Goal: Task Accomplishment & Management: Manage account settings

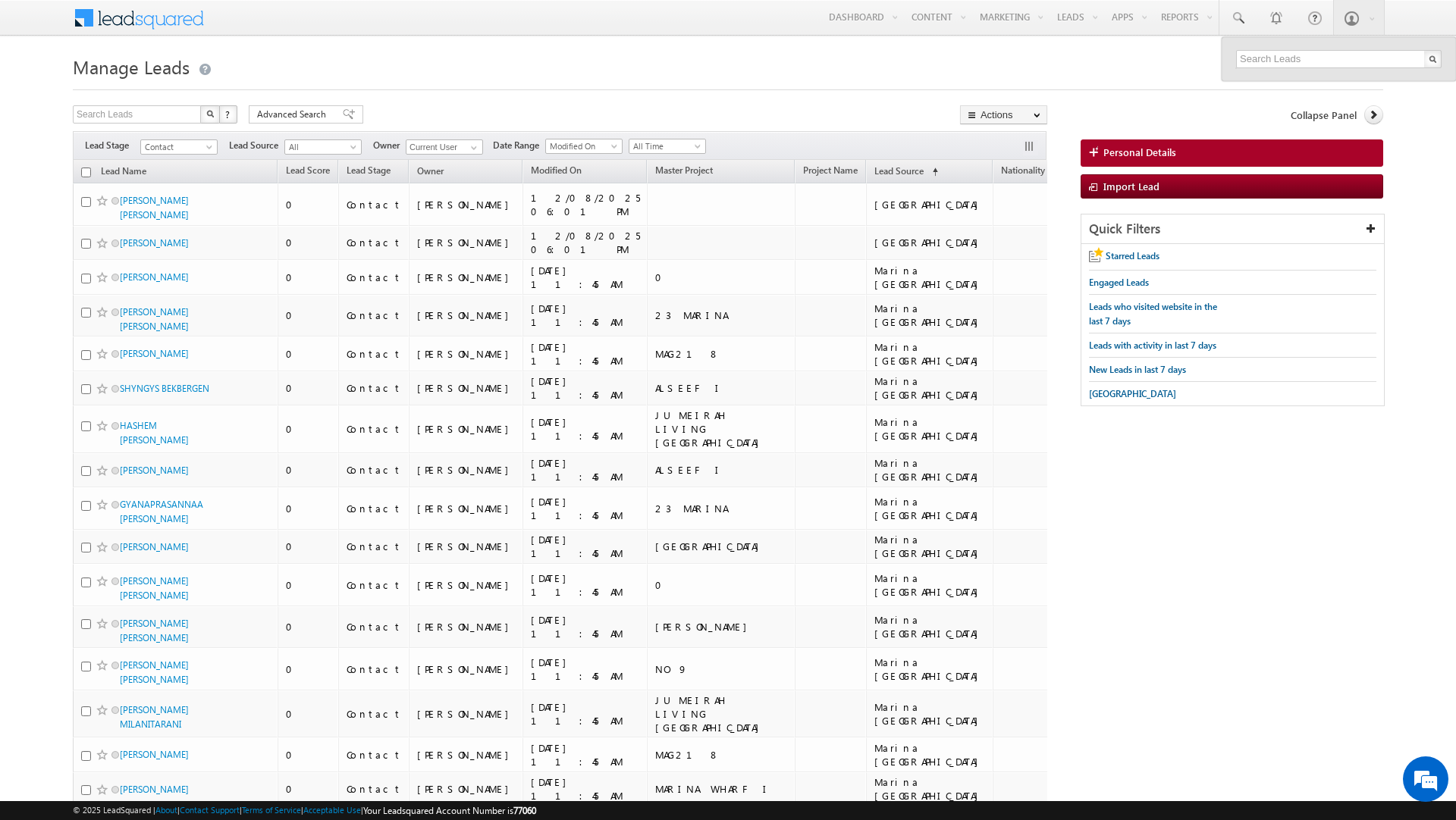
click at [0, 0] on link "Reports Home" at bounding box center [0, 0] width 0 height 0
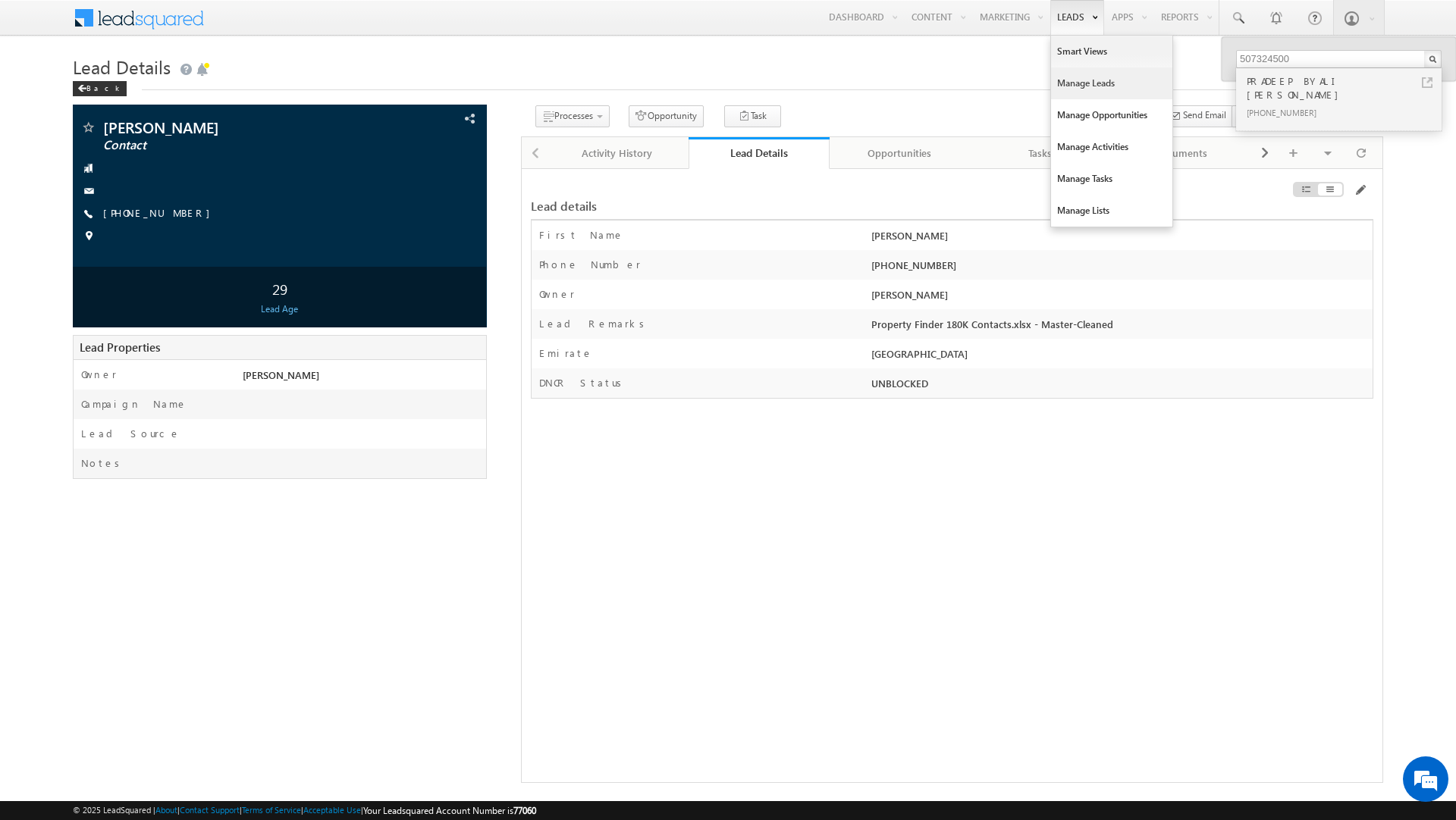
click at [1067, 86] on link "Manage Leads" at bounding box center [1111, 83] width 121 height 32
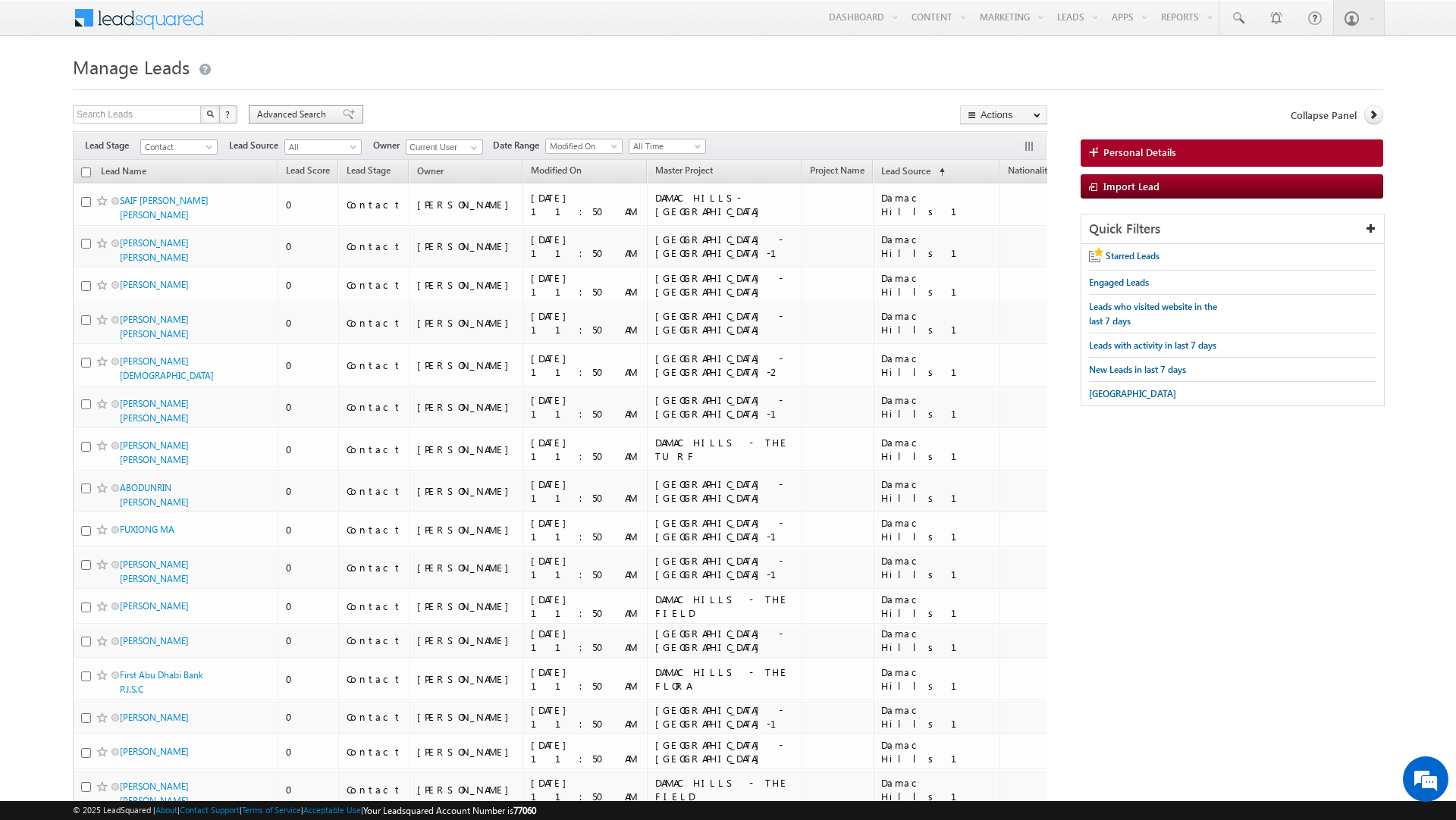
click at [303, 115] on span "Advanced Search" at bounding box center [294, 115] width 74 height 14
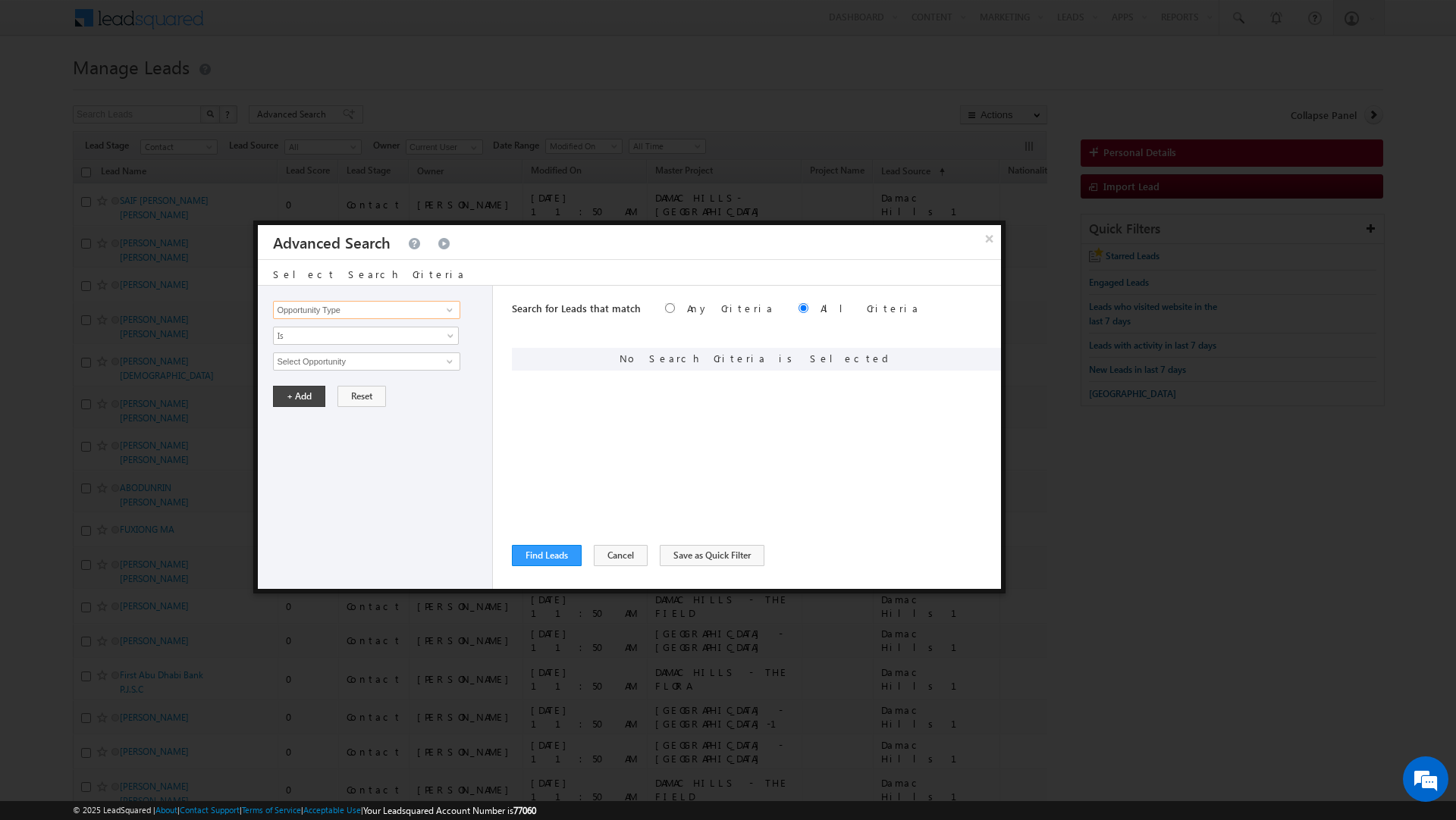
click at [313, 310] on input "Opportunity Type" at bounding box center [366, 310] width 187 height 18
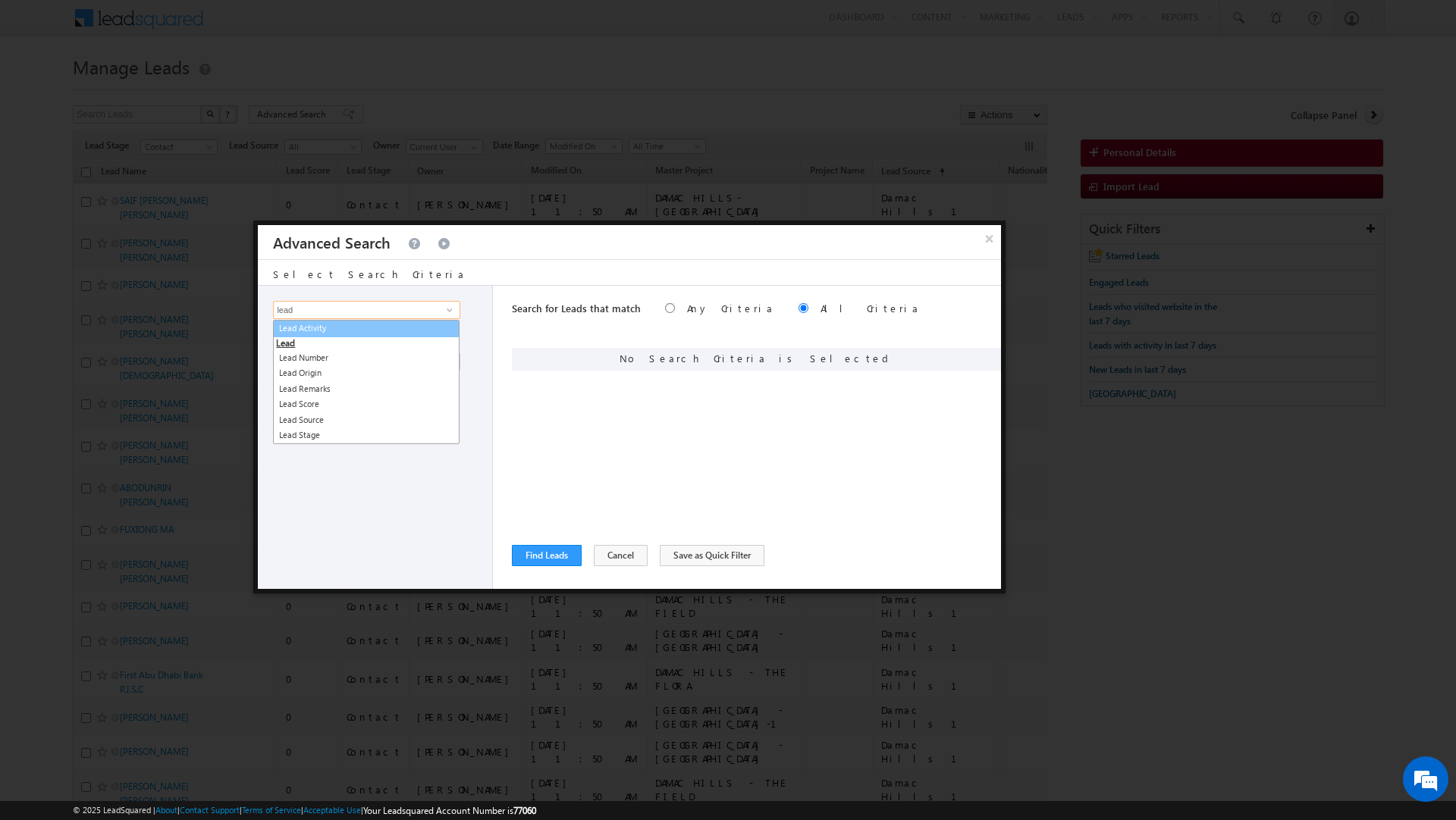
click at [345, 322] on link "Lead Activity" at bounding box center [366, 328] width 187 height 18
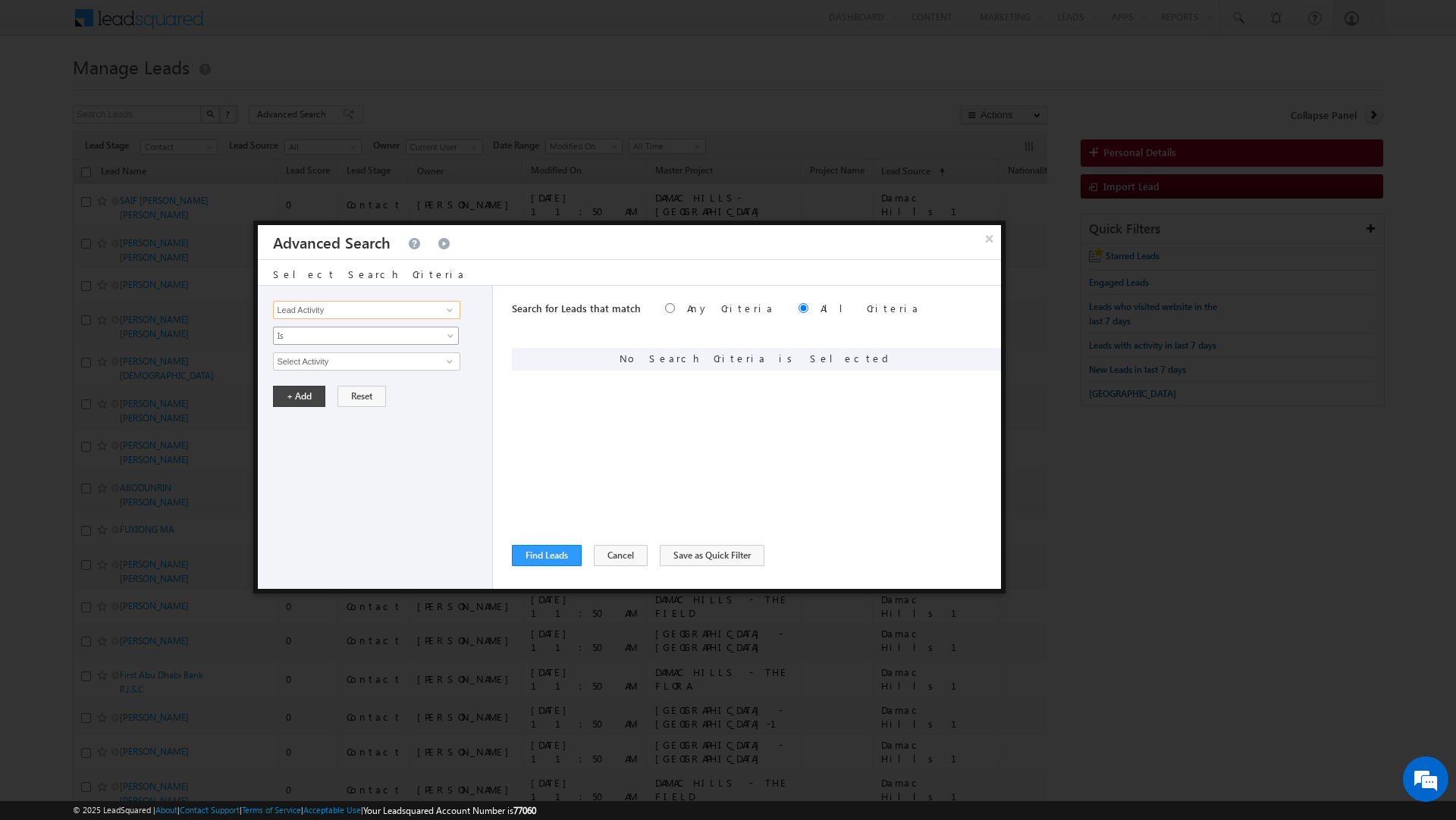
type input "Lead Activity"
click at [340, 332] on span "Is" at bounding box center [355, 336] width 165 height 14
click at [336, 368] on link "Is Not" at bounding box center [366, 370] width 185 height 14
click at [336, 368] on input "Select Activity" at bounding box center [366, 361] width 187 height 18
click at [362, 394] on link "Outbound Phone Call Activity" at bounding box center [366, 394] width 187 height 18
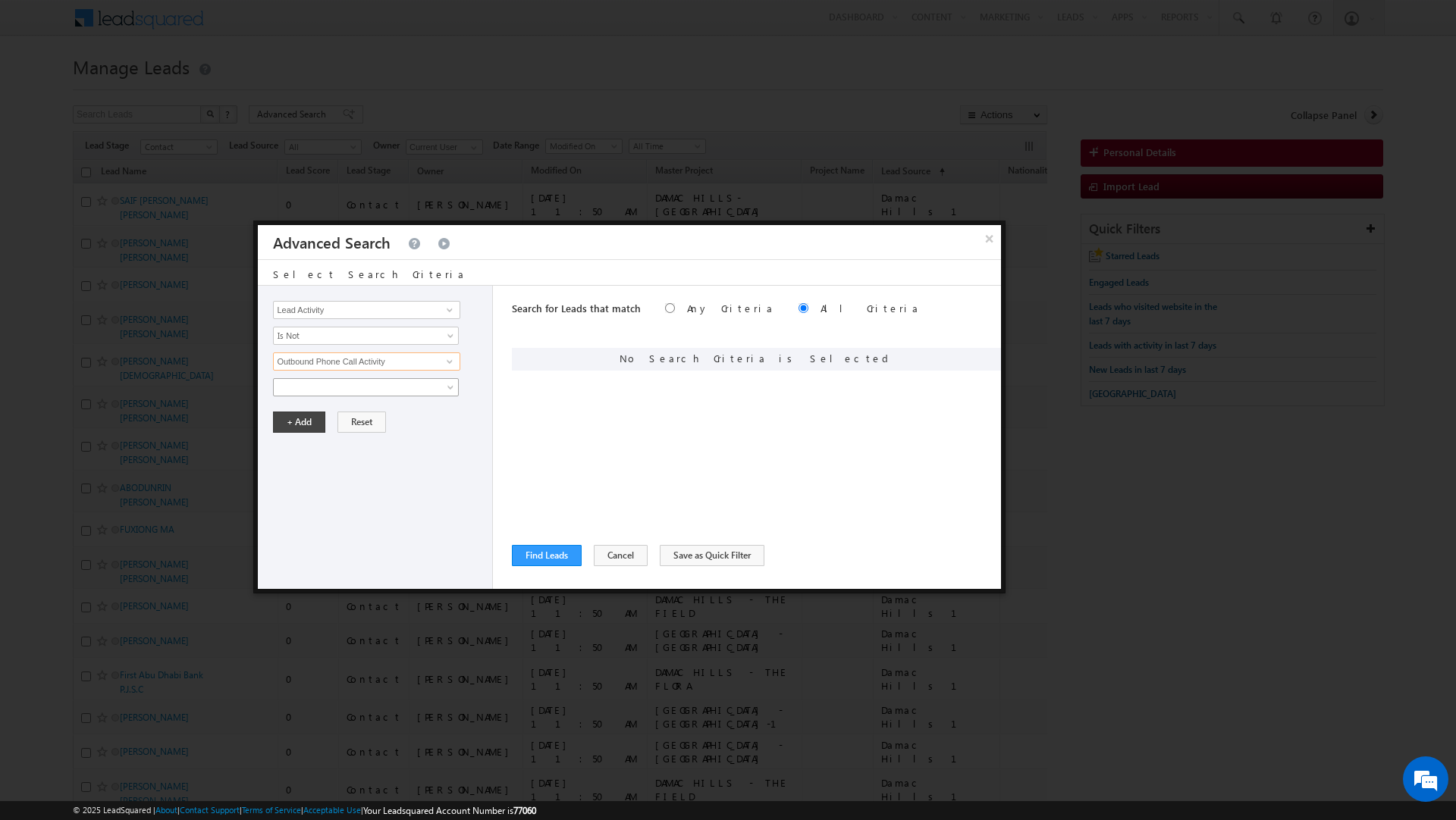
type input "Outbound Phone Call Activity"
click at [323, 393] on span at bounding box center [355, 387] width 165 height 14
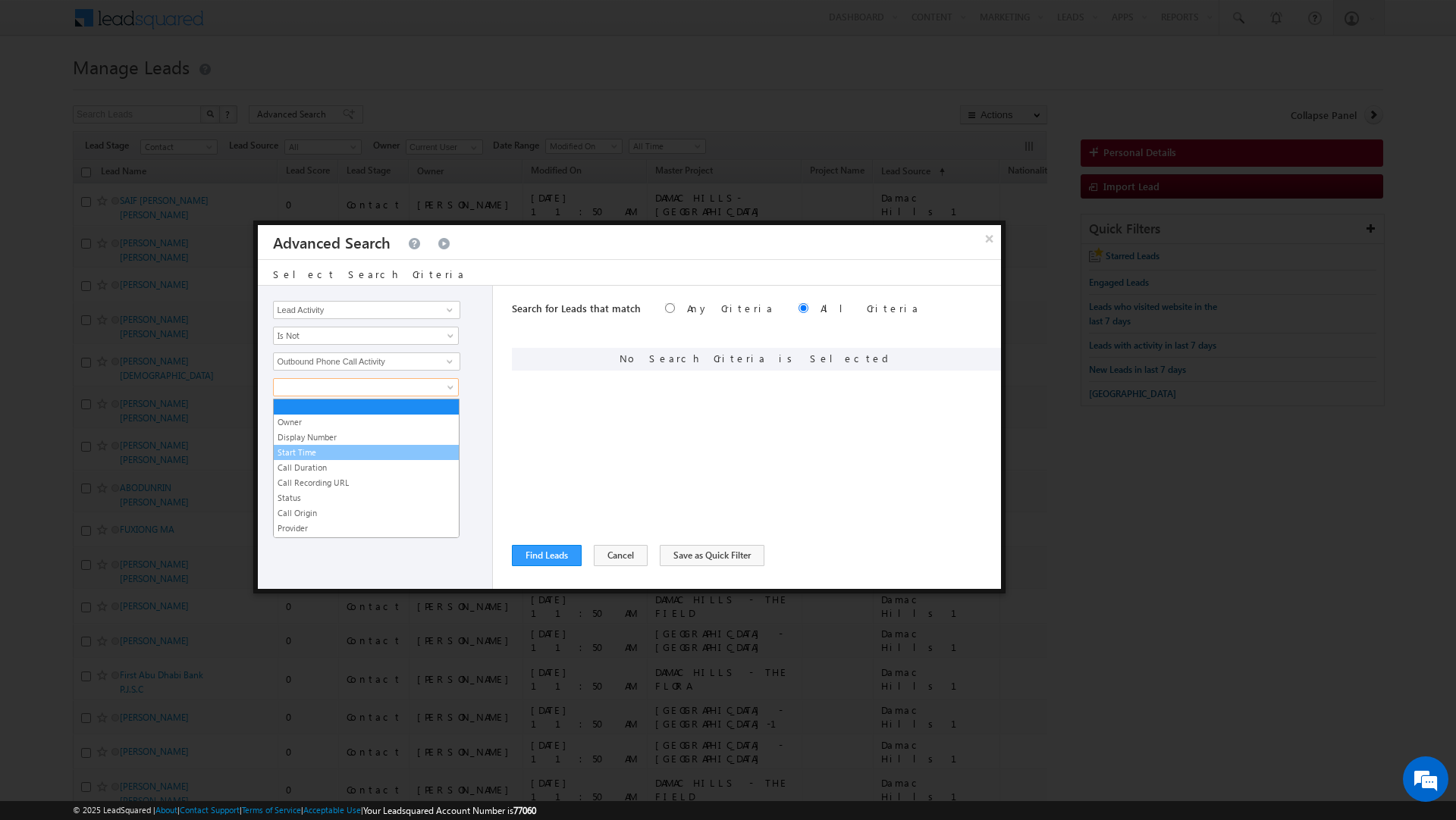
click at [308, 449] on link "Start Time" at bounding box center [366, 452] width 185 height 14
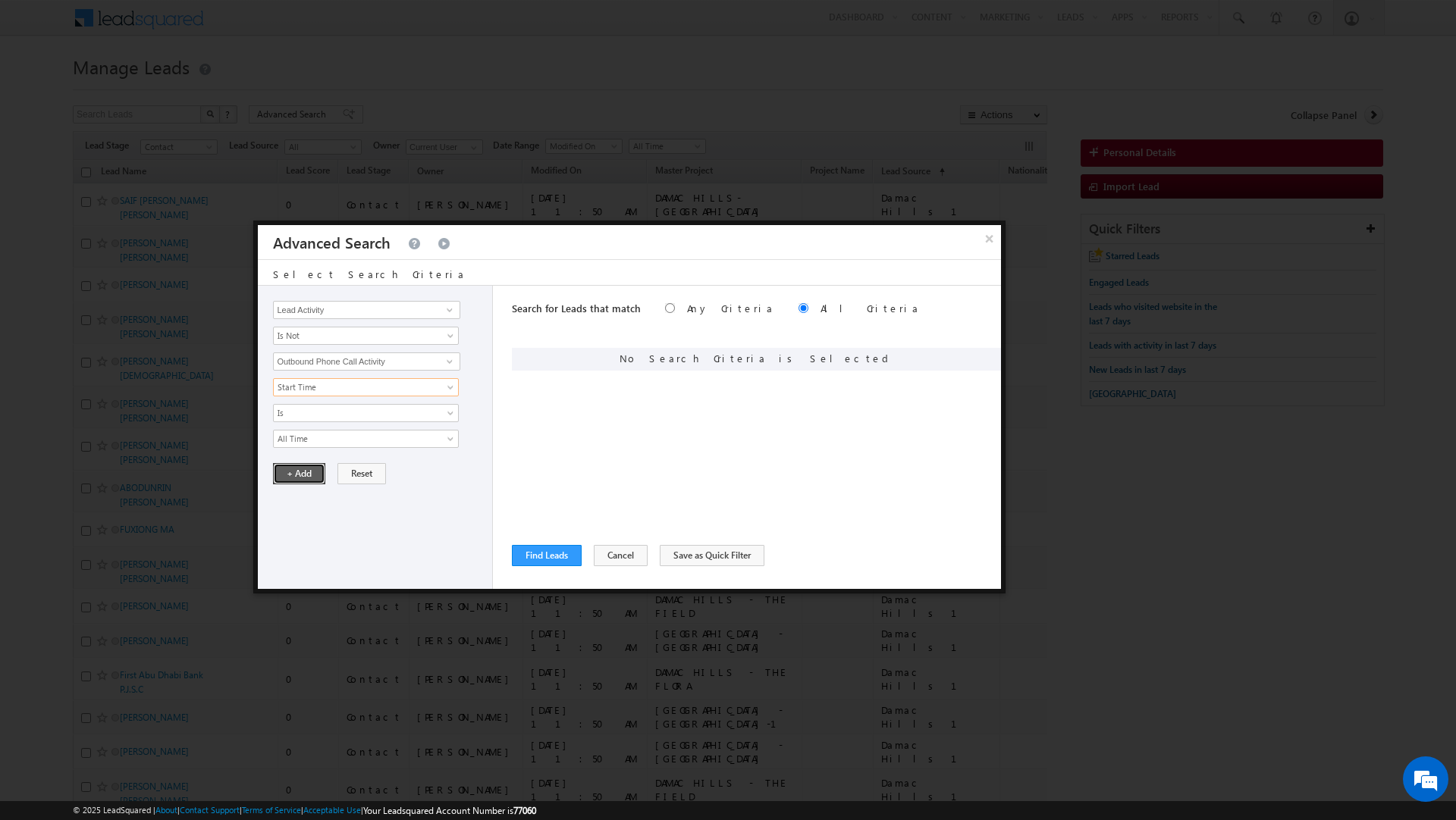
click at [295, 479] on button "+ Add" at bounding box center [299, 474] width 52 height 21
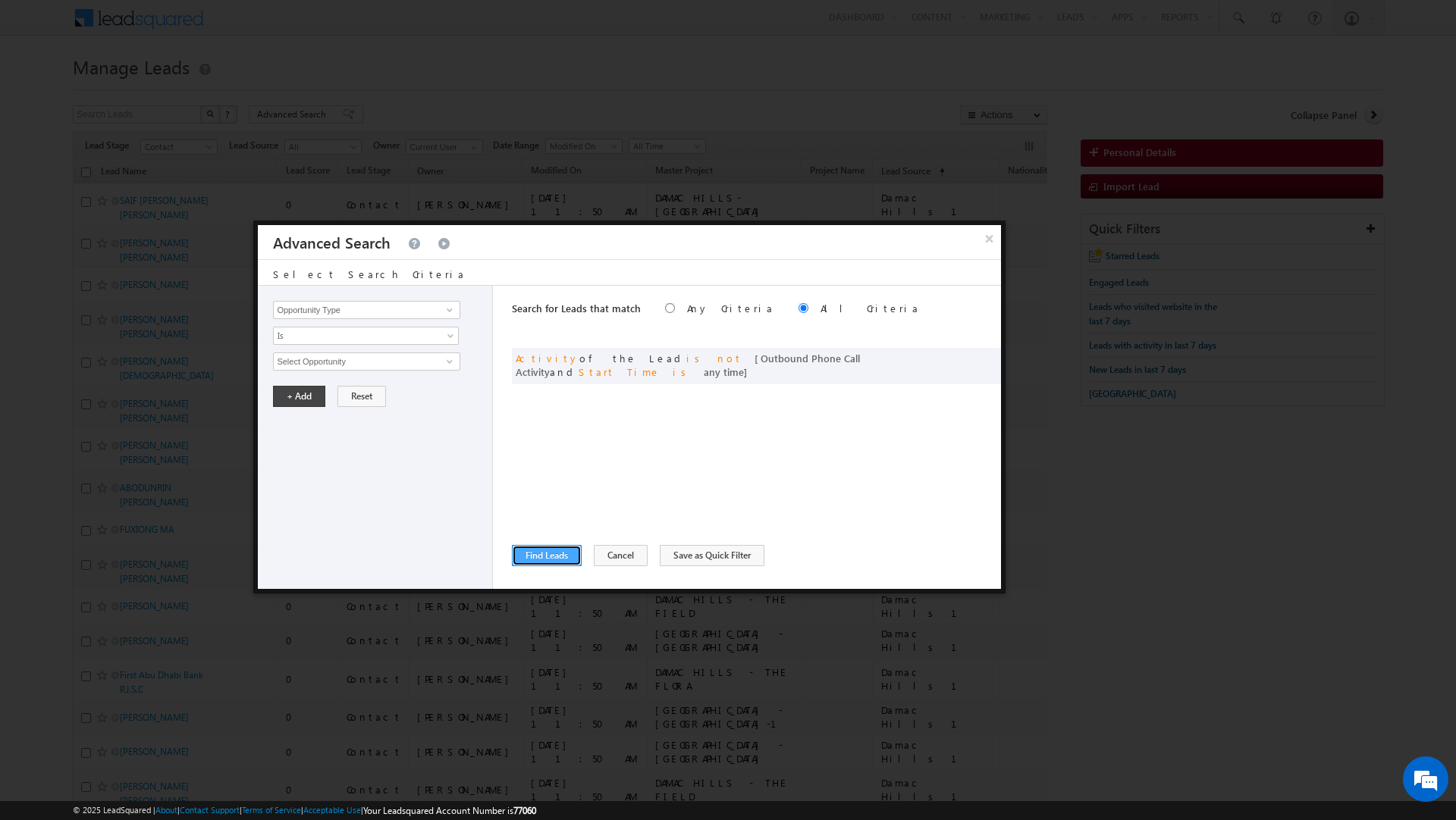
click at [535, 560] on button "Find Leads" at bounding box center [546, 556] width 70 height 21
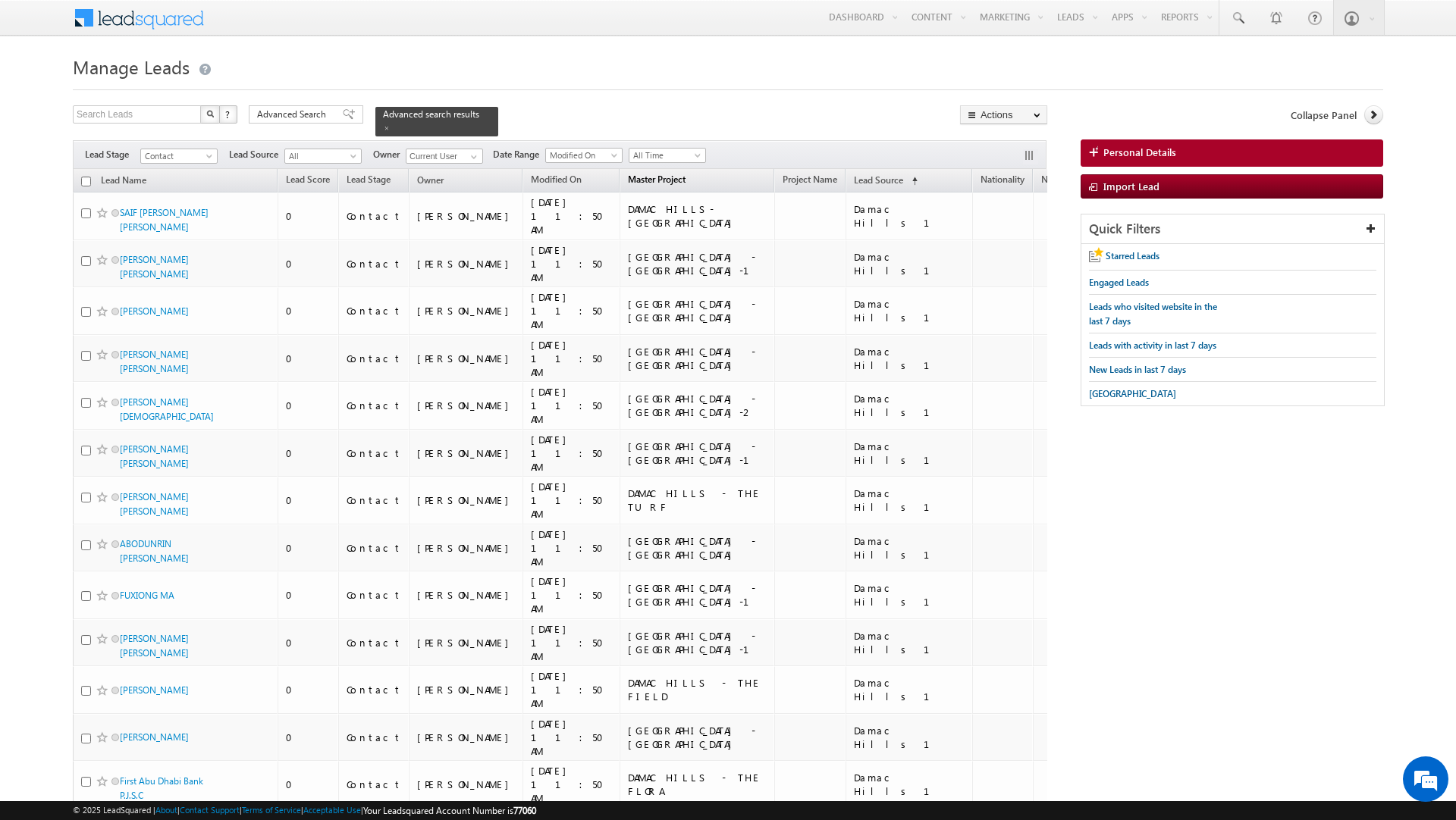
click at [628, 183] on span "Master Project" at bounding box center [656, 179] width 57 height 11
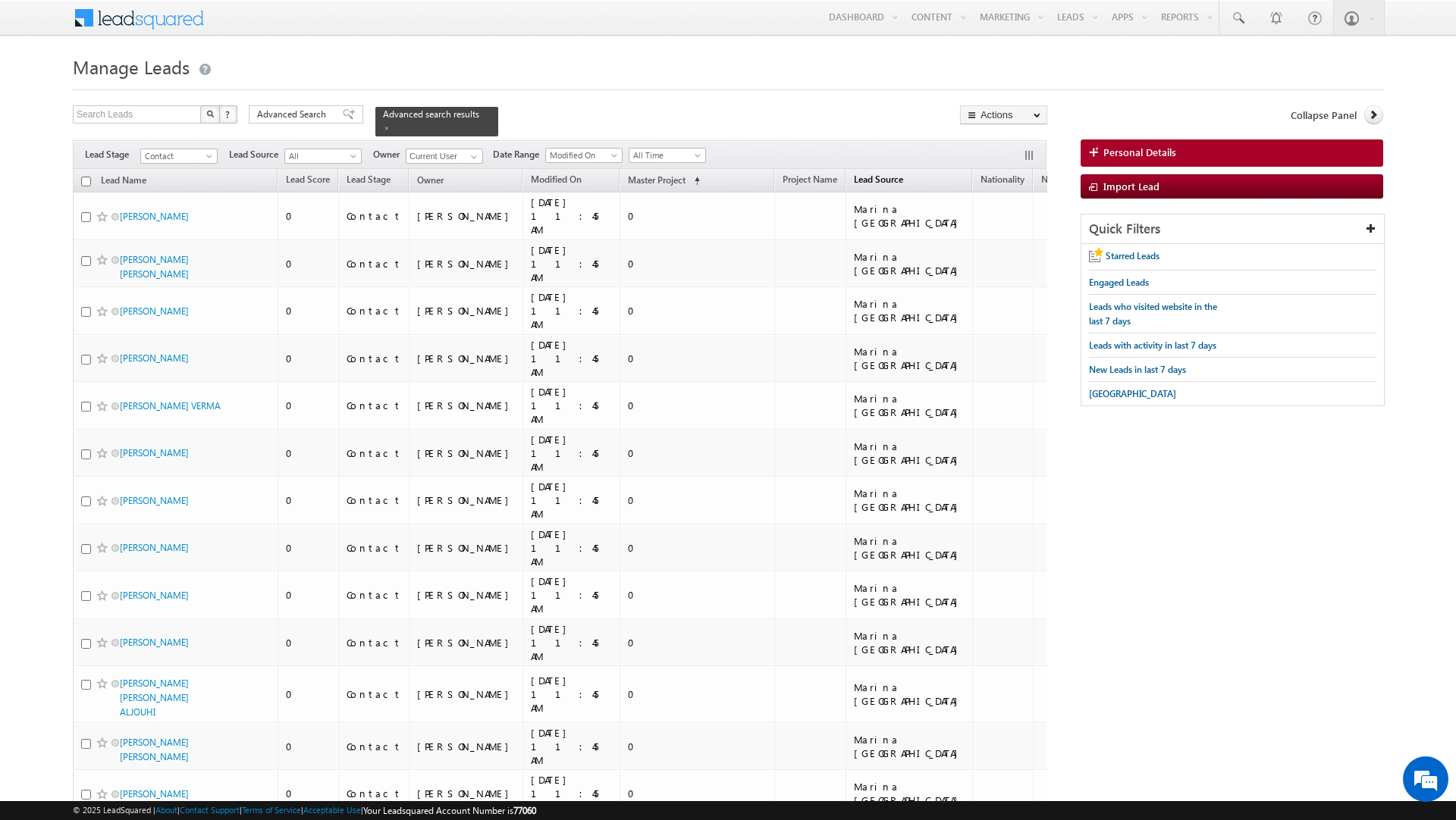
click at [854, 183] on span "Lead Source" at bounding box center [879, 179] width 49 height 11
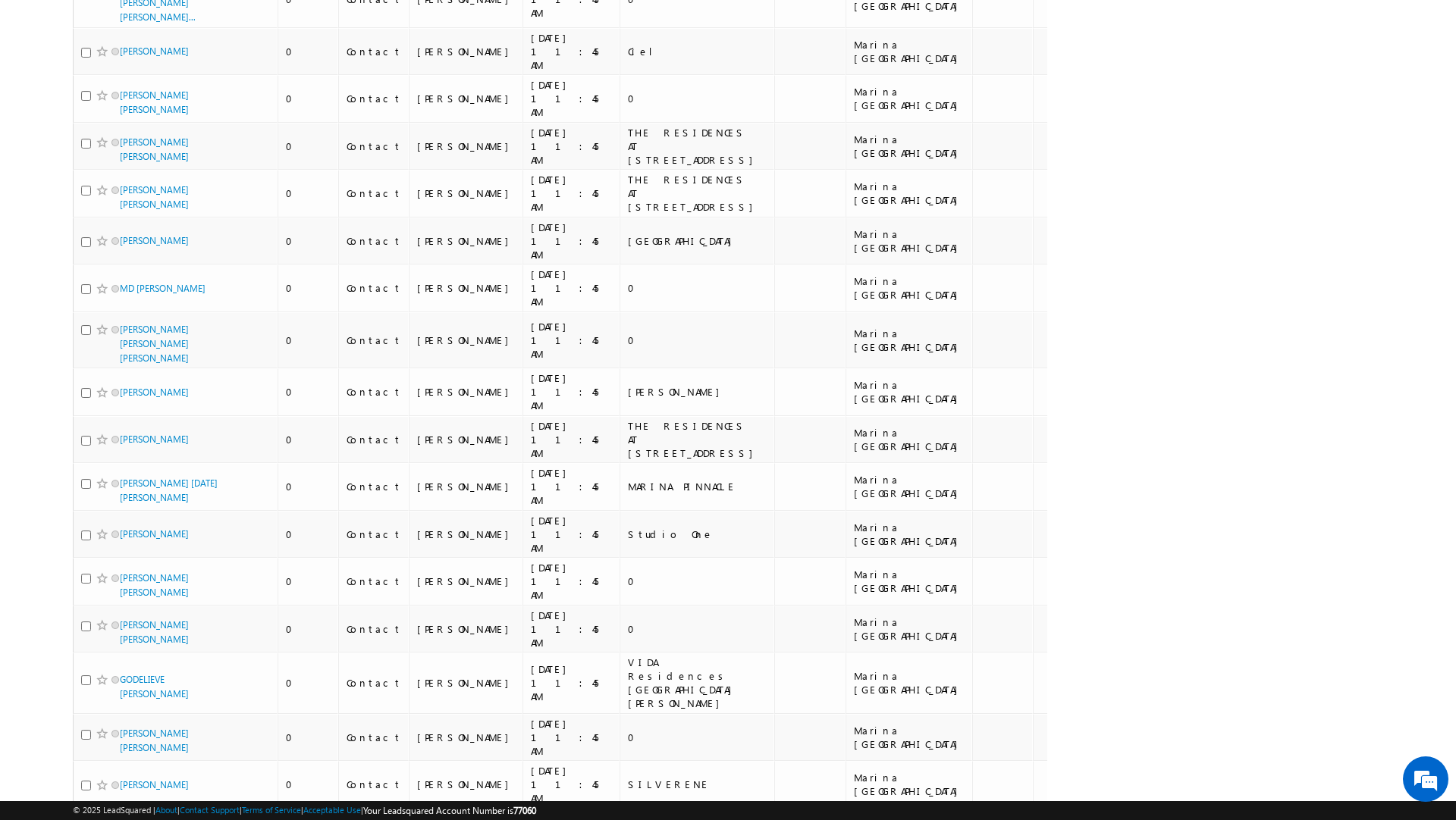
scroll to position [8650, 0]
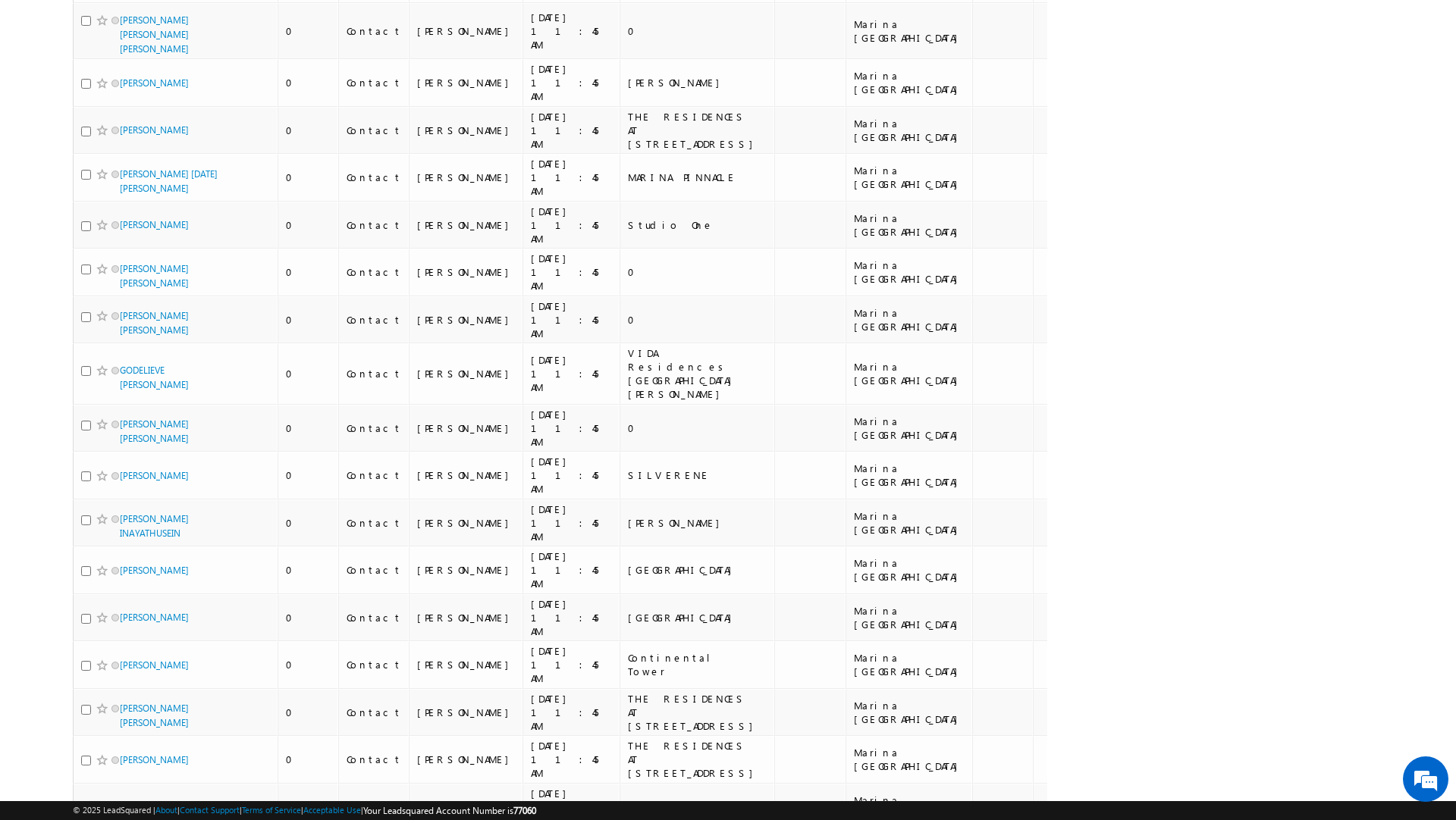
click at [123, 778] on li "50" at bounding box center [126, 778] width 37 height 15
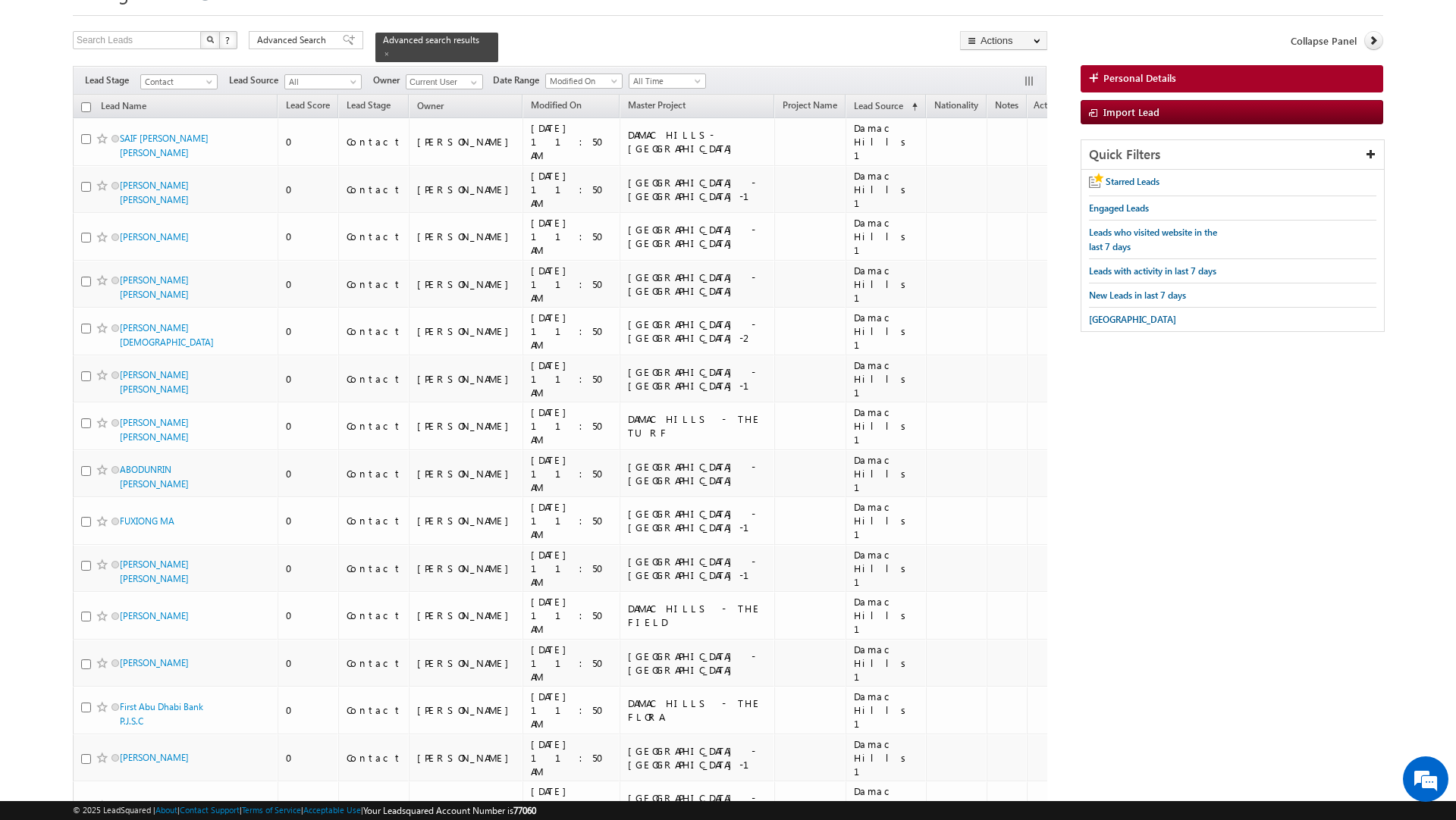
scroll to position [0, 0]
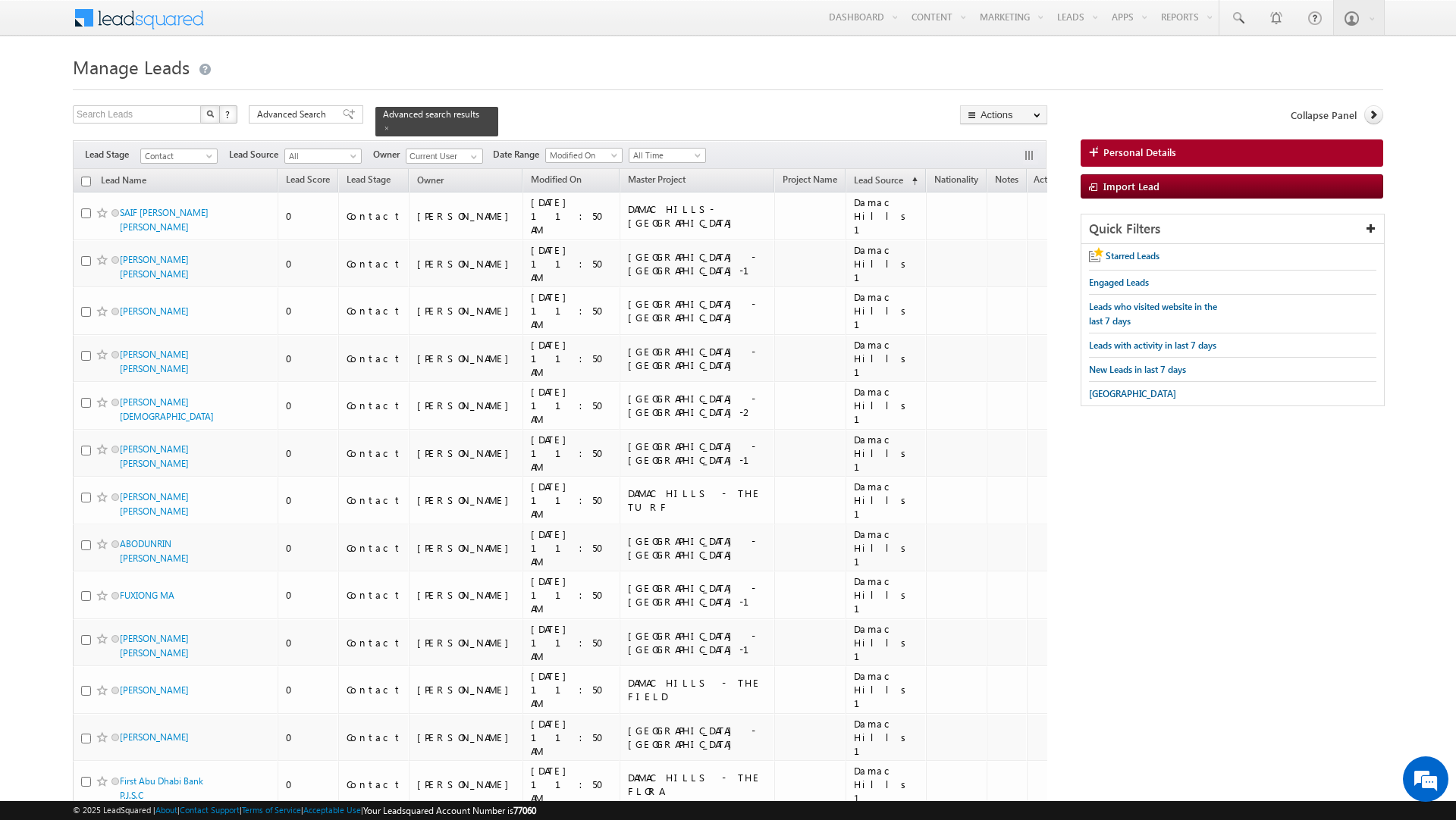
click at [85, 182] on input "checkbox" at bounding box center [86, 181] width 10 height 10
checkbox input "true"
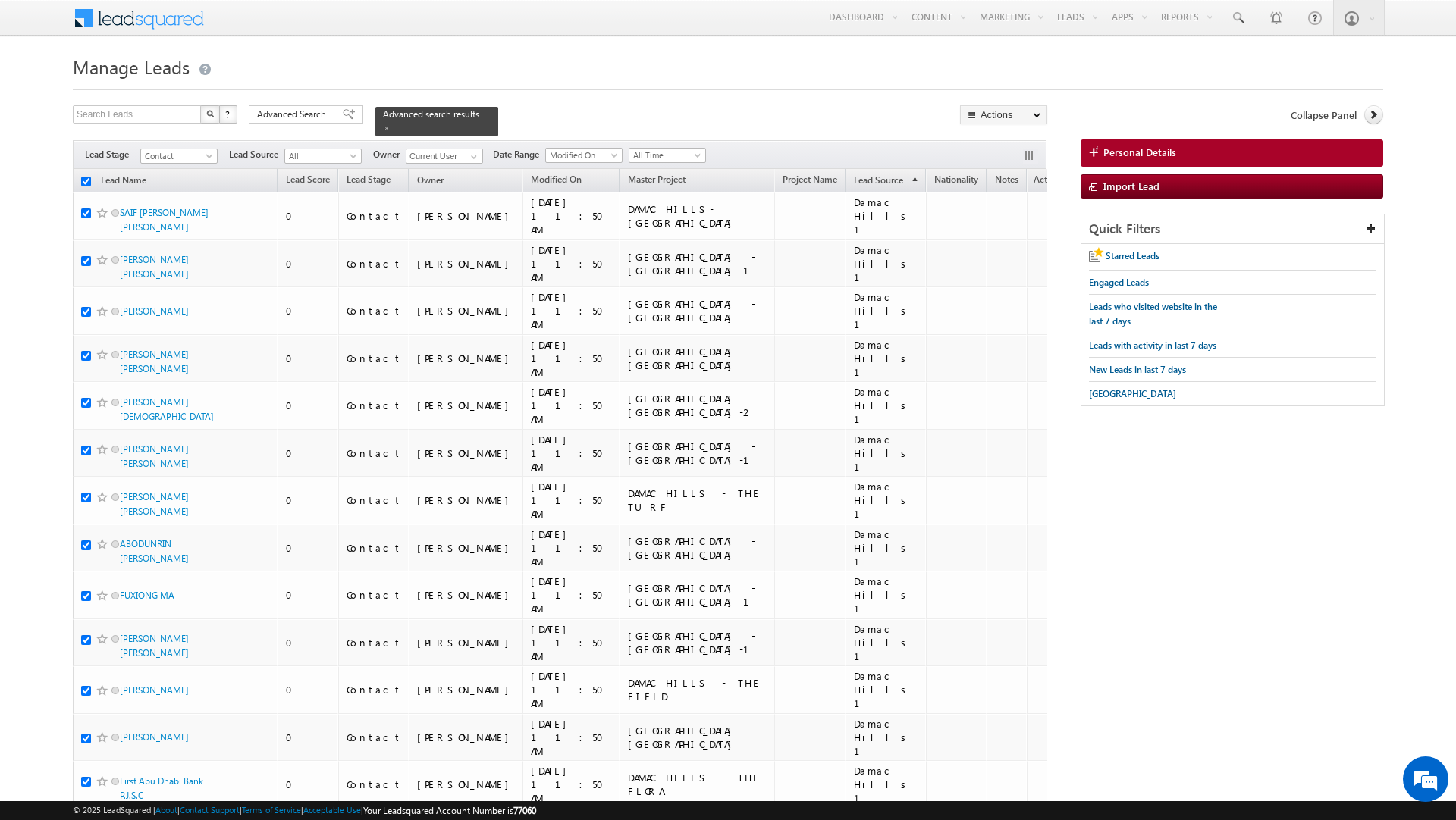
checkbox input "true"
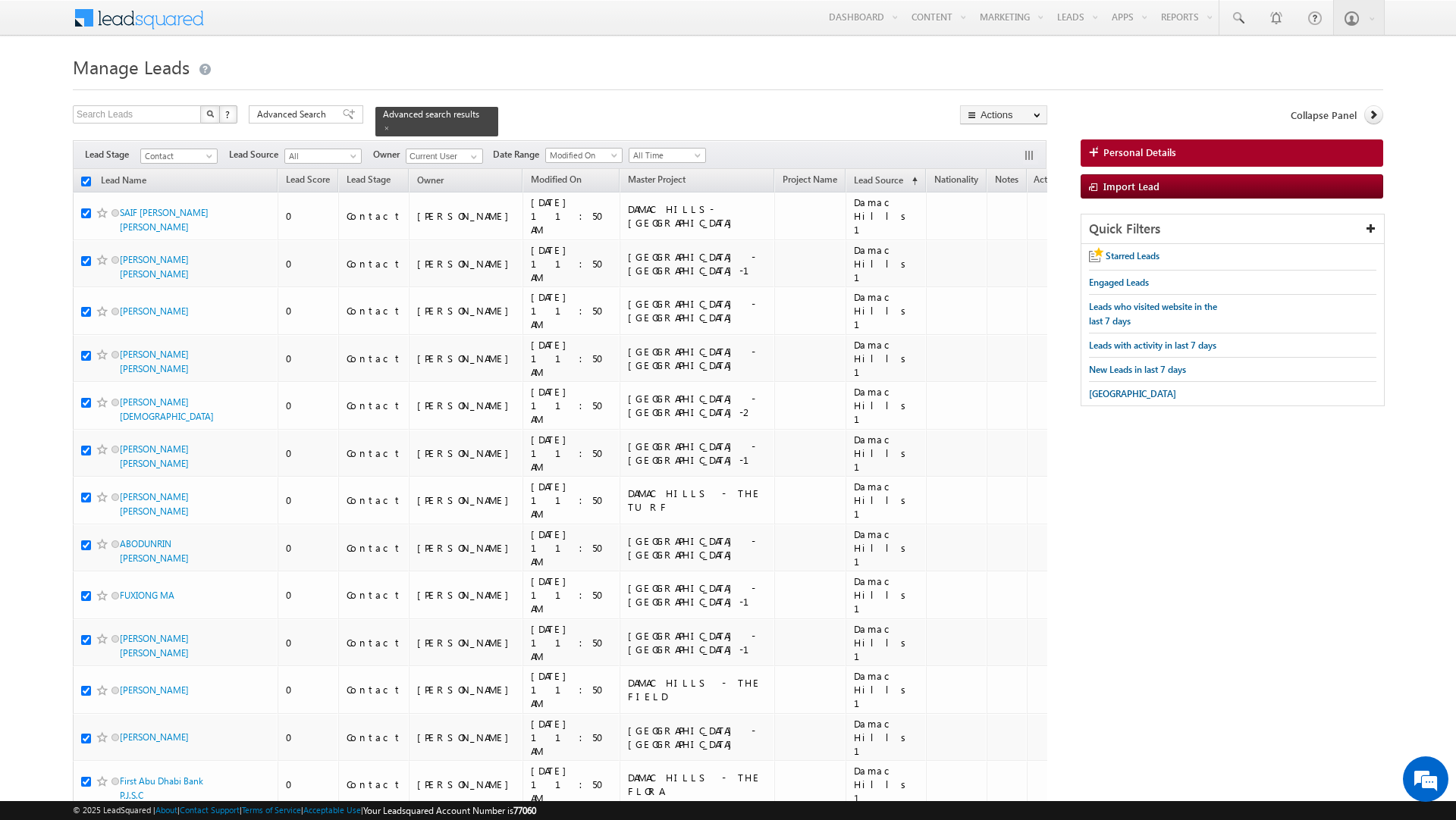
checkbox input "true"
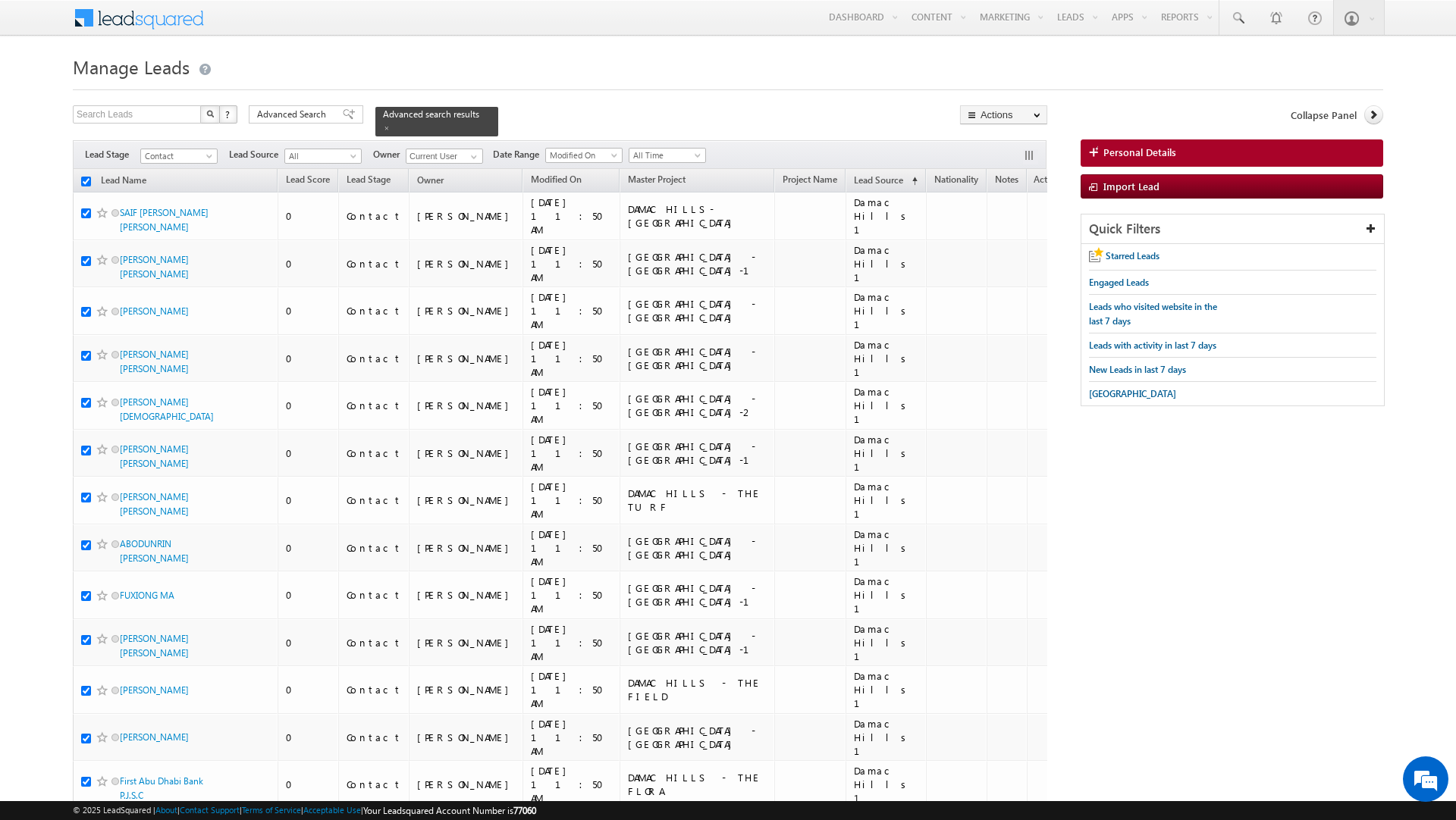
checkbox input "true"
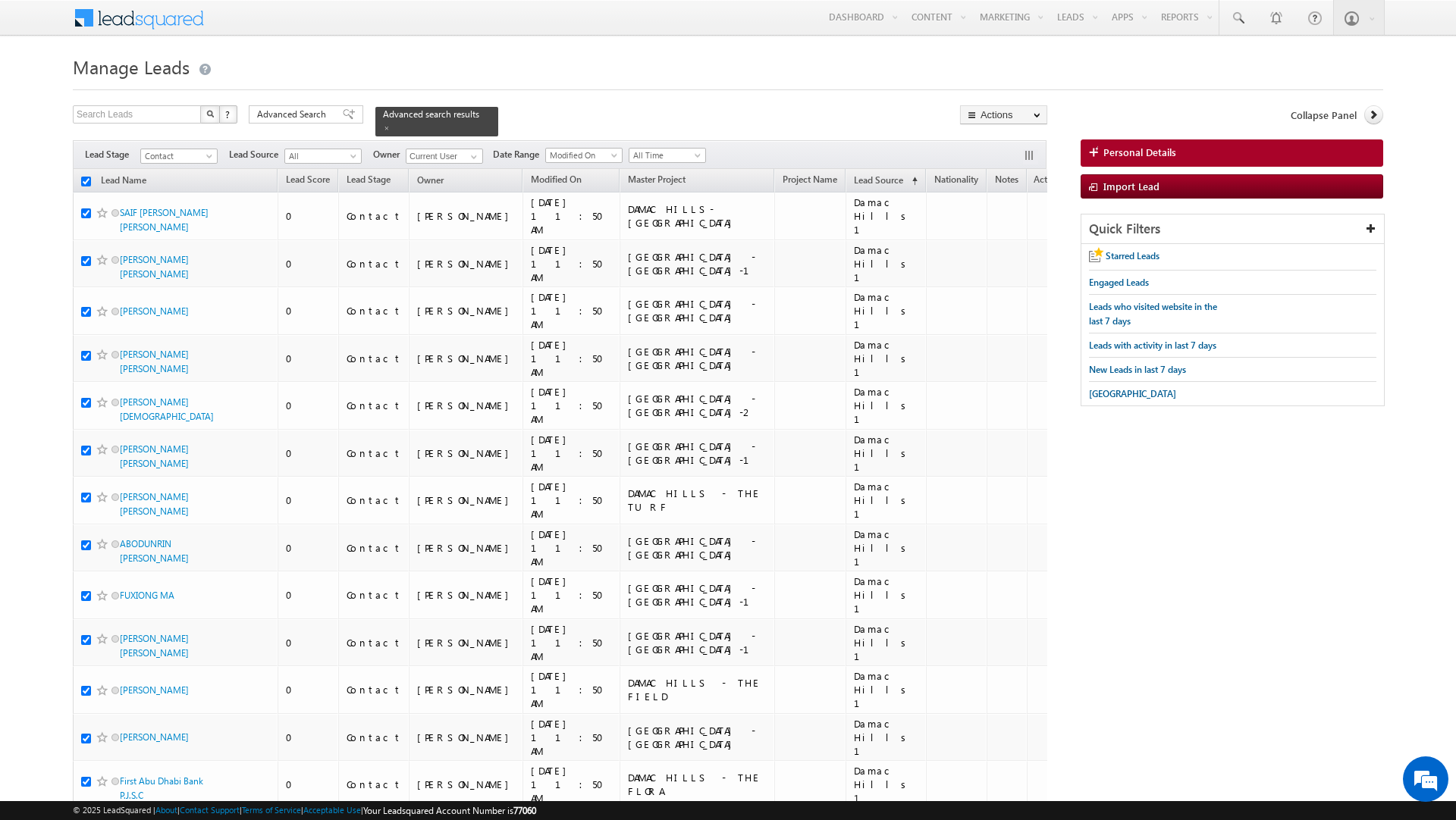
checkbox input "true"
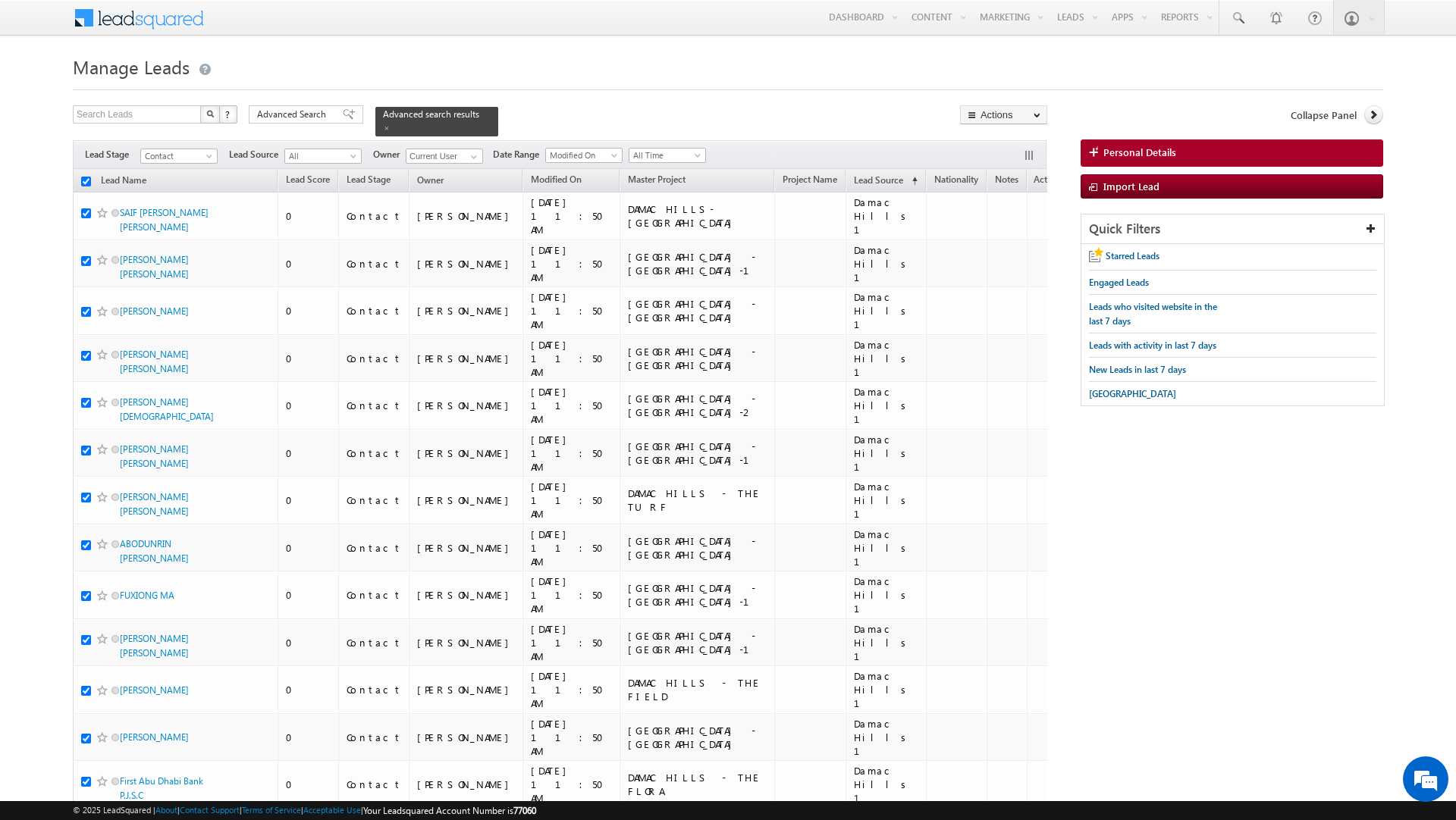
checkbox input "true"
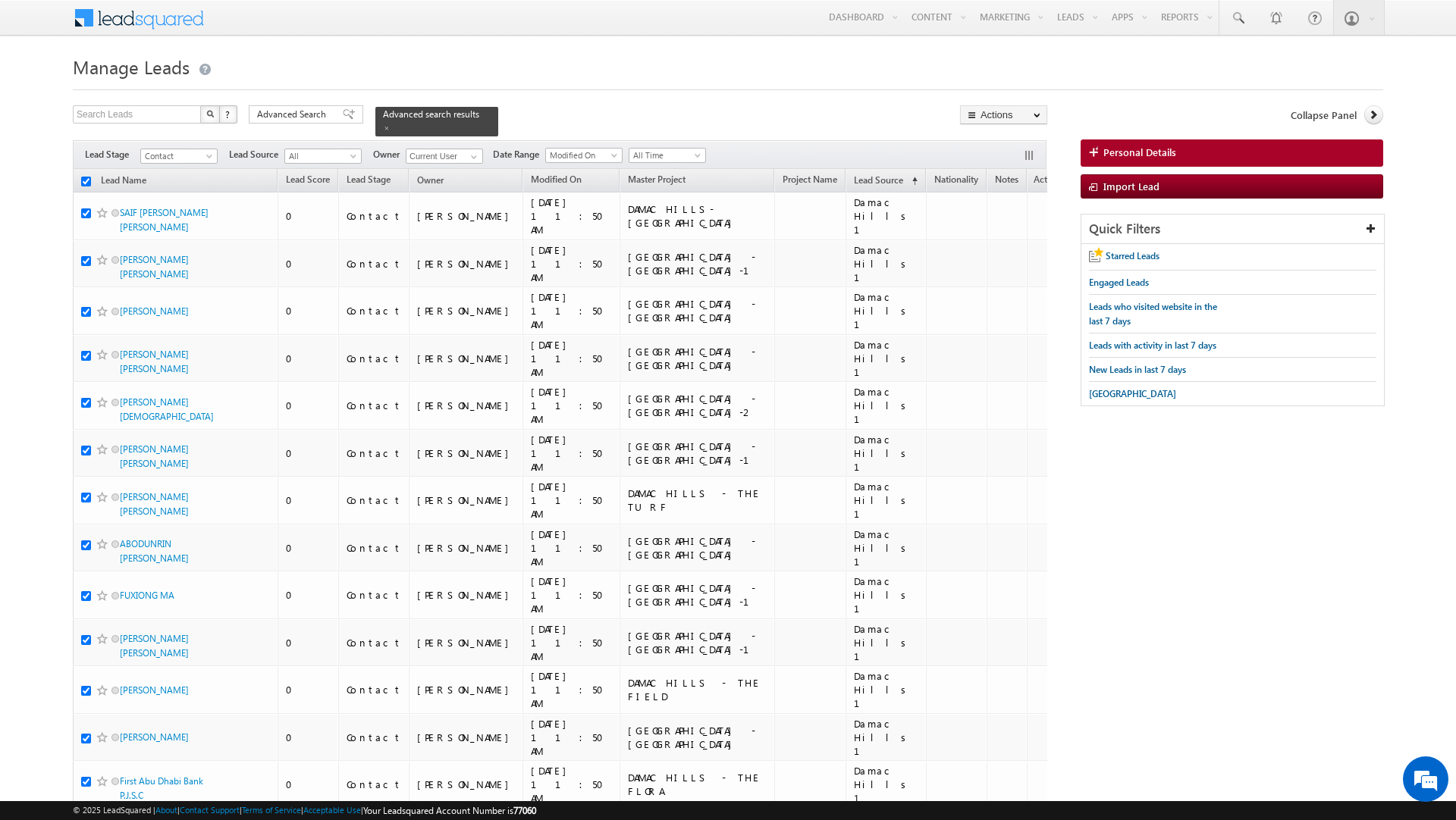
checkbox input "true"
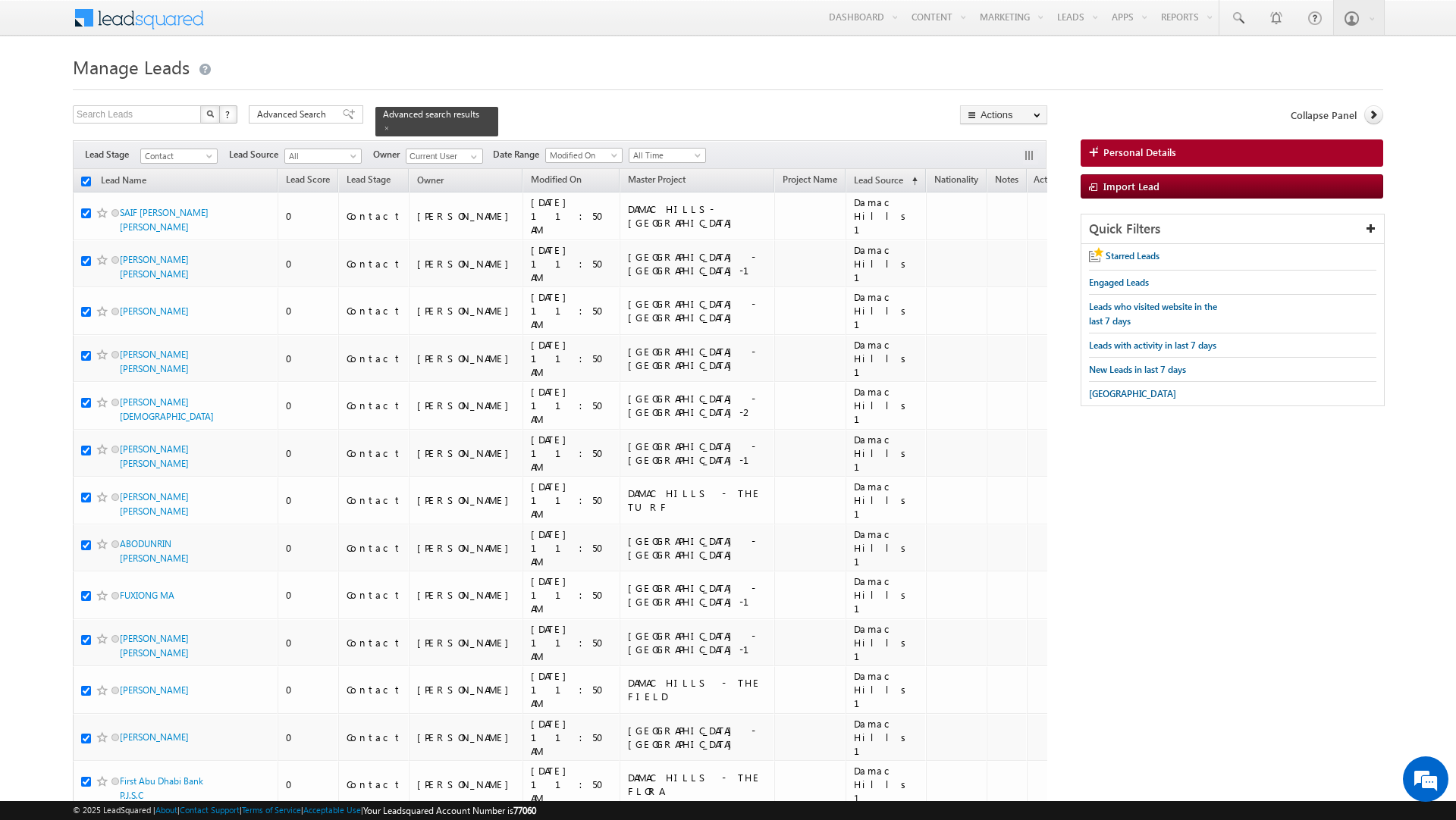
checkbox input "true"
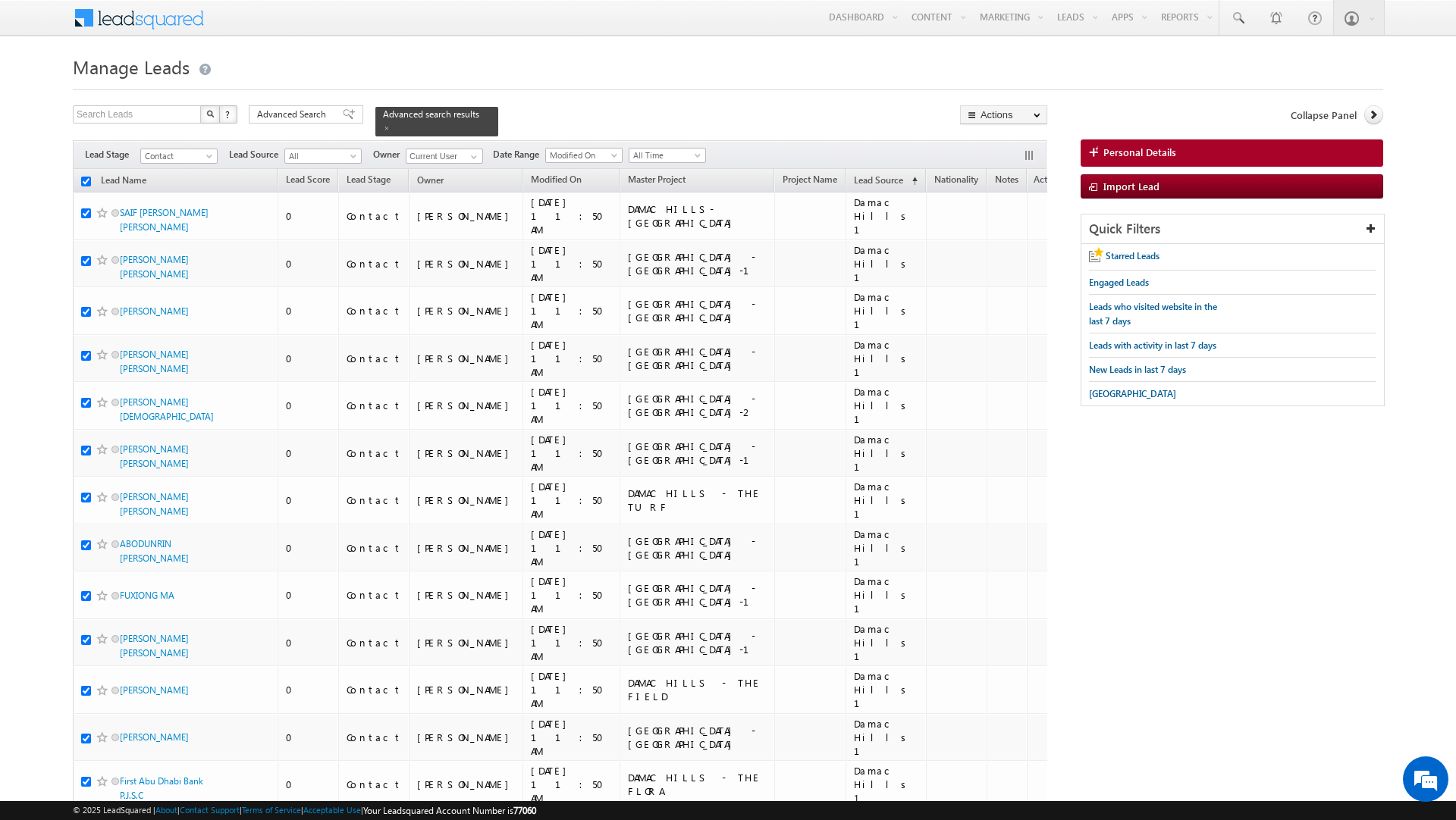
checkbox input "true"
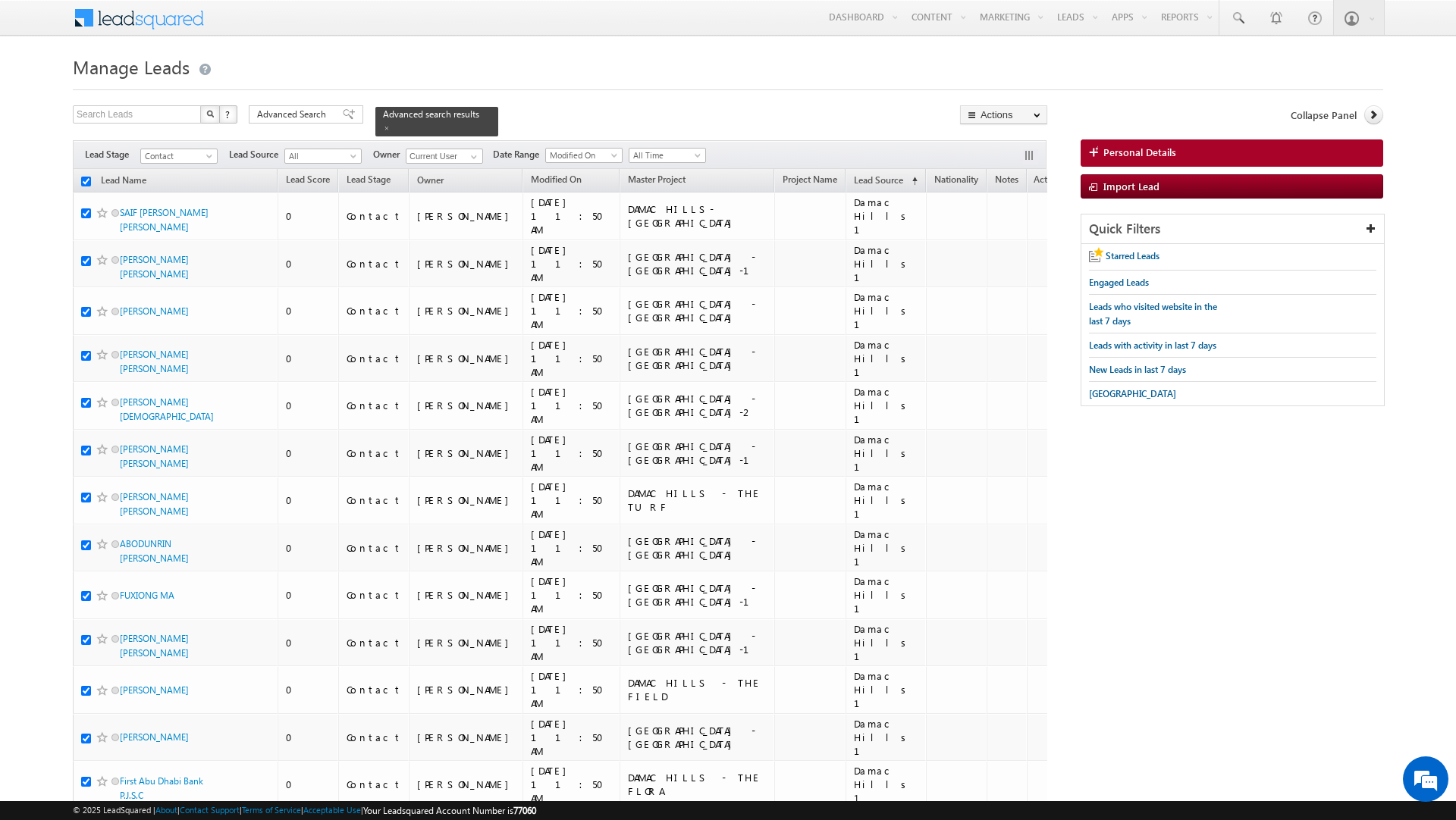
checkbox input "true"
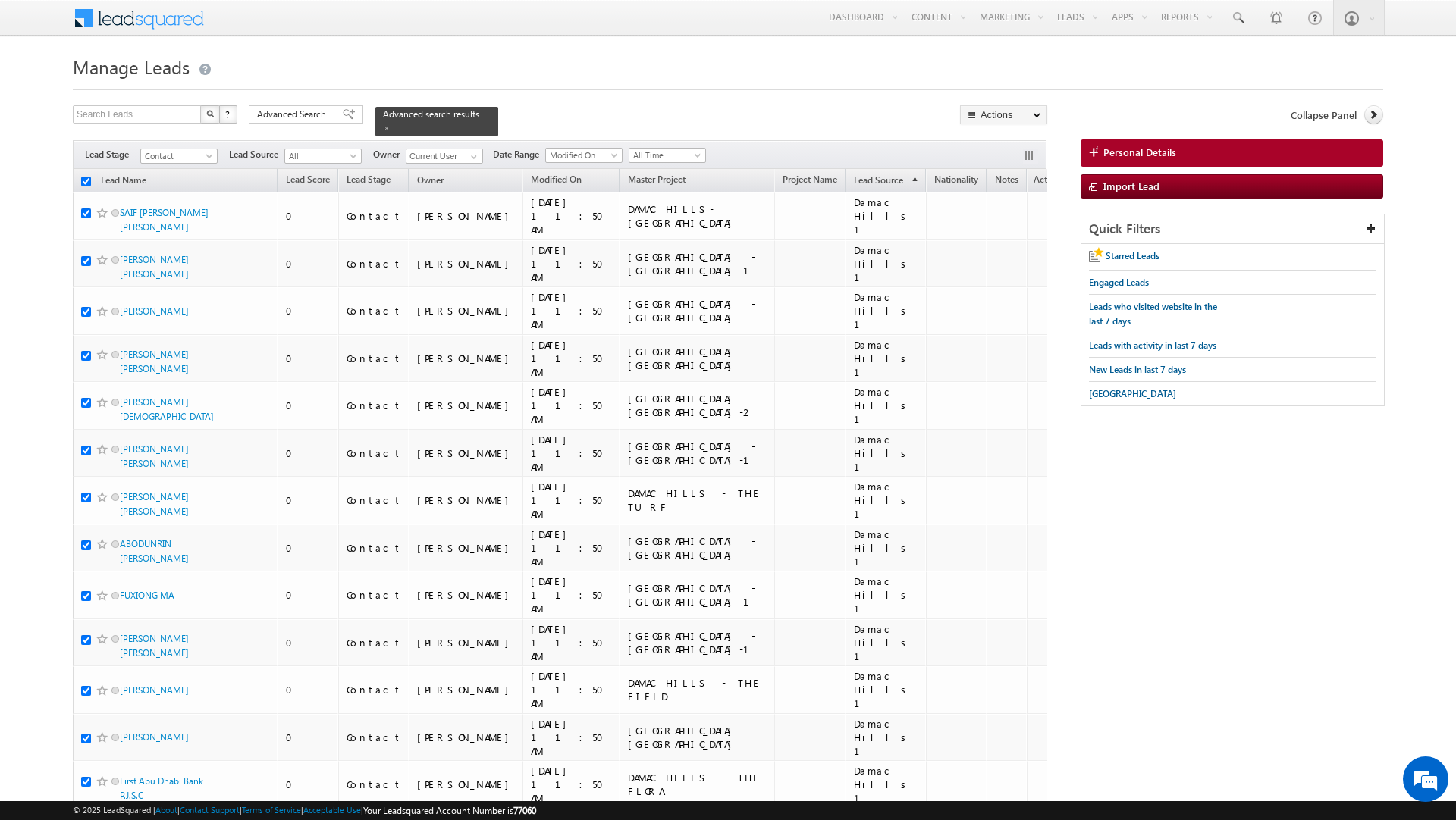
checkbox input "true"
click at [1000, 244] on link "Change Owner" at bounding box center [1003, 246] width 86 height 18
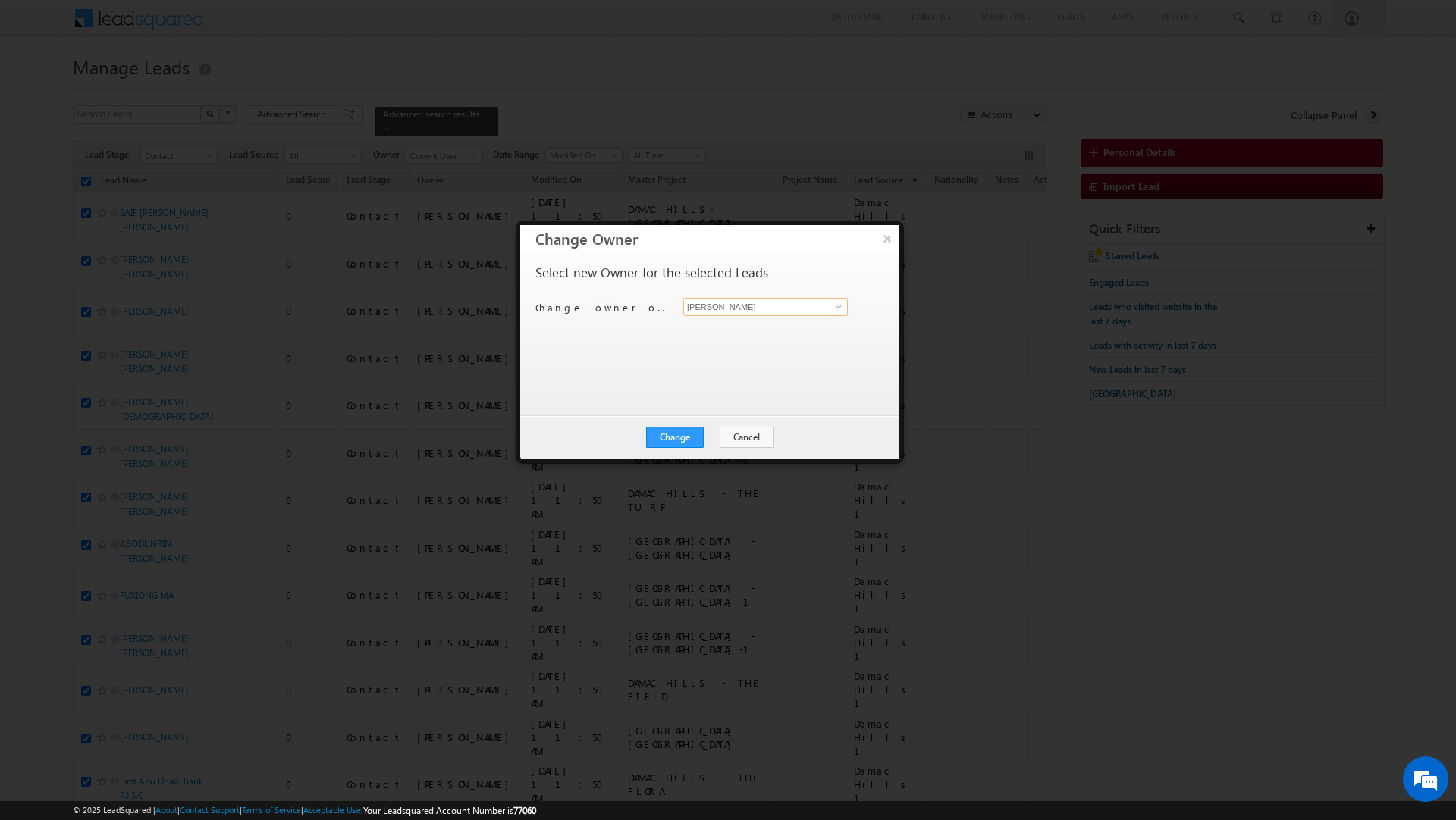
click at [748, 311] on input "[PERSON_NAME]" at bounding box center [765, 307] width 165 height 18
click at [732, 329] on link "Shaik Razak shaik.razak@indglobal.ae" at bounding box center [765, 332] width 165 height 29
type input "[PERSON_NAME]"
click at [674, 439] on button "Change" at bounding box center [674, 437] width 57 height 21
click at [718, 436] on button "Close" at bounding box center [712, 437] width 48 height 21
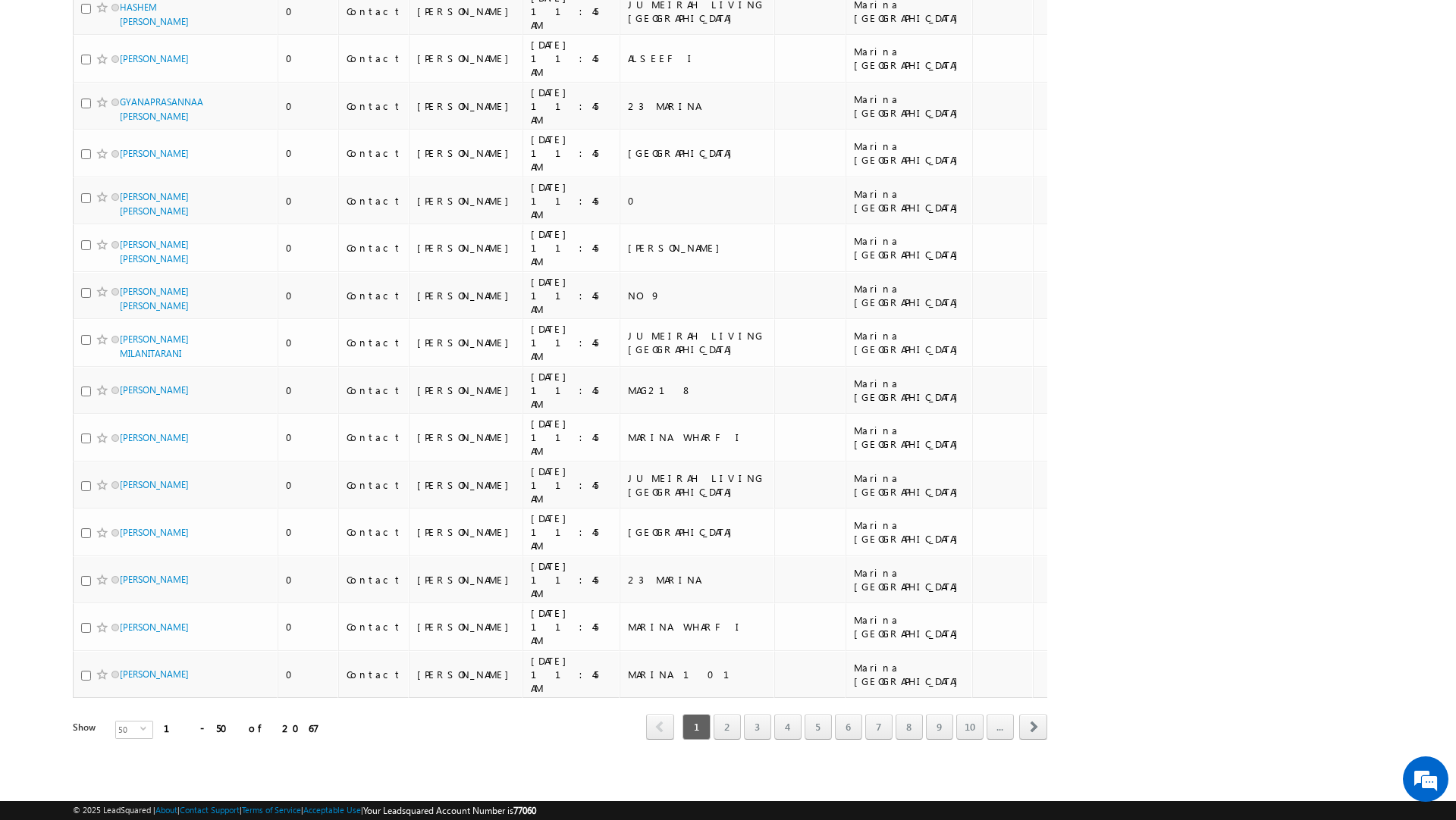
scroll to position [2057, 0]
click at [729, 725] on link "2" at bounding box center [728, 727] width 28 height 26
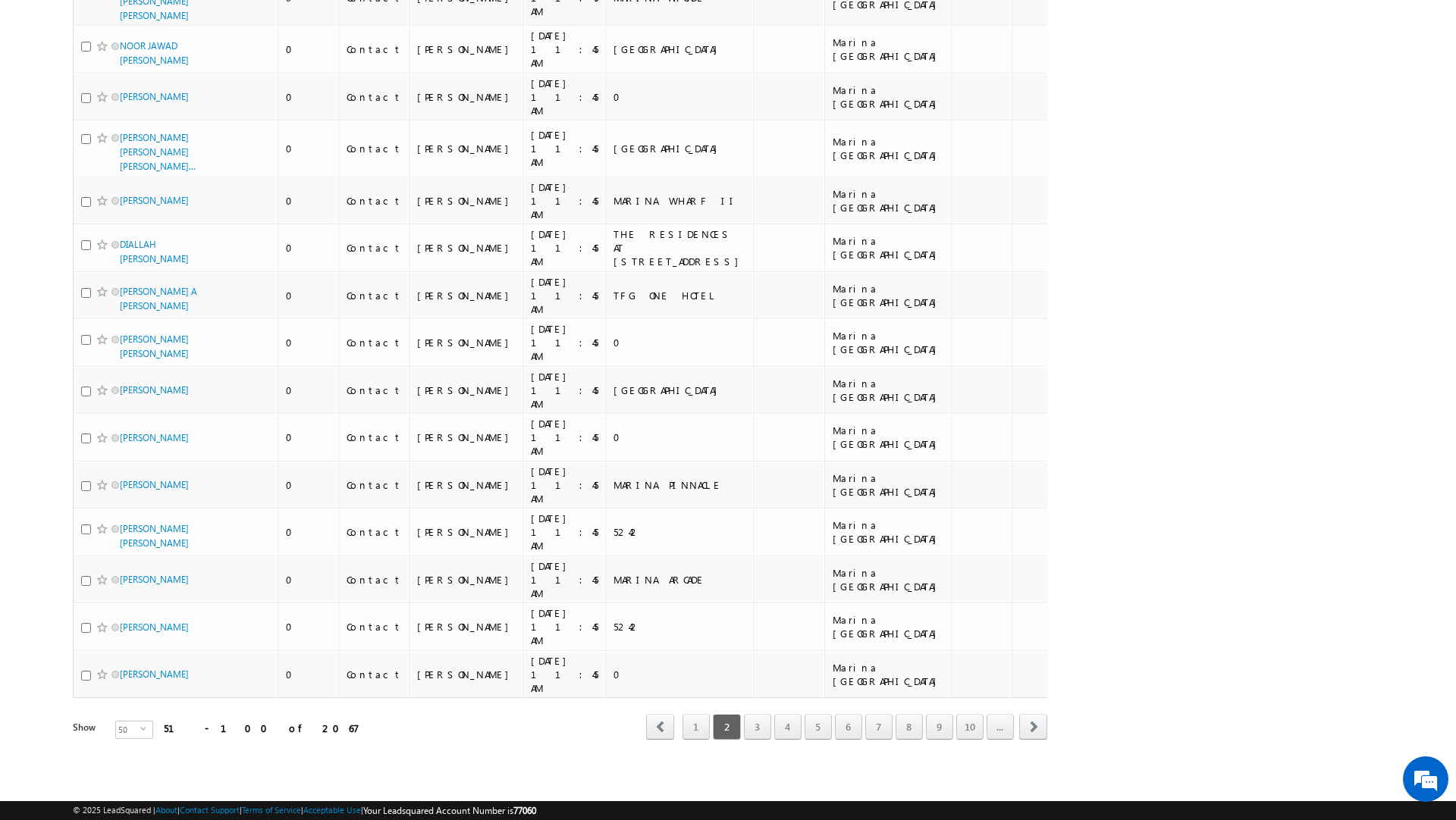
scroll to position [1590, 0]
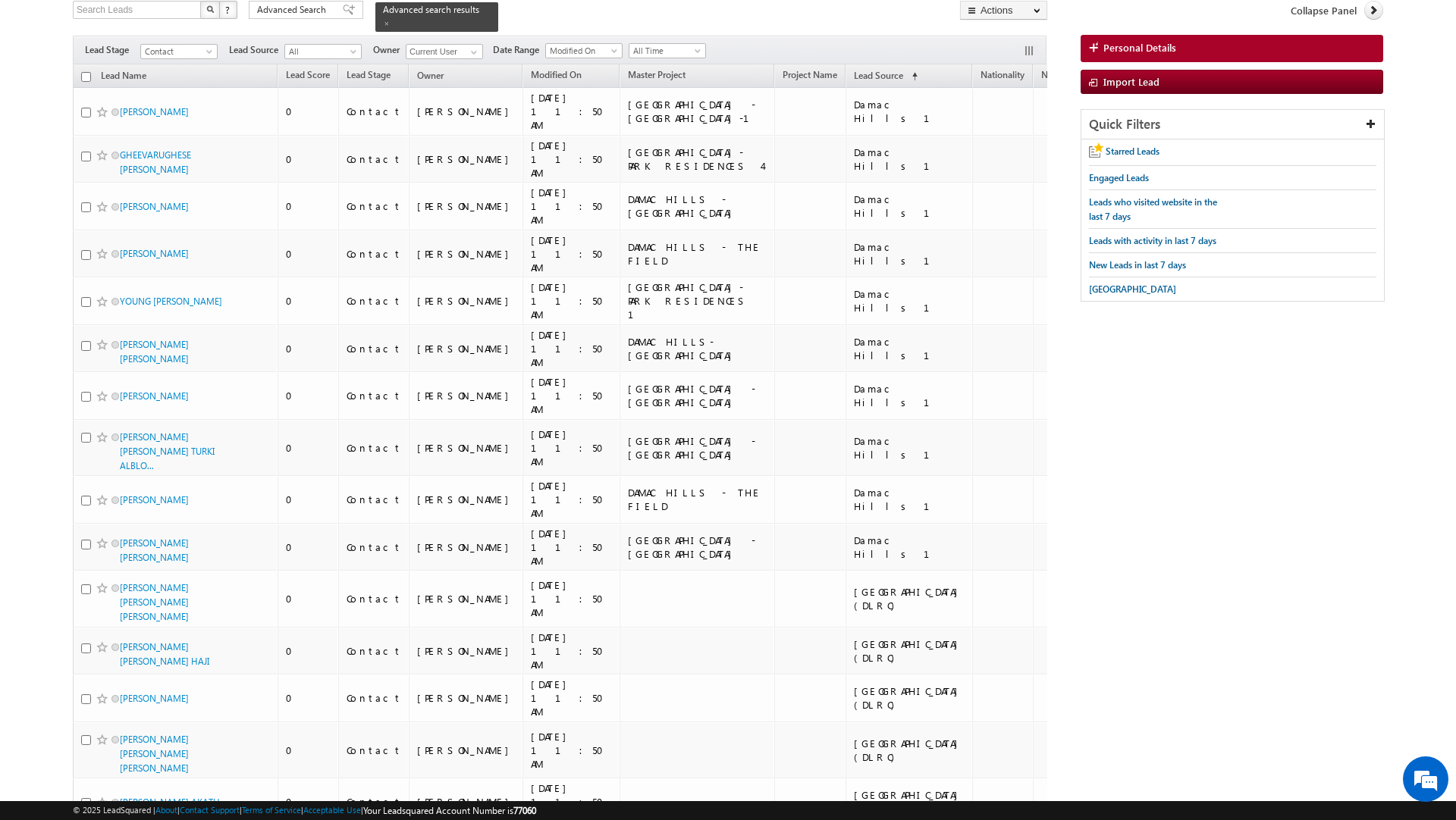
scroll to position [0, 0]
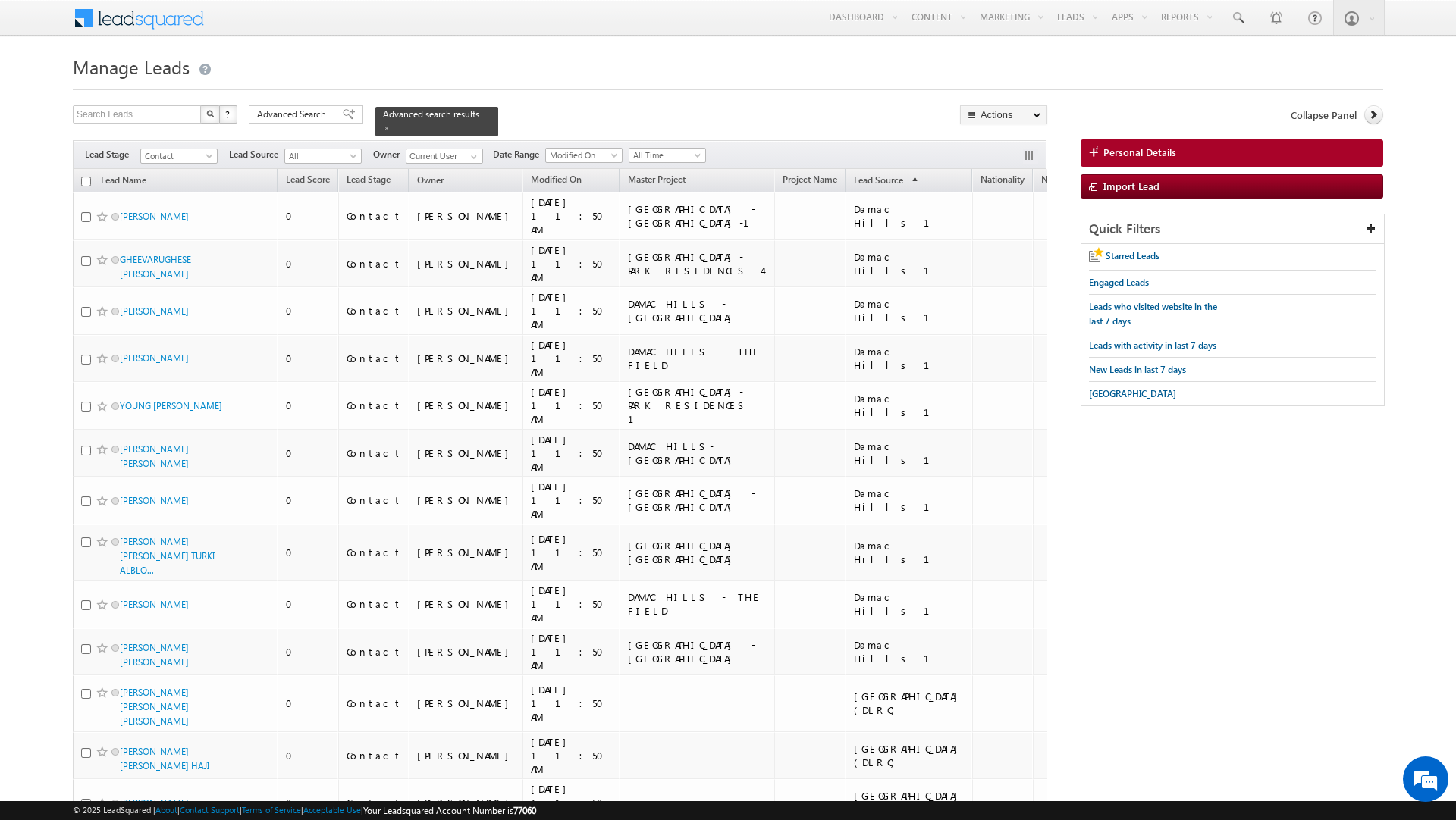
click at [82, 185] on input "checkbox" at bounding box center [86, 181] width 10 height 10
checkbox input "true"
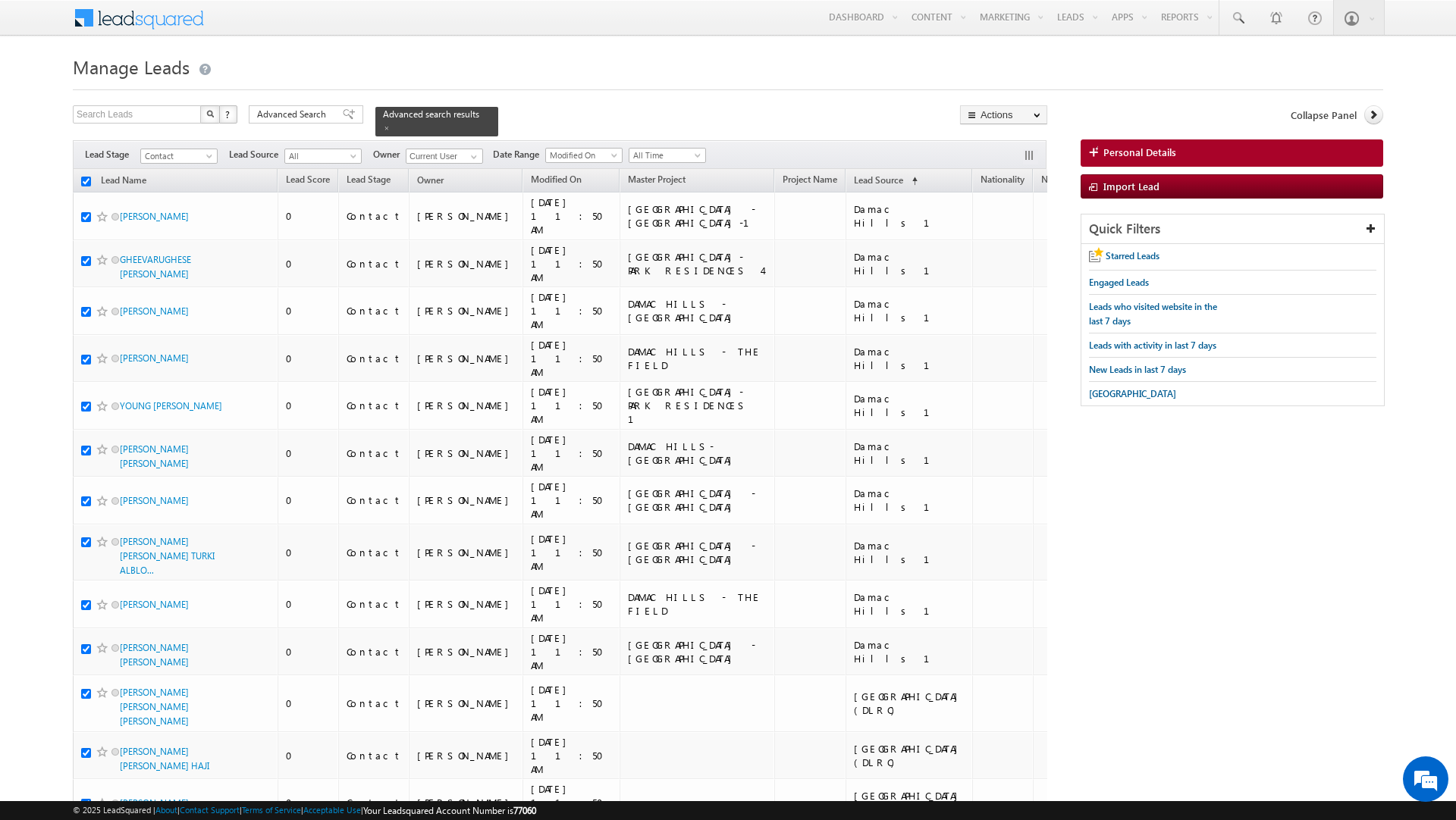
checkbox input "true"
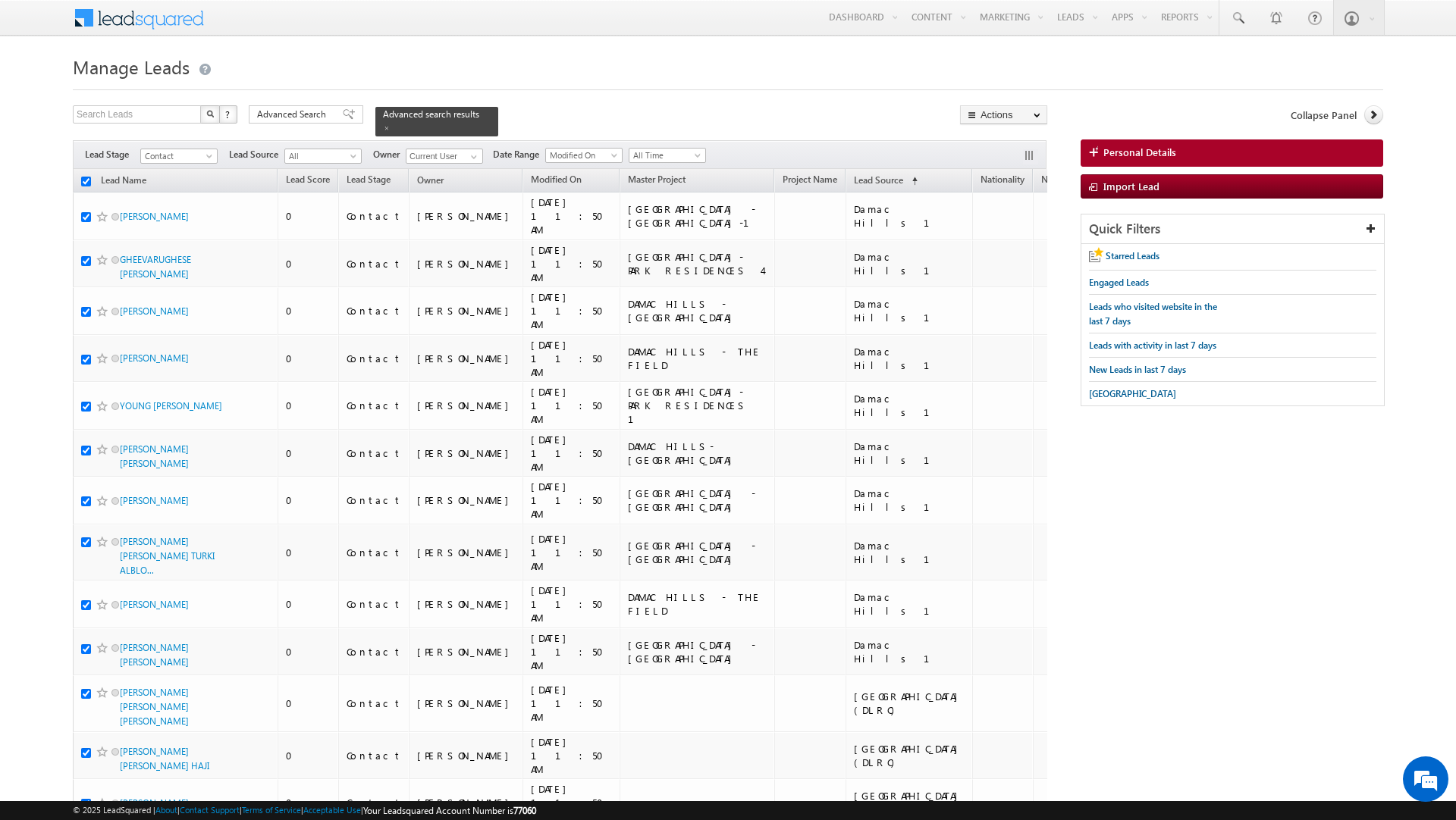
checkbox input "true"
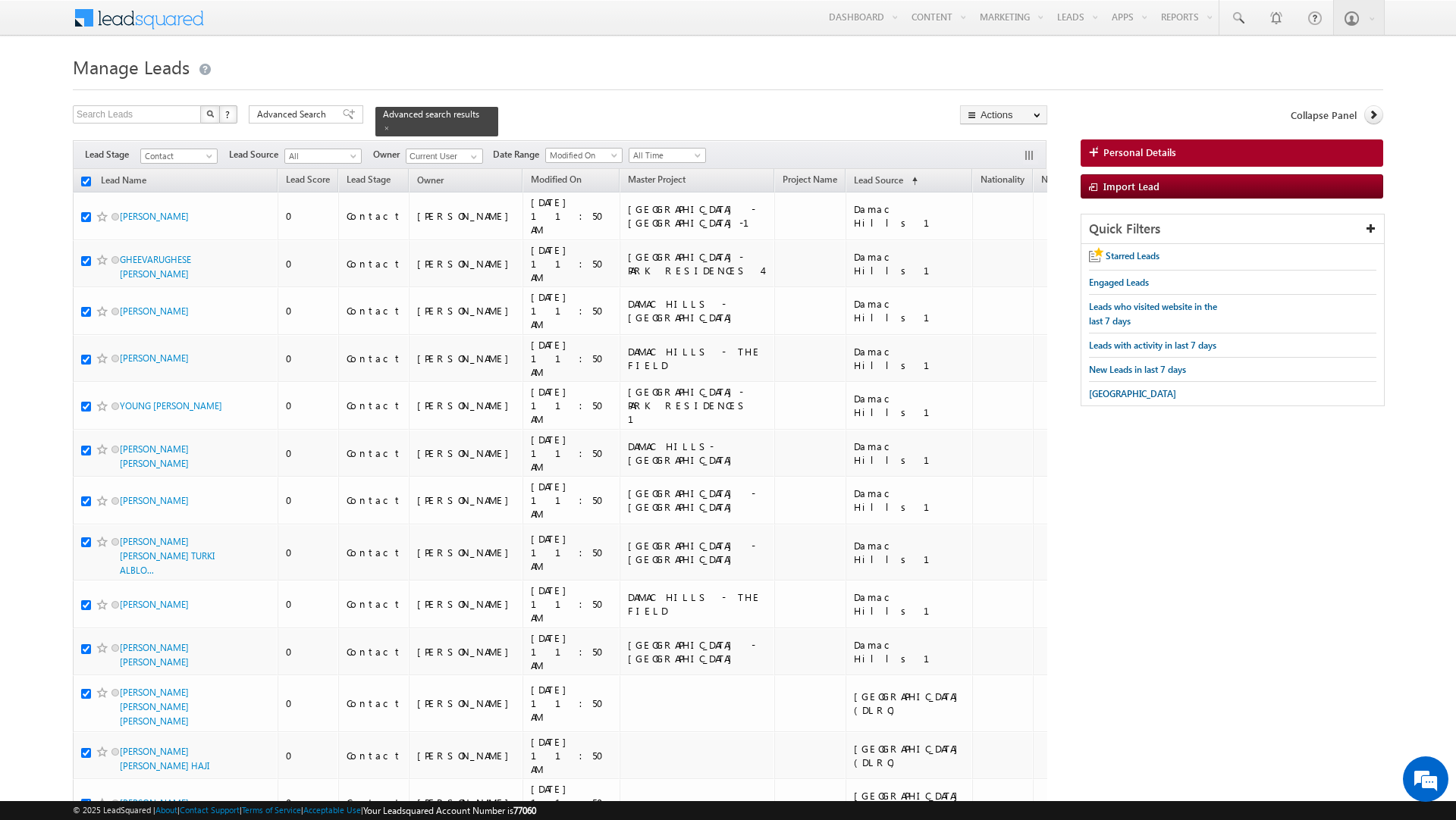
checkbox input "true"
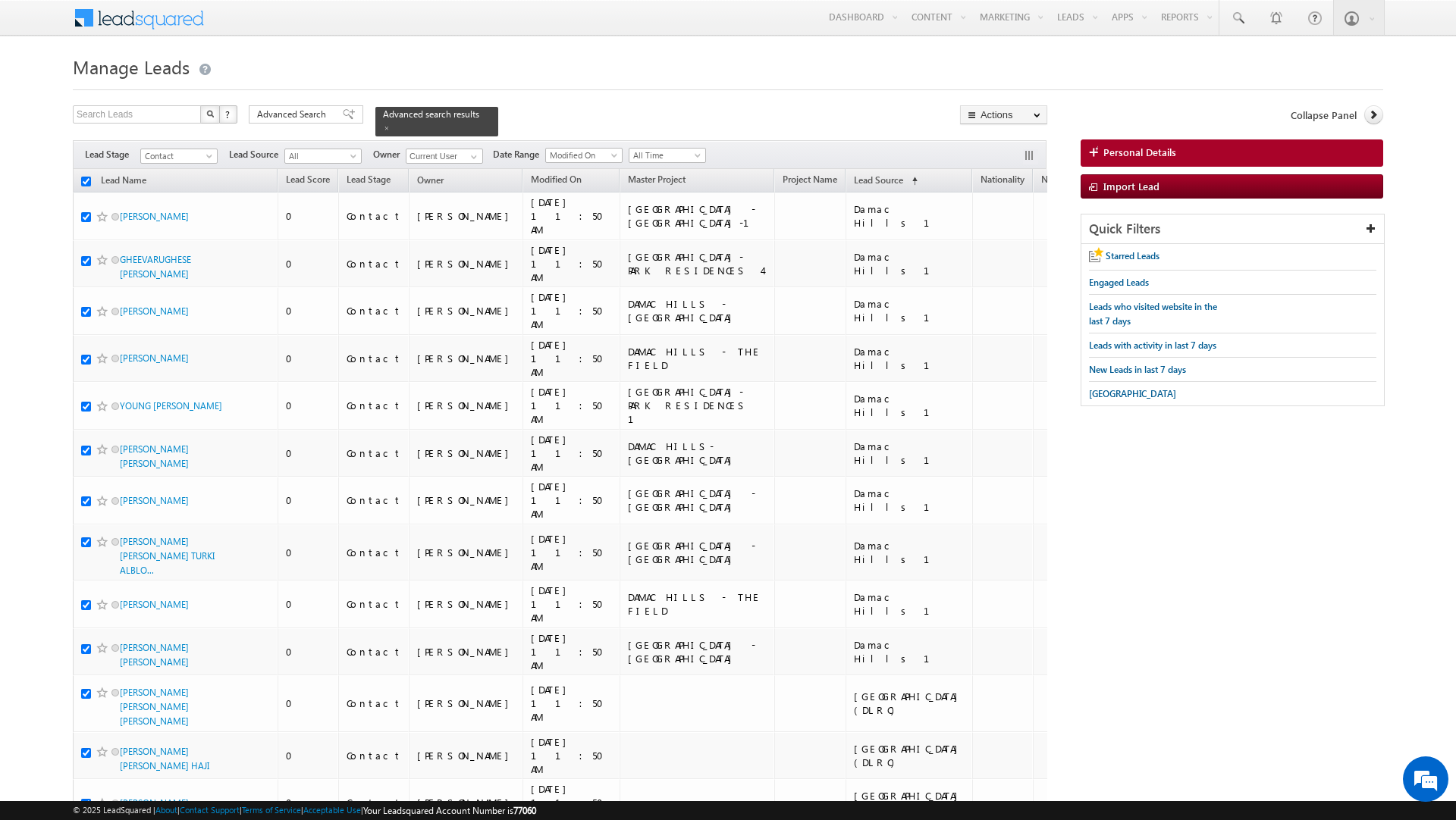
checkbox input "true"
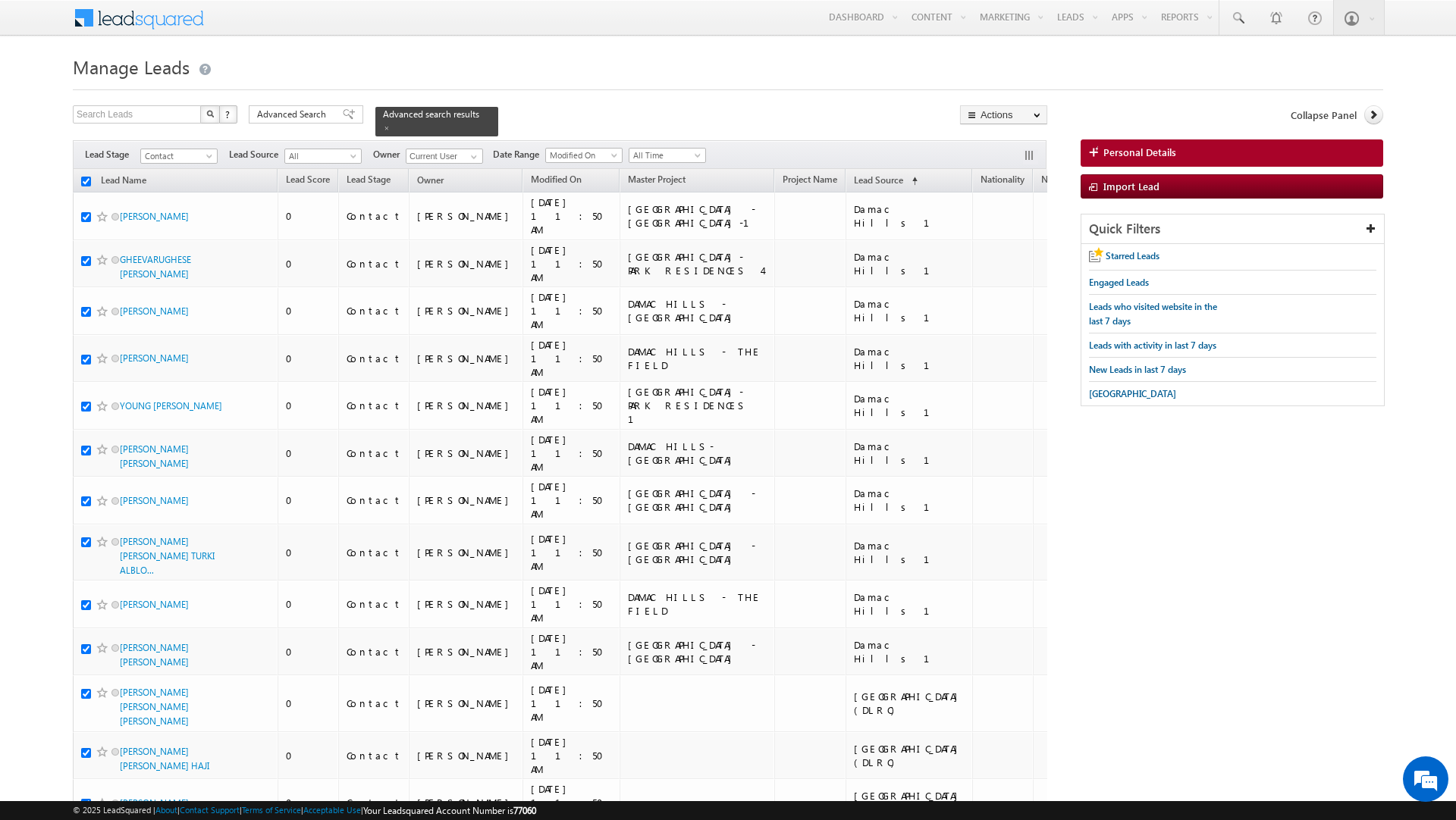
checkbox input "true"
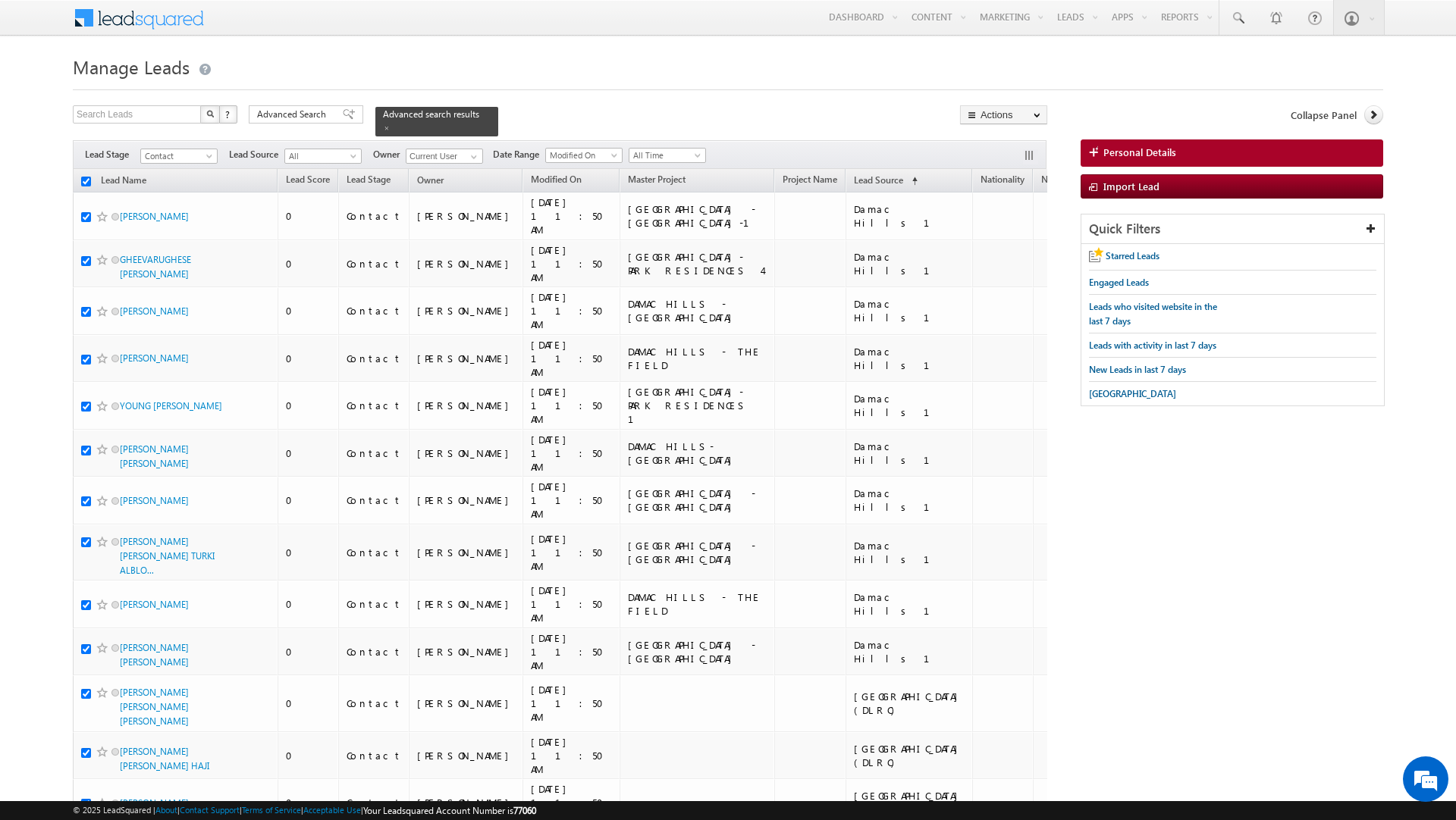
checkbox input "true"
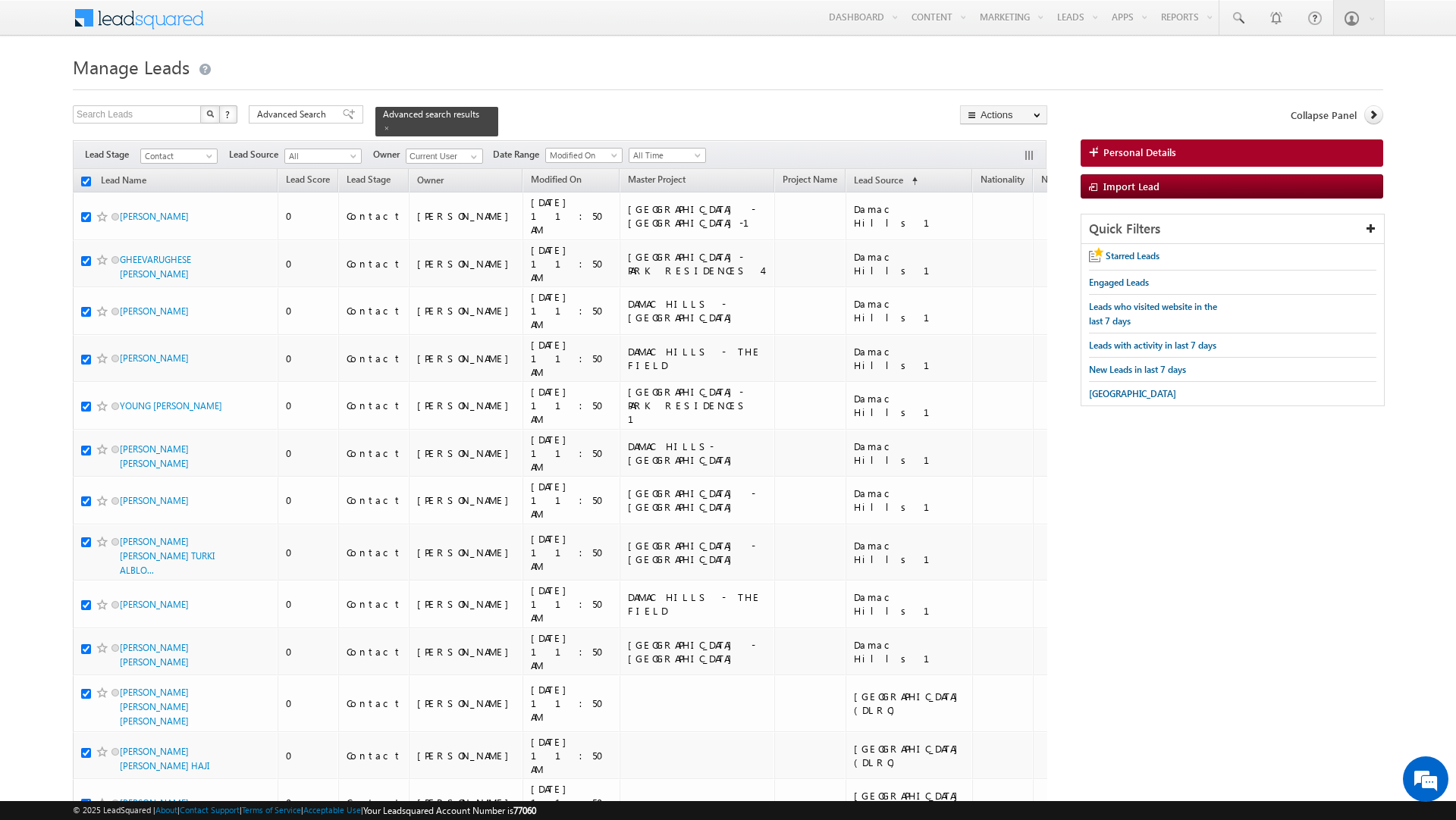
checkbox input "true"
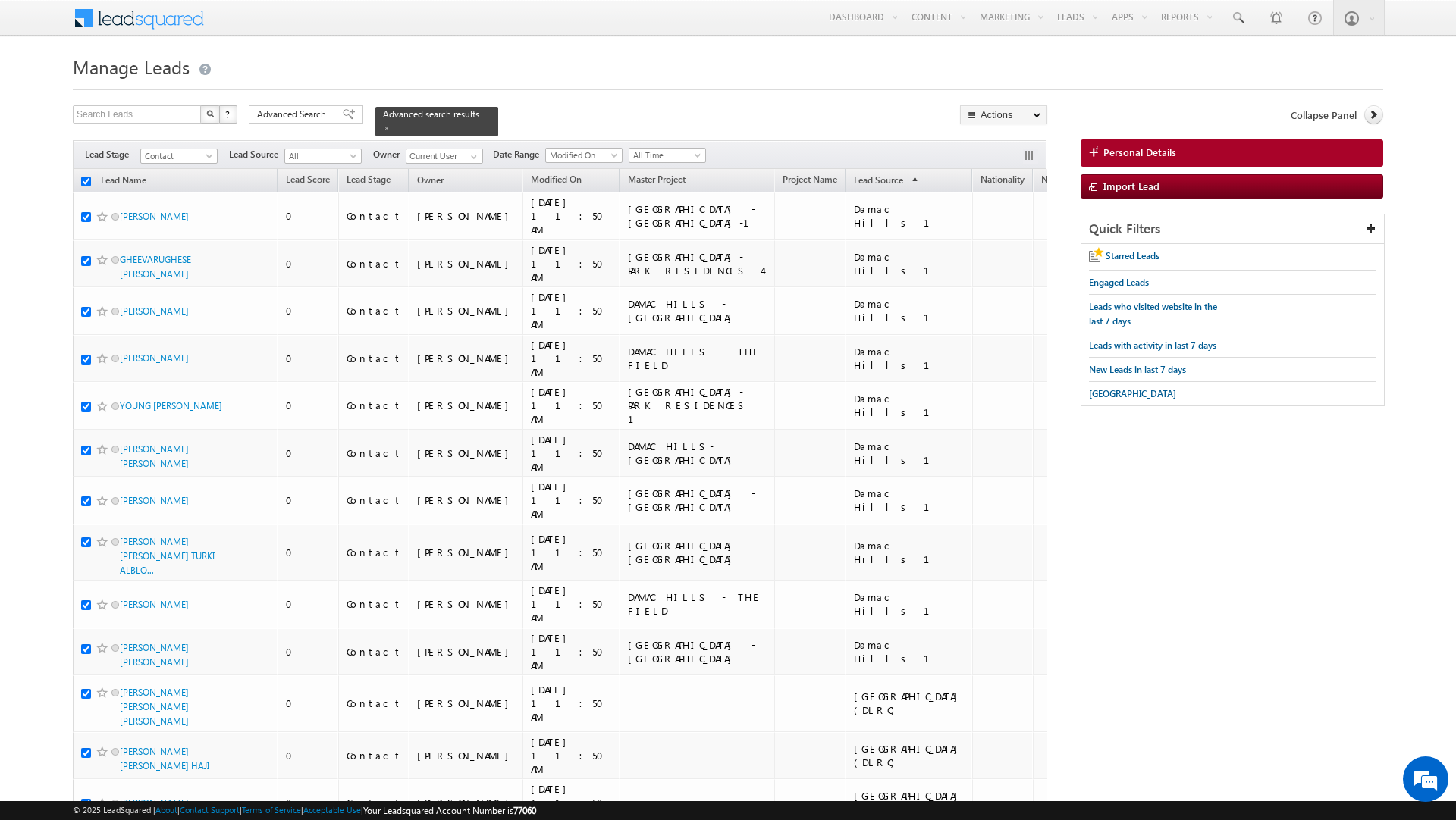
checkbox input "true"
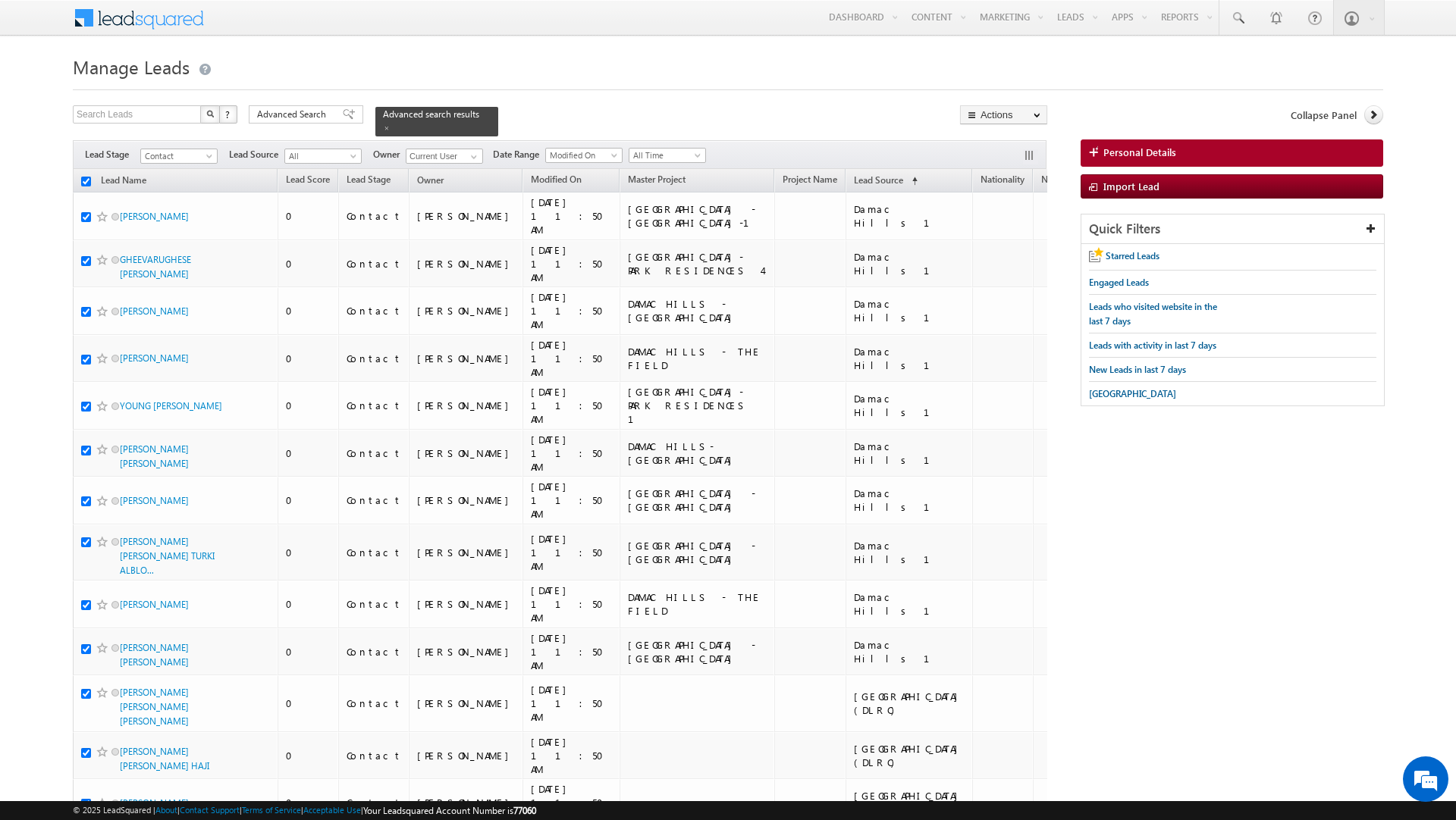
checkbox input "true"
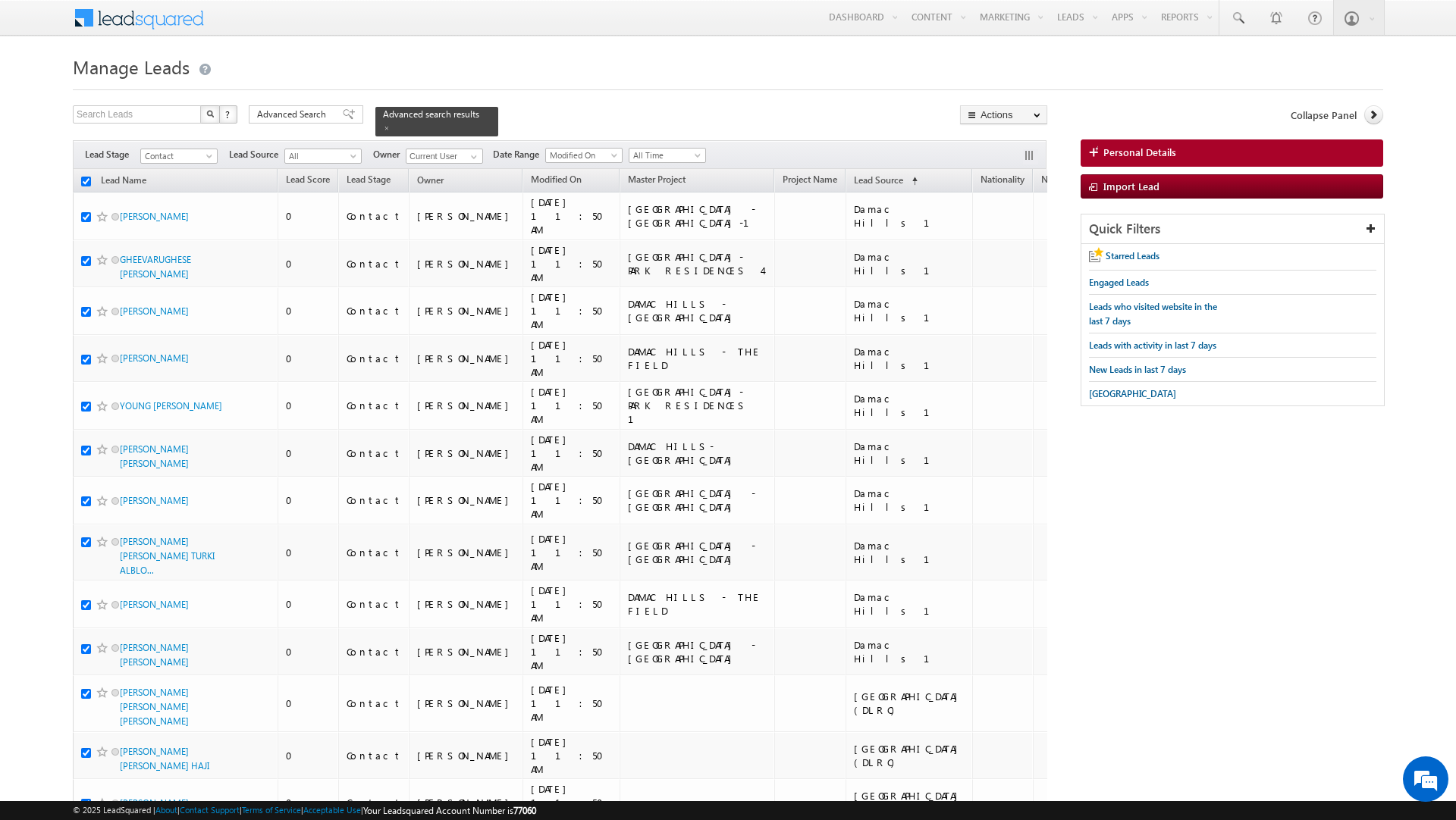
checkbox input "true"
click at [1001, 250] on link "Change Owner" at bounding box center [1003, 246] width 86 height 18
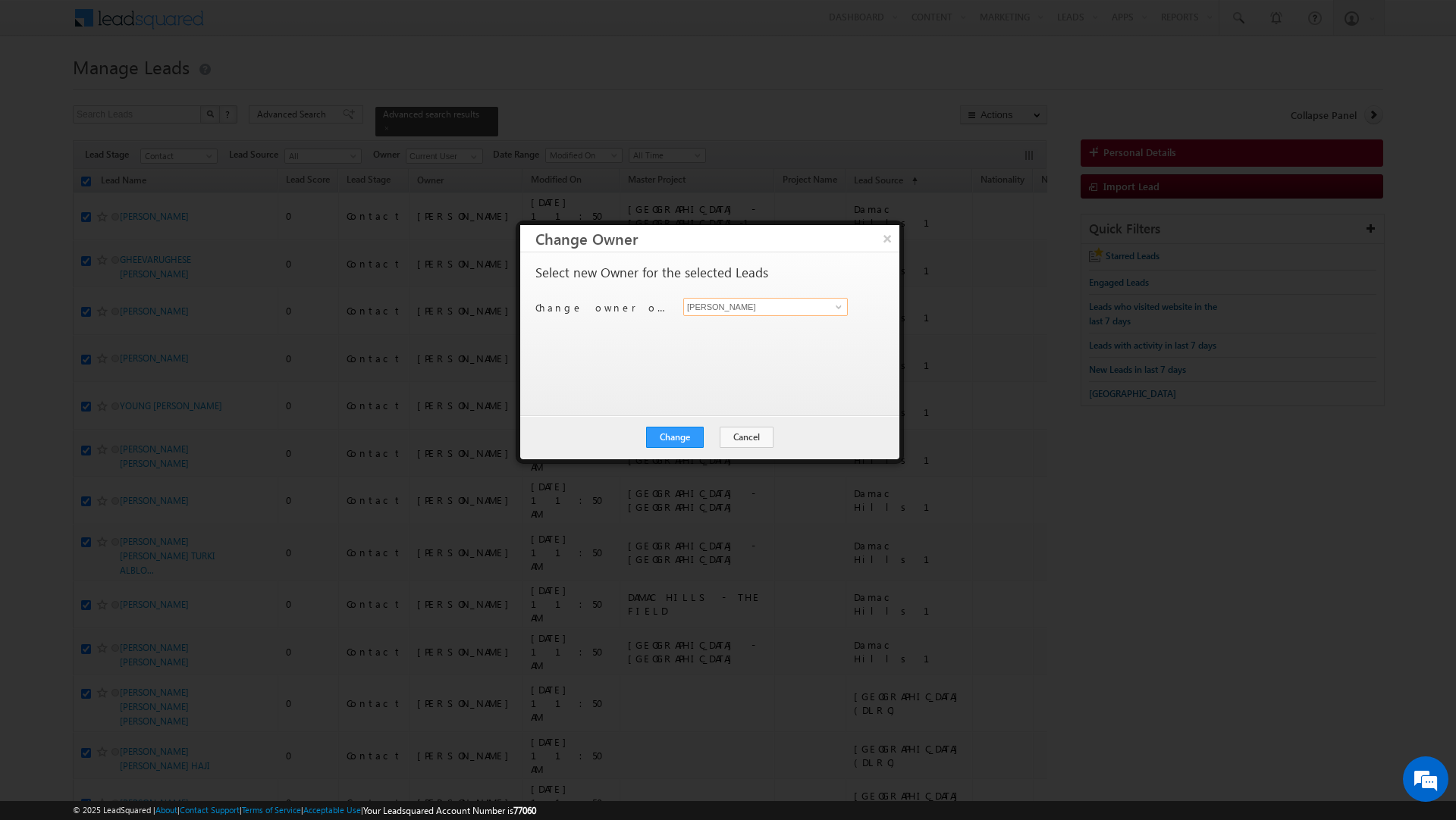
click at [731, 313] on input "[PERSON_NAME]" at bounding box center [765, 307] width 165 height 18
click at [718, 352] on link "Shaik Razak shaik.razak@indglobal.ae" at bounding box center [765, 358] width 165 height 29
type input "[PERSON_NAME]"
click at [676, 441] on button "Change" at bounding box center [674, 437] width 57 height 21
click at [704, 436] on button "Close" at bounding box center [712, 437] width 48 height 21
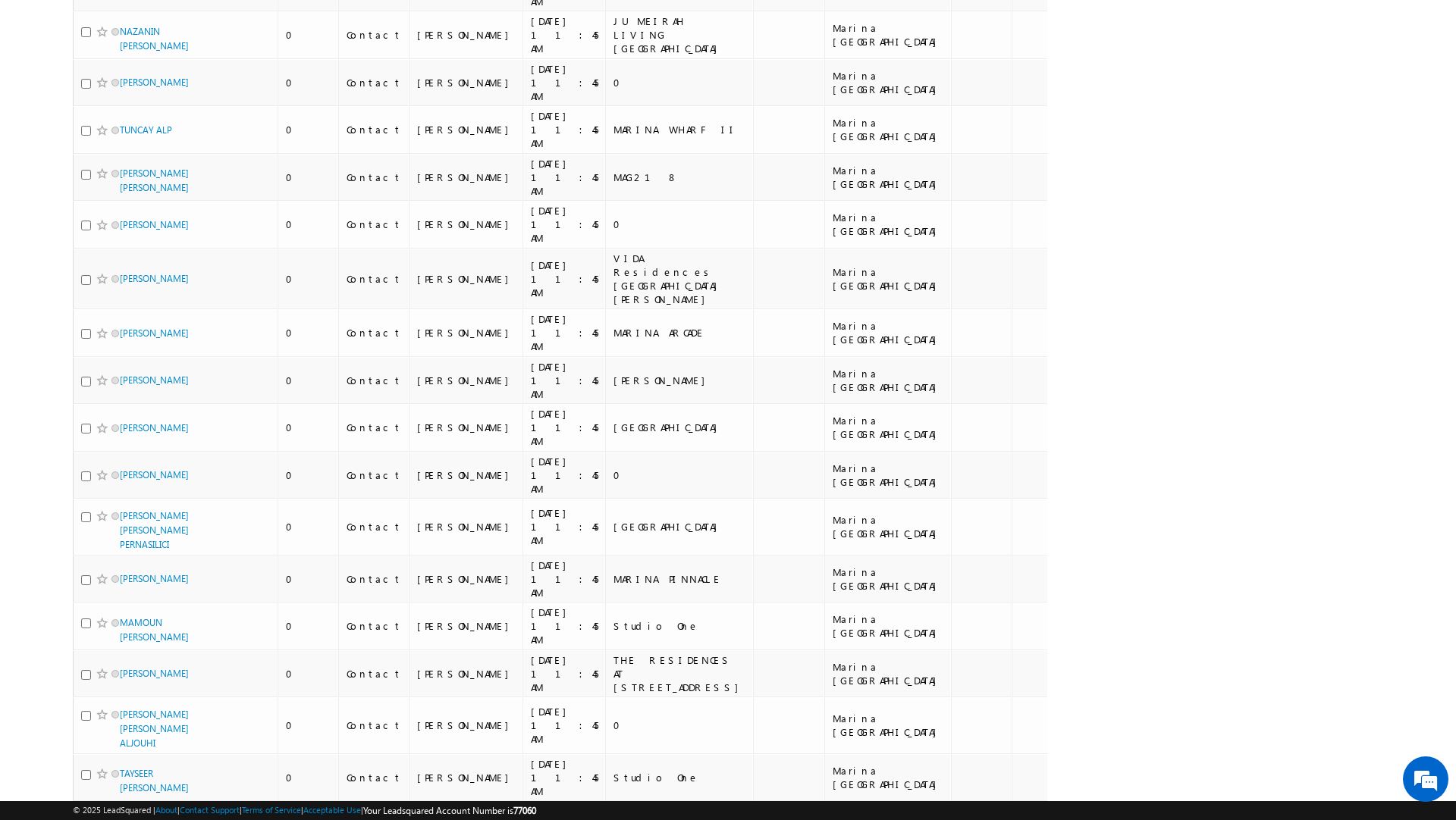
scroll to position [1590, 0]
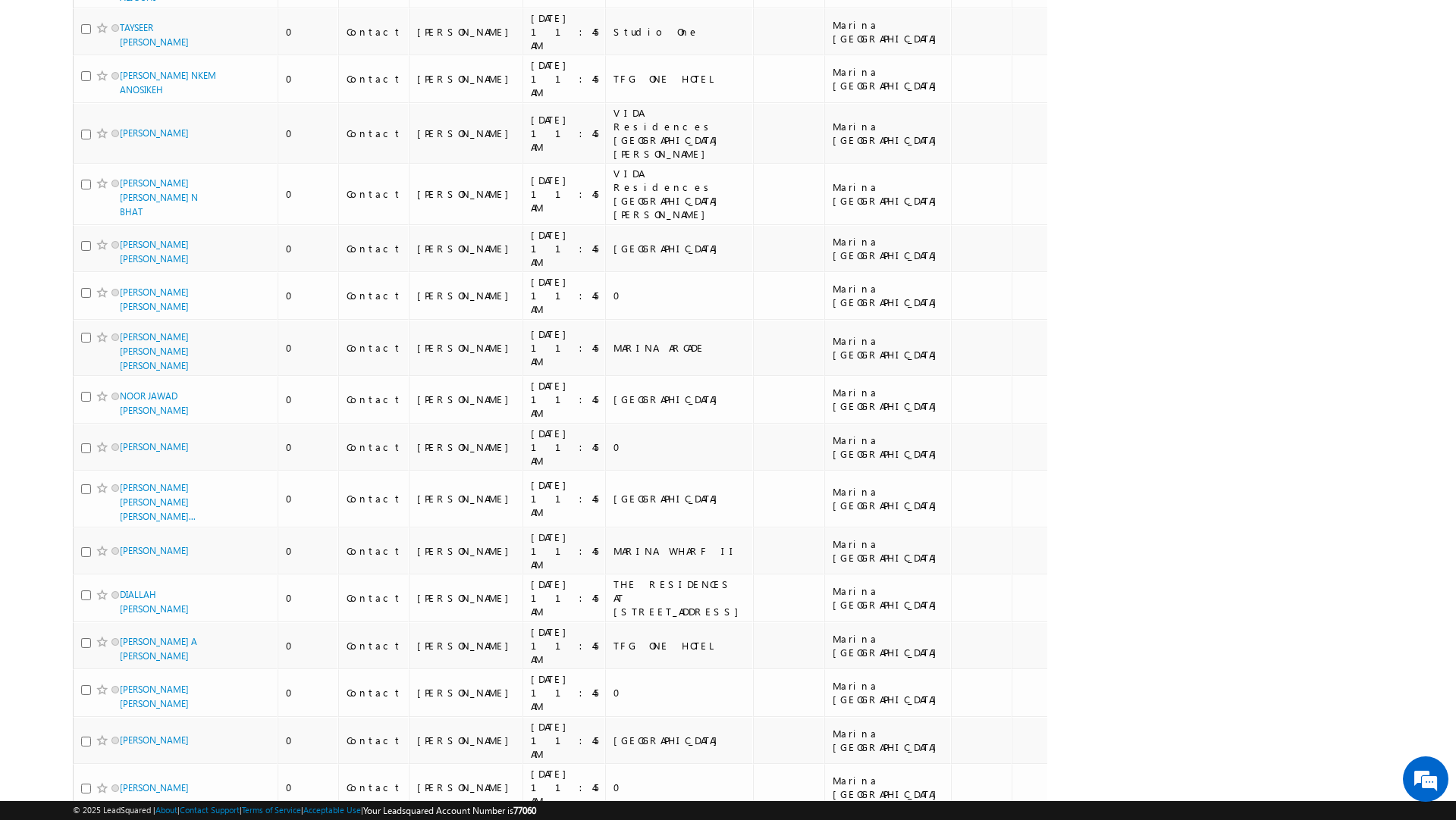
click at [118, 793] on li "100" at bounding box center [126, 795] width 37 height 15
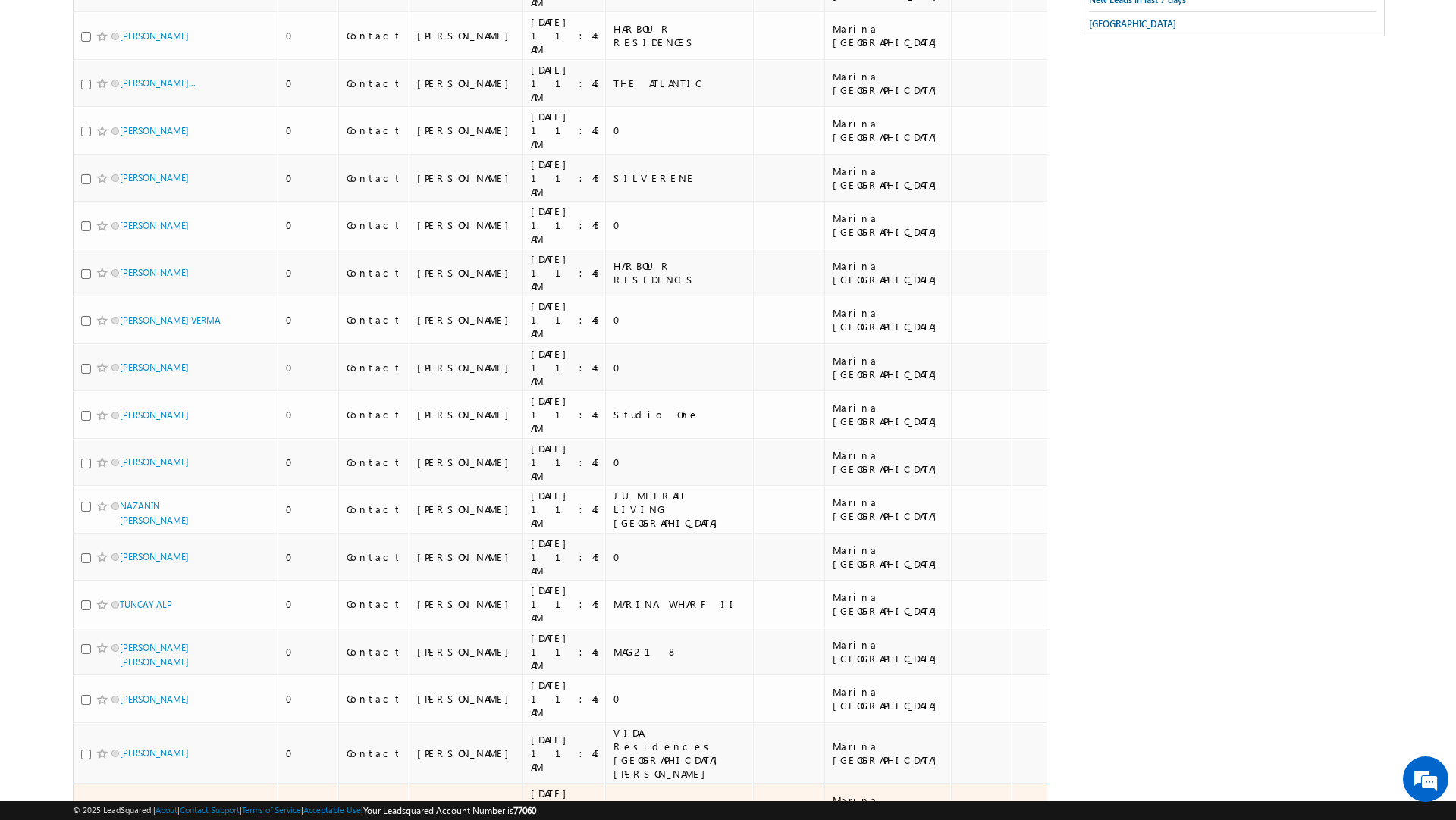
scroll to position [0, 0]
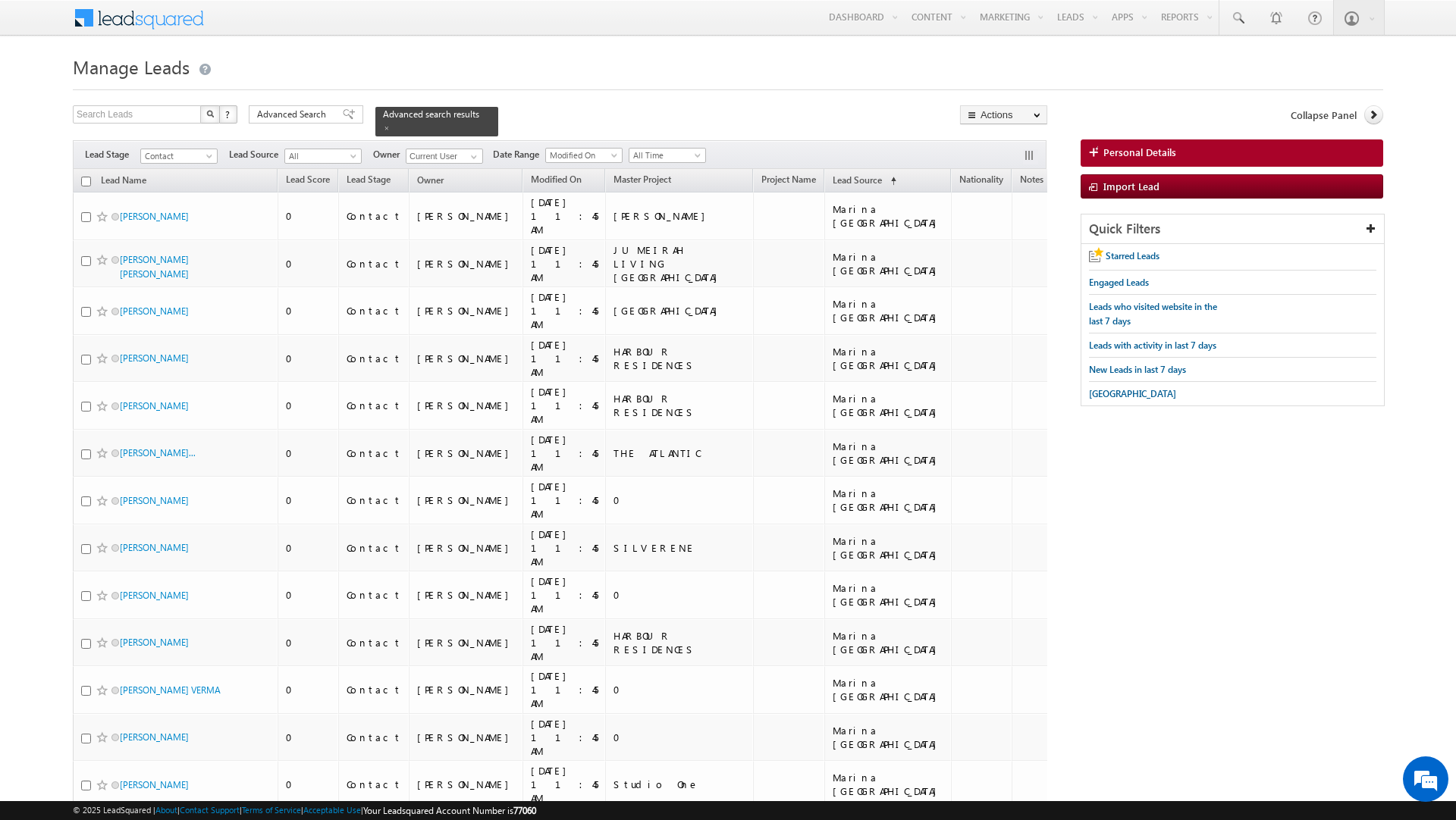
click at [87, 182] on input "checkbox" at bounding box center [86, 181] width 10 height 10
checkbox input "true"
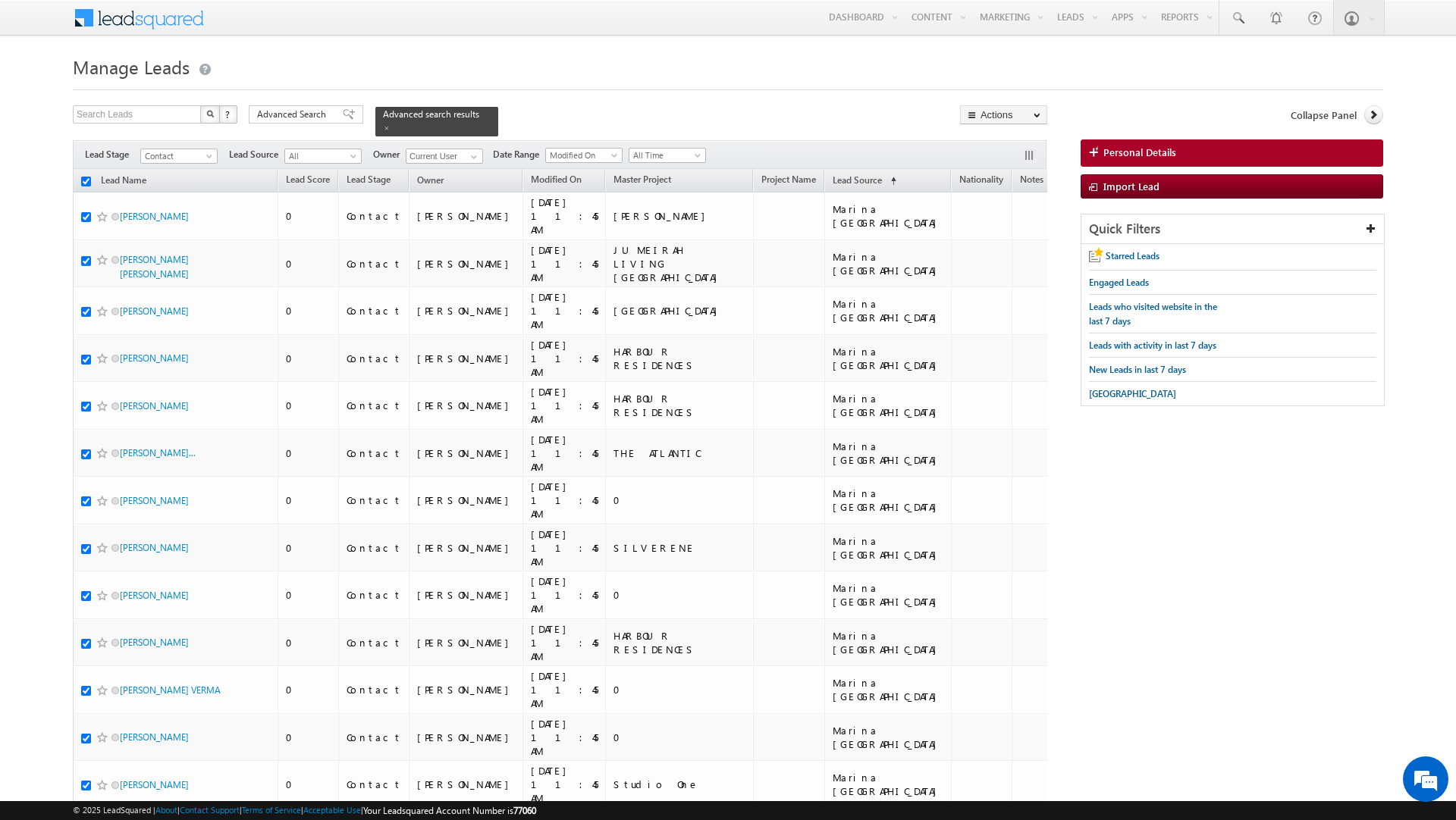
checkbox input "true"
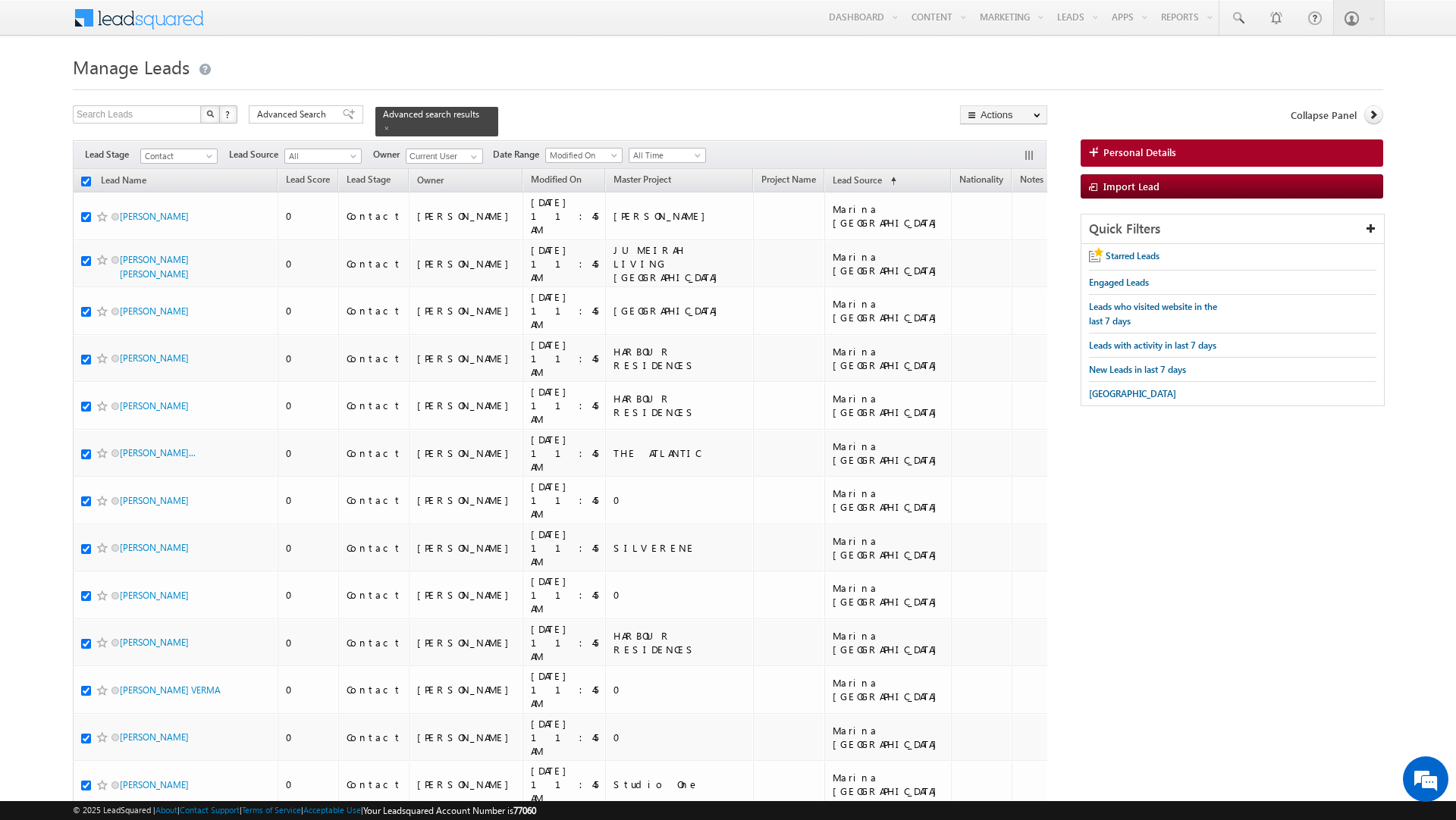
checkbox input "true"
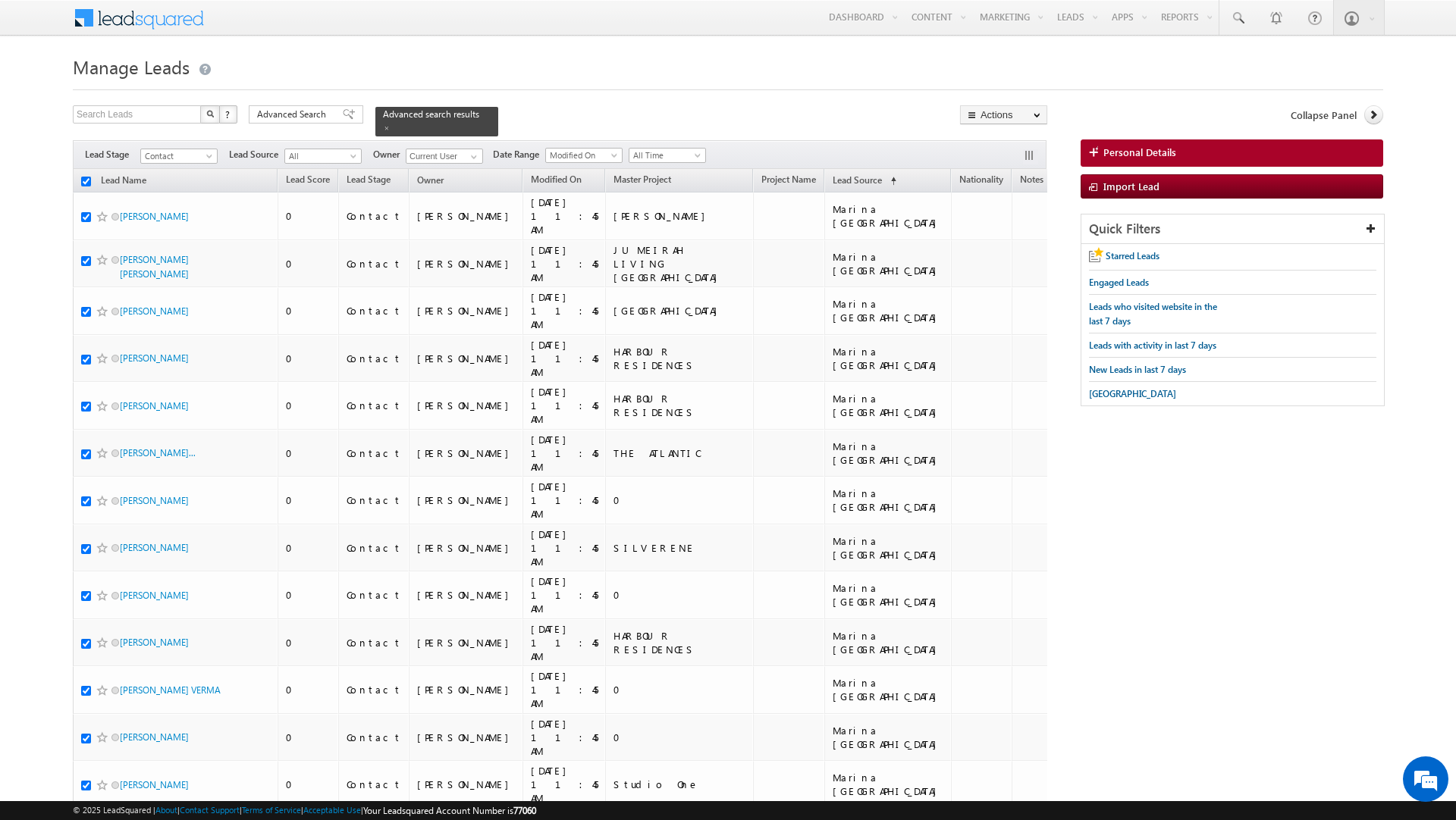
checkbox input "true"
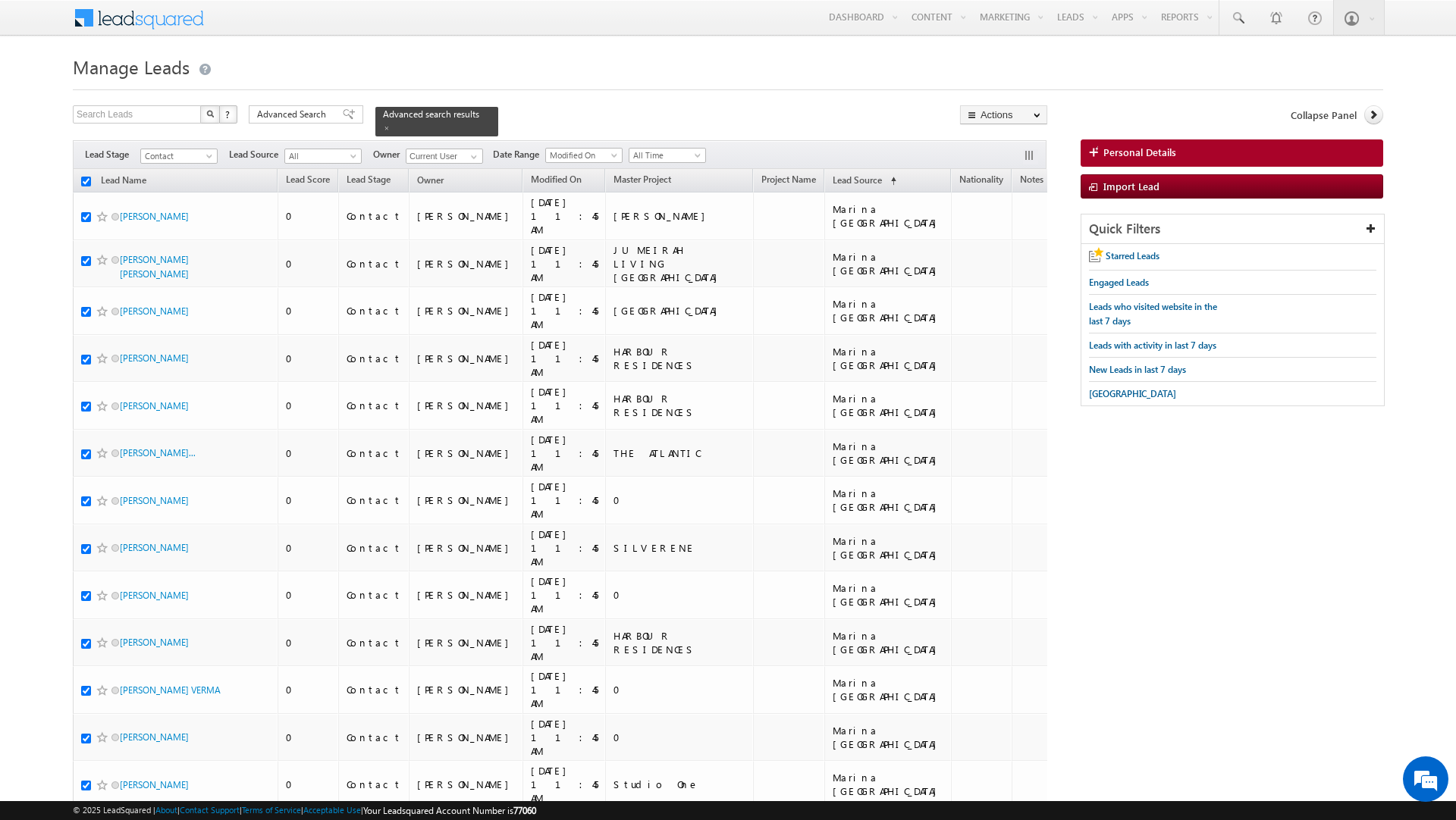
checkbox input "true"
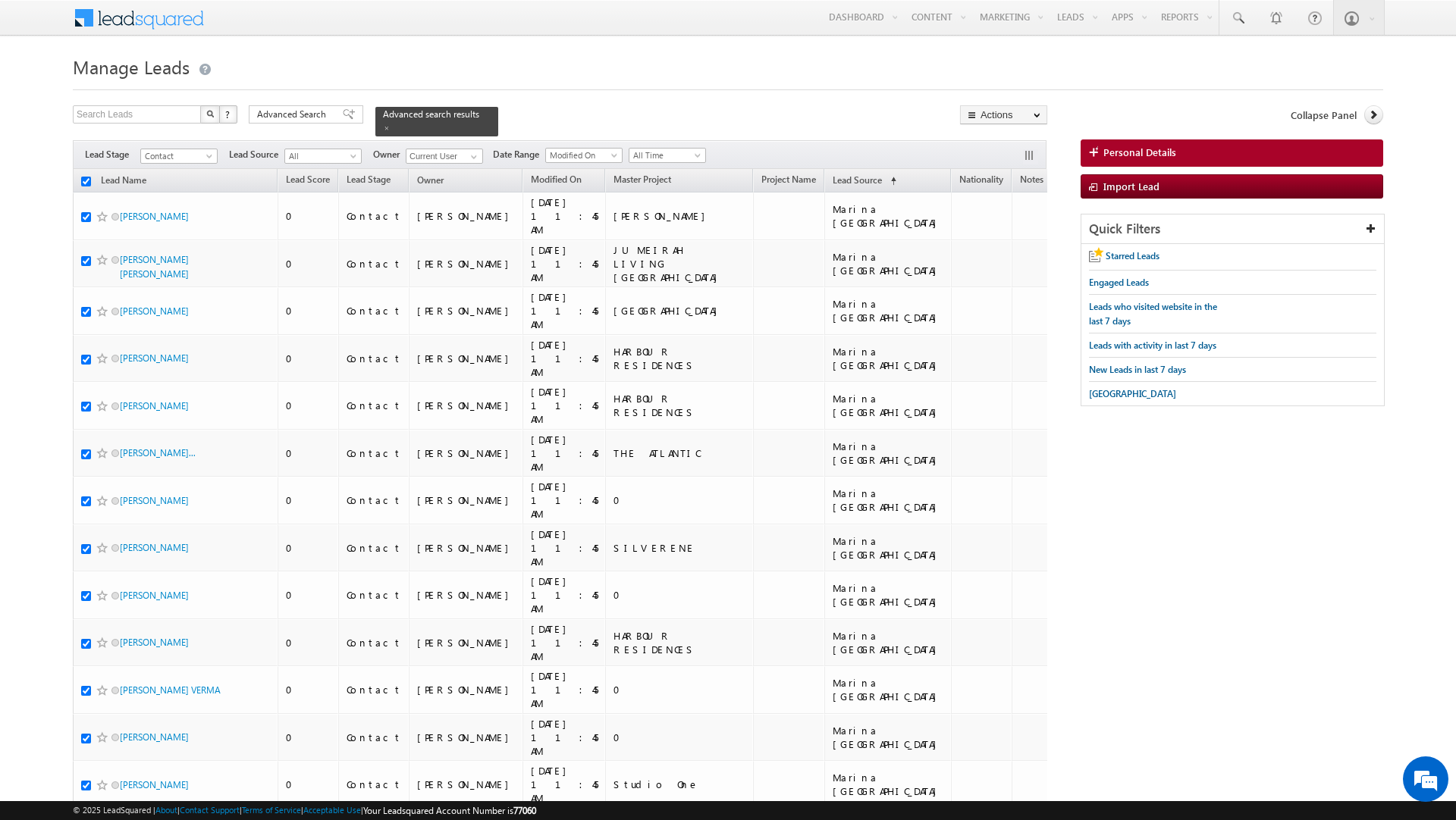
checkbox input "true"
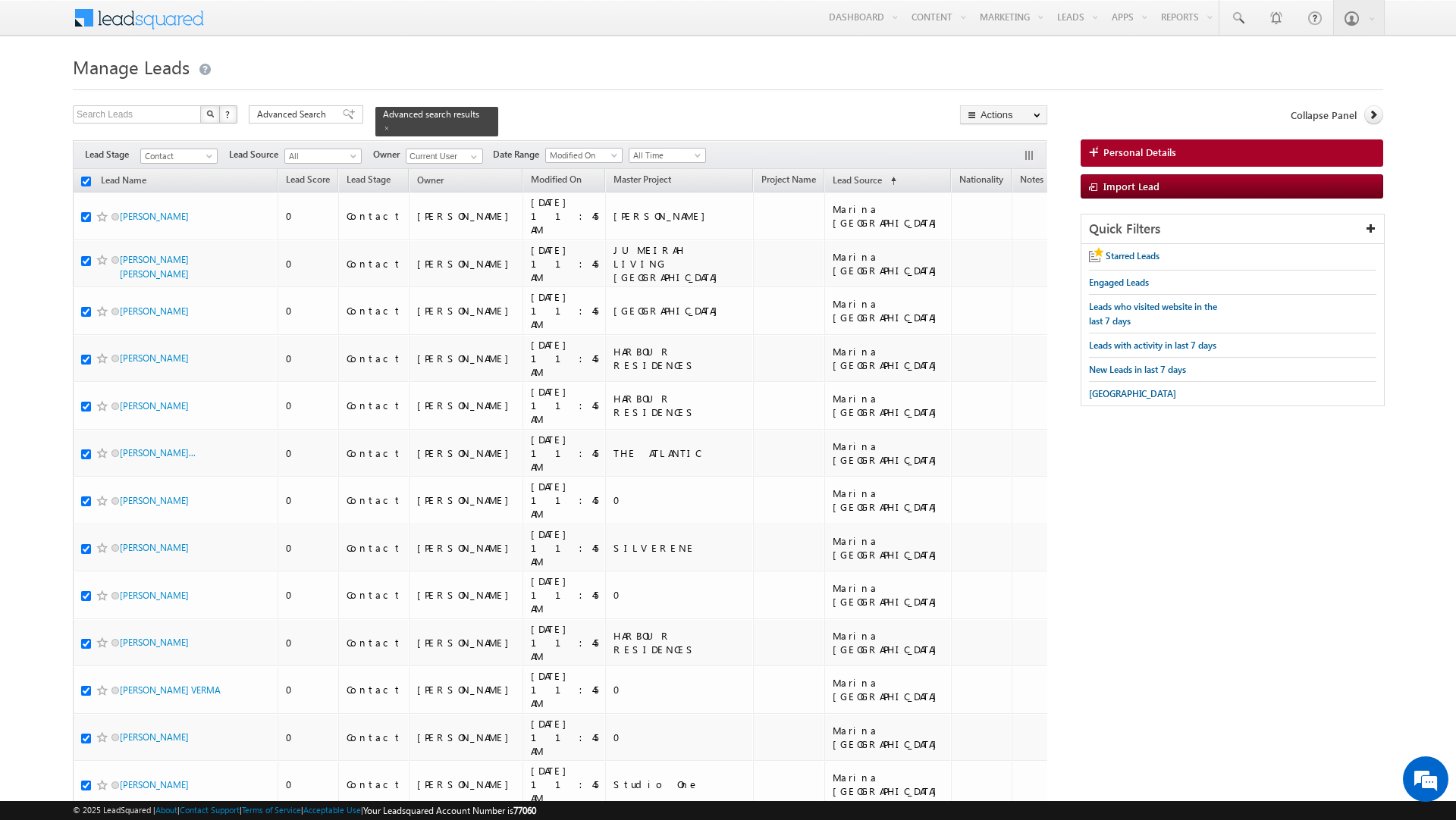
checkbox input "true"
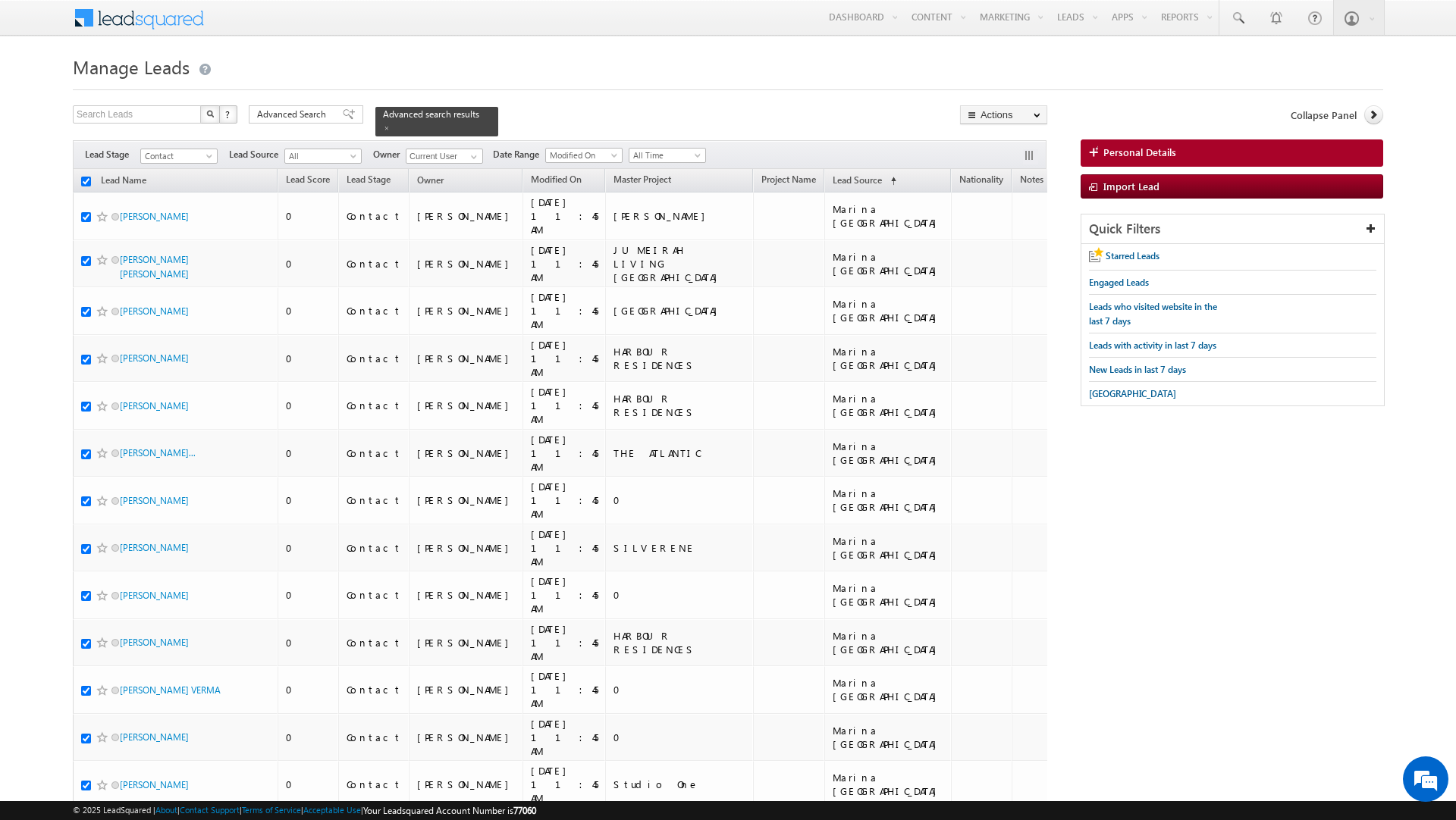
checkbox input "true"
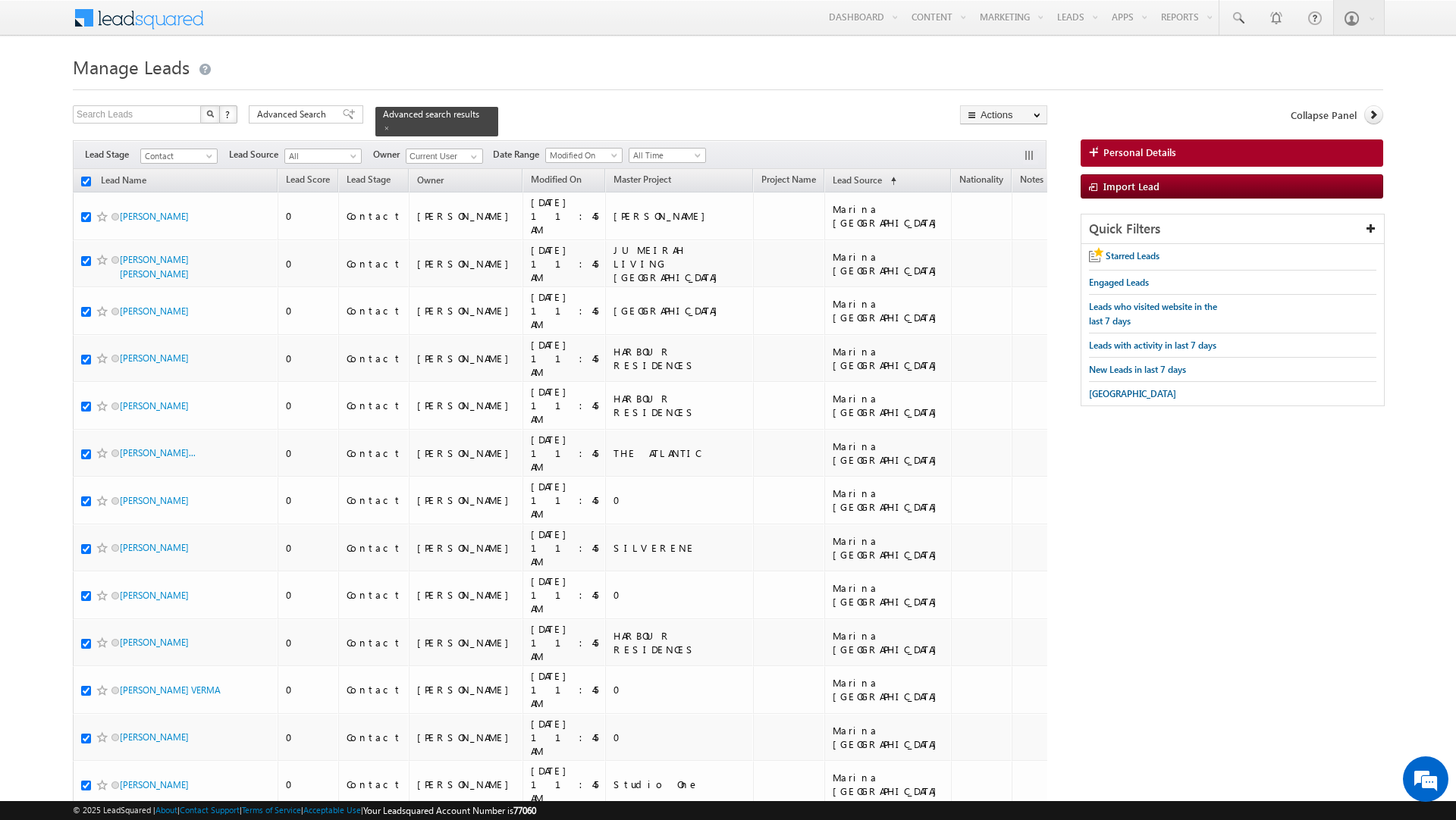
checkbox input "true"
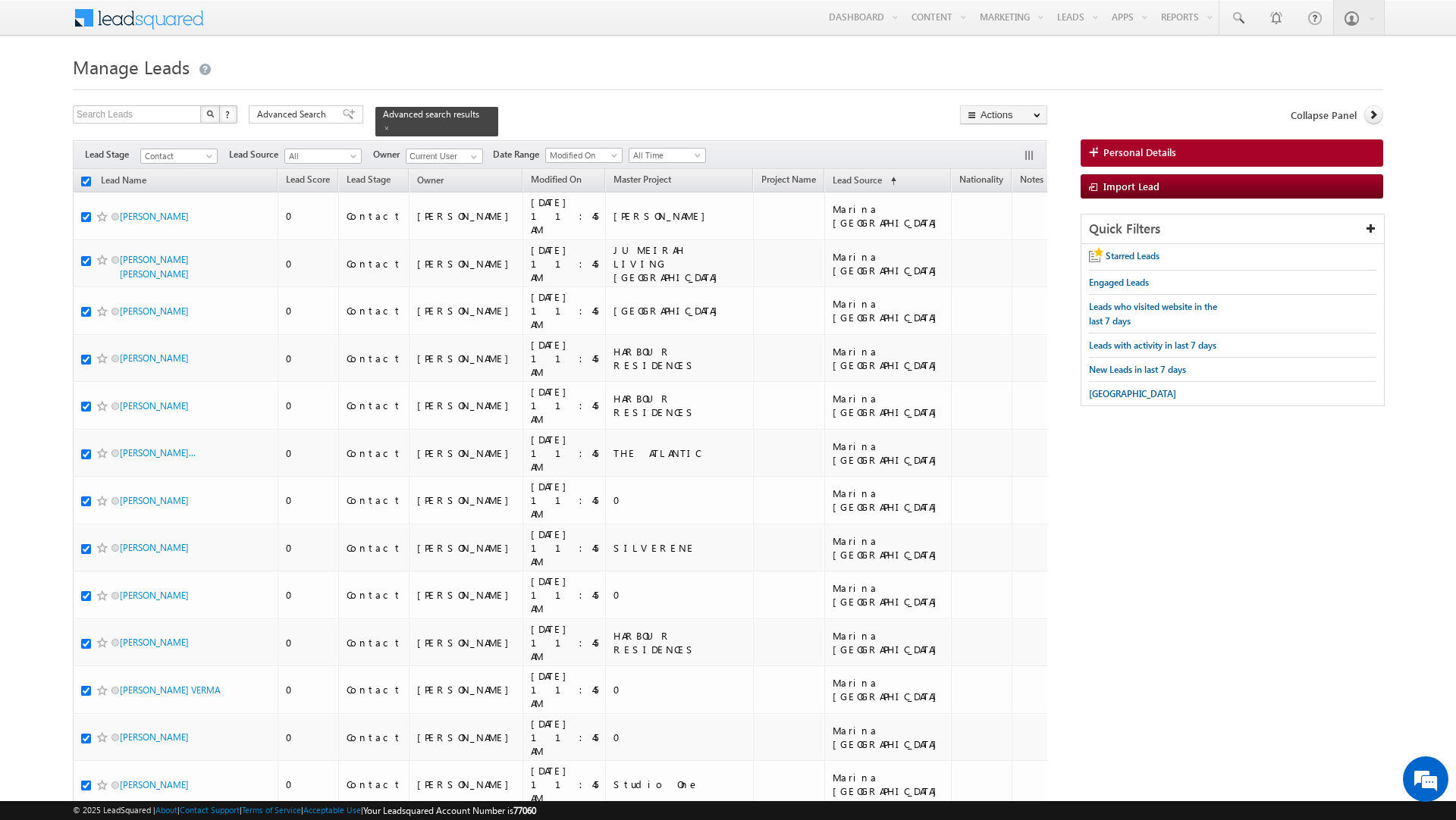
checkbox input "true"
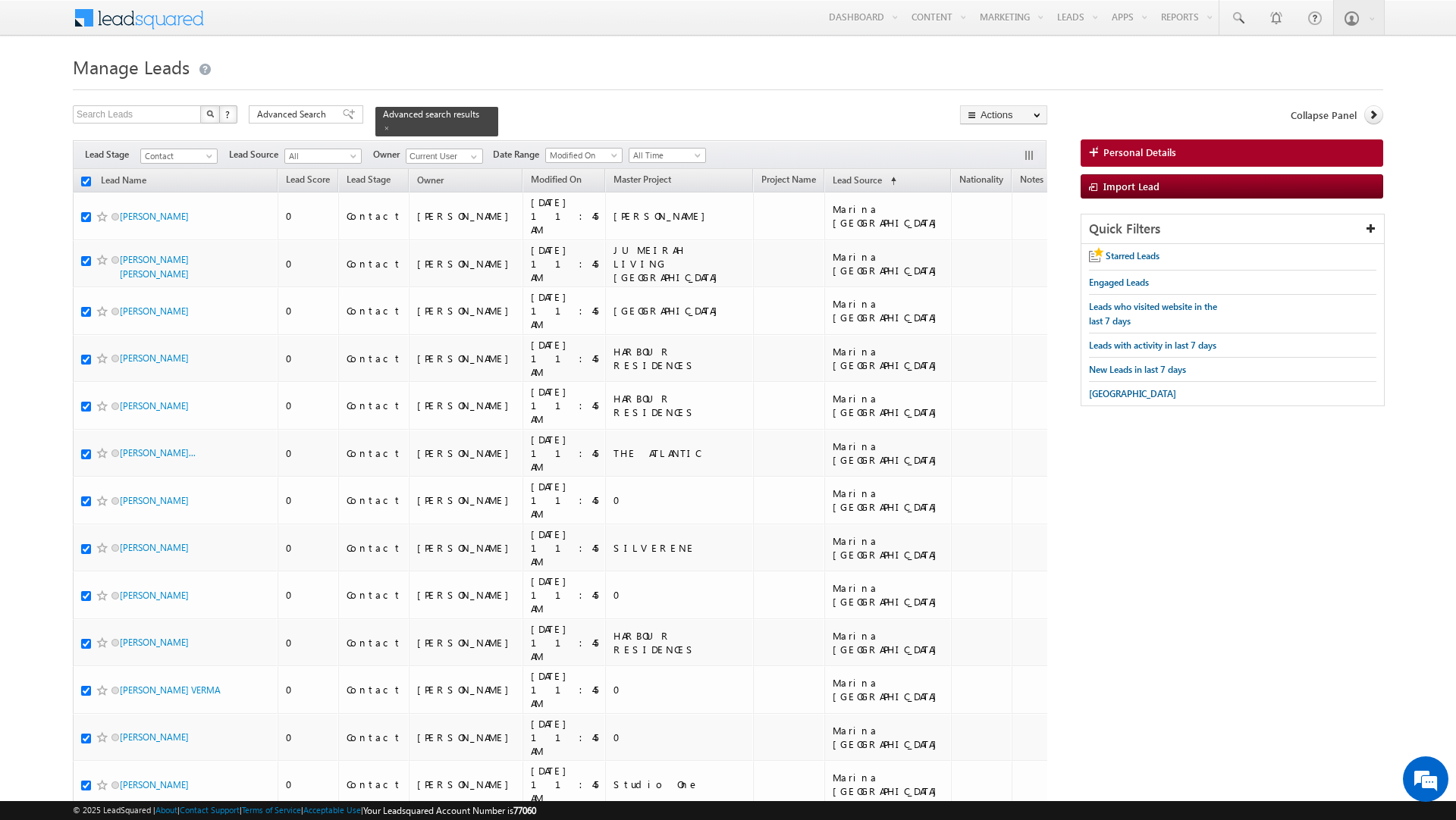
checkbox input "true"
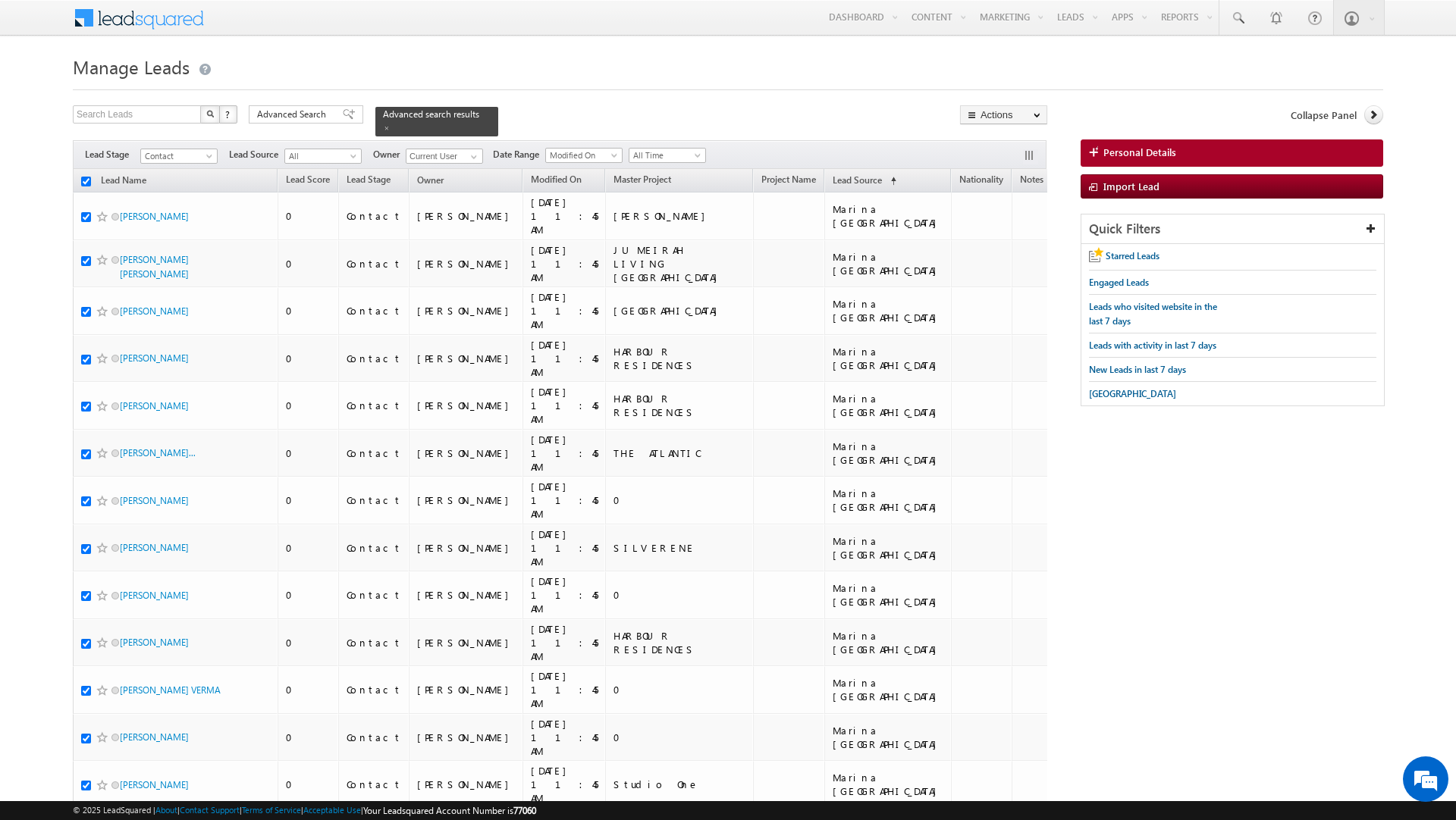
checkbox input "true"
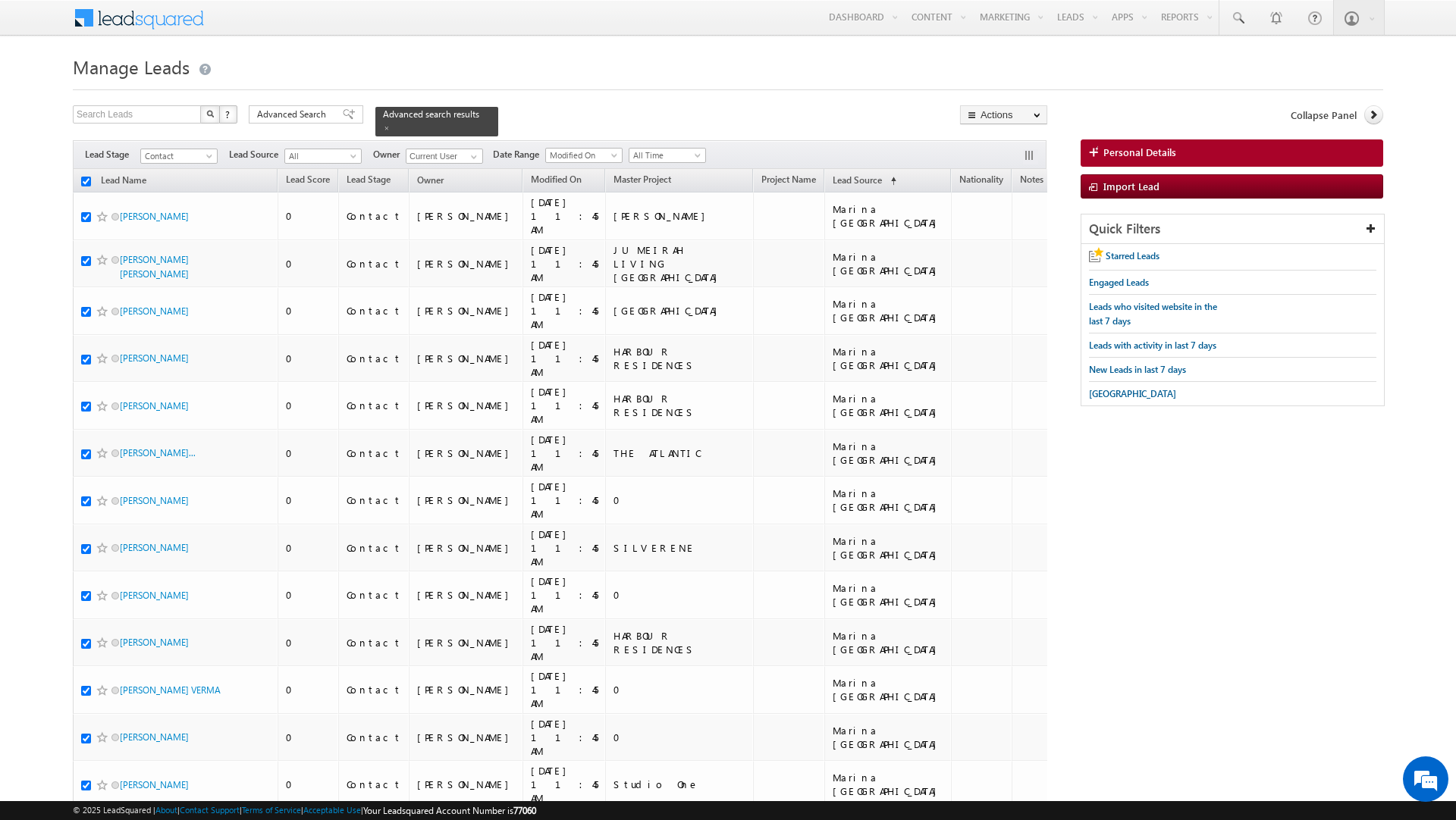
checkbox input "true"
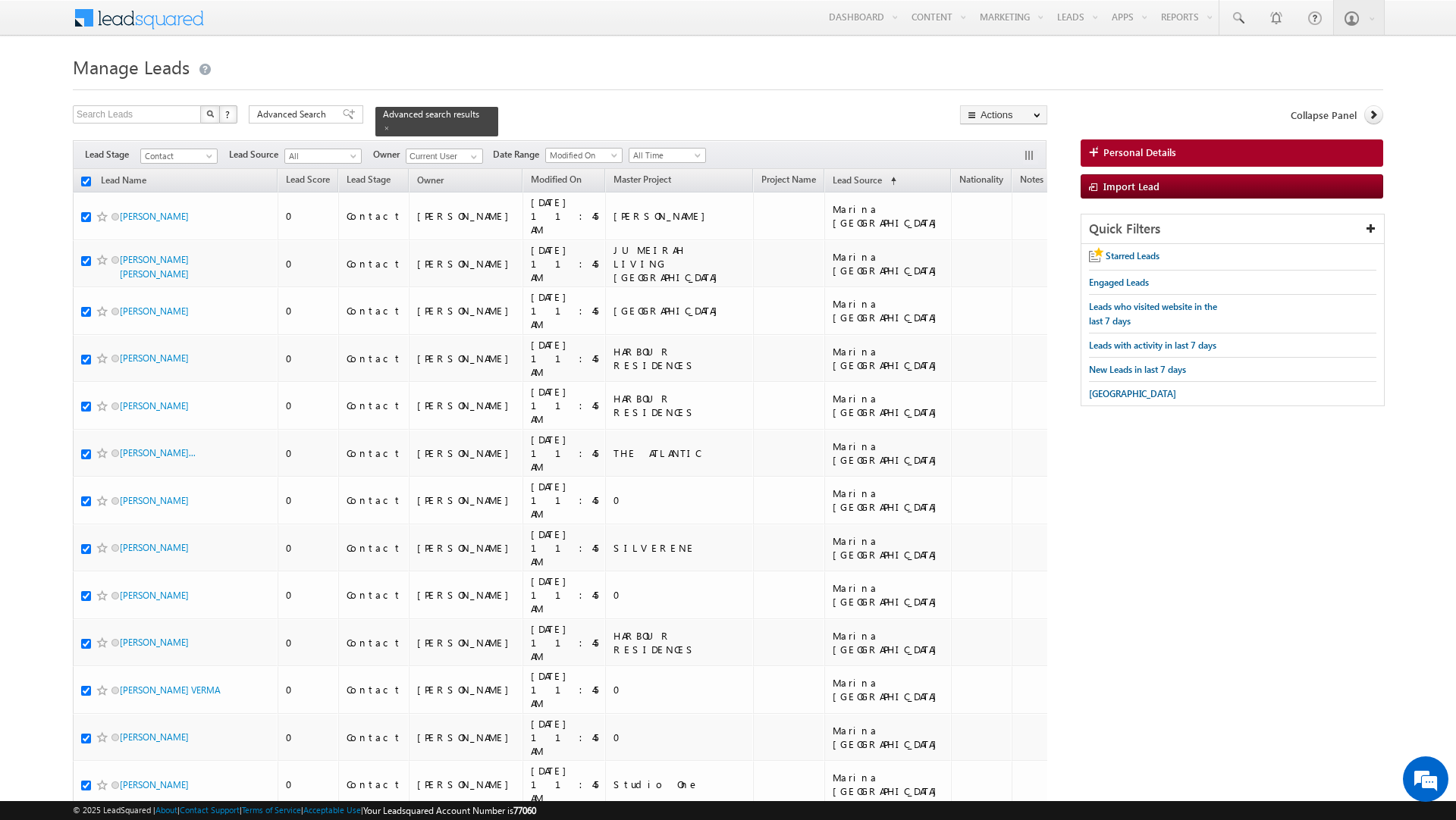
checkbox input "true"
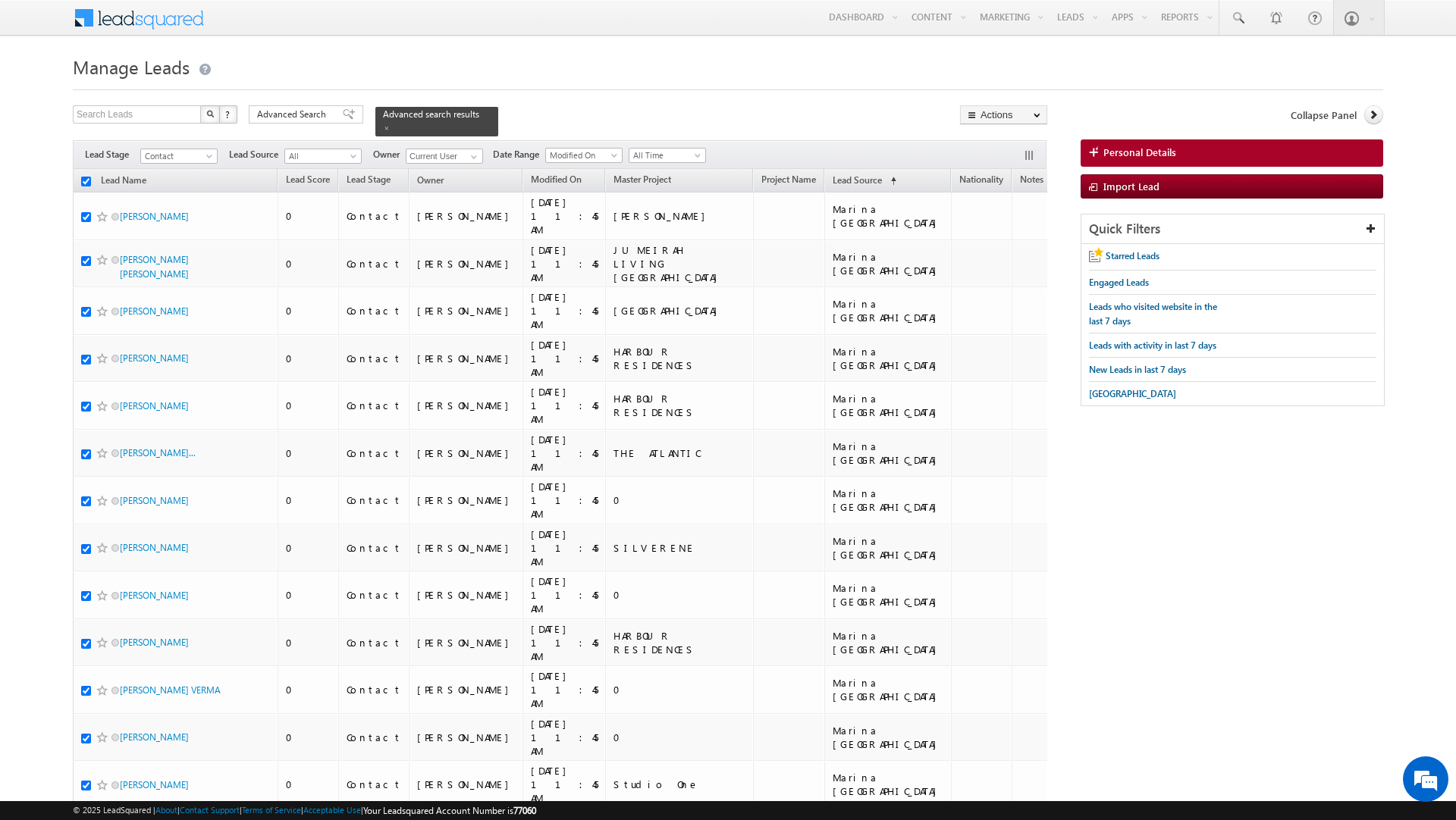
checkbox input "true"
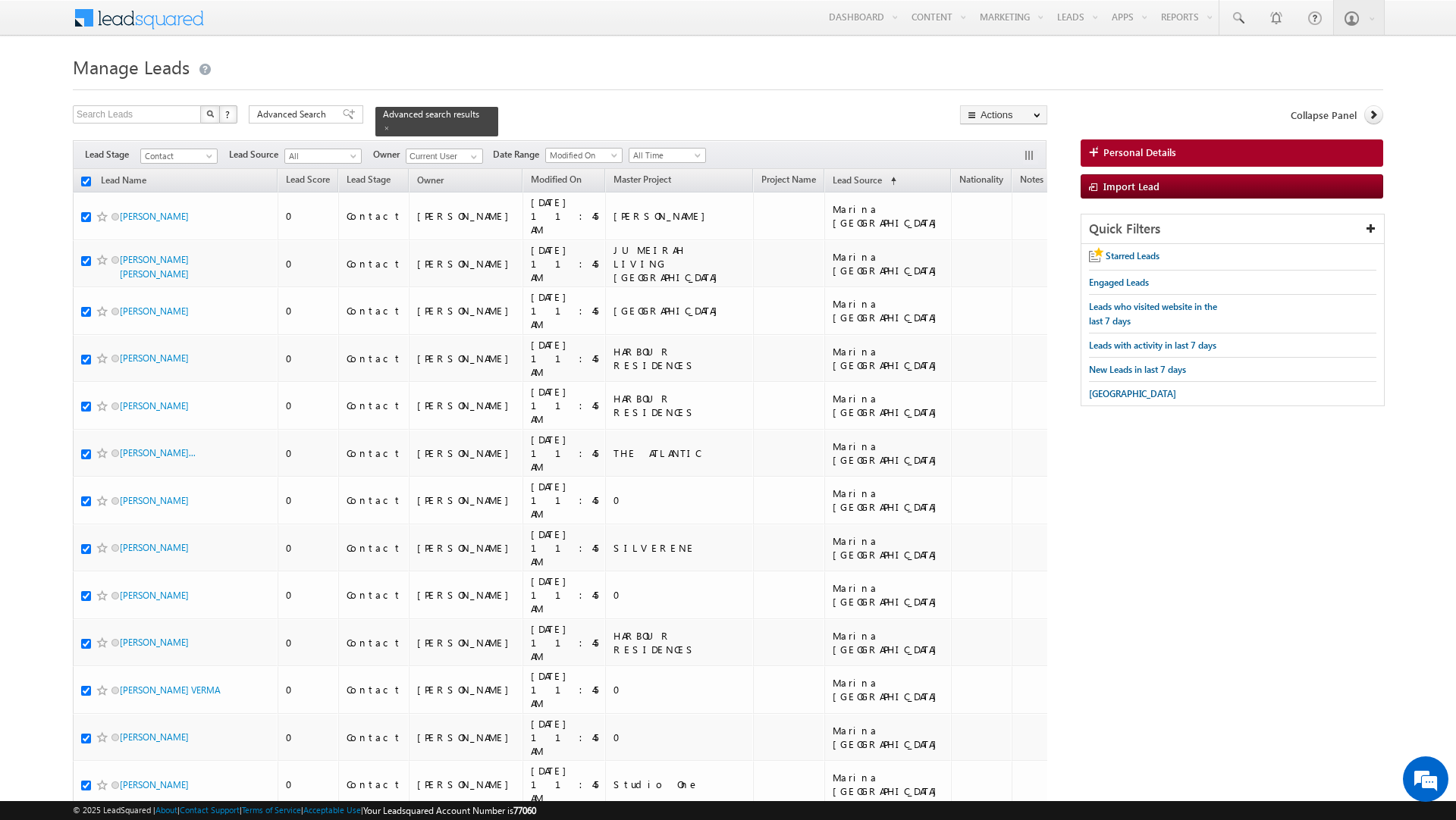
checkbox input "true"
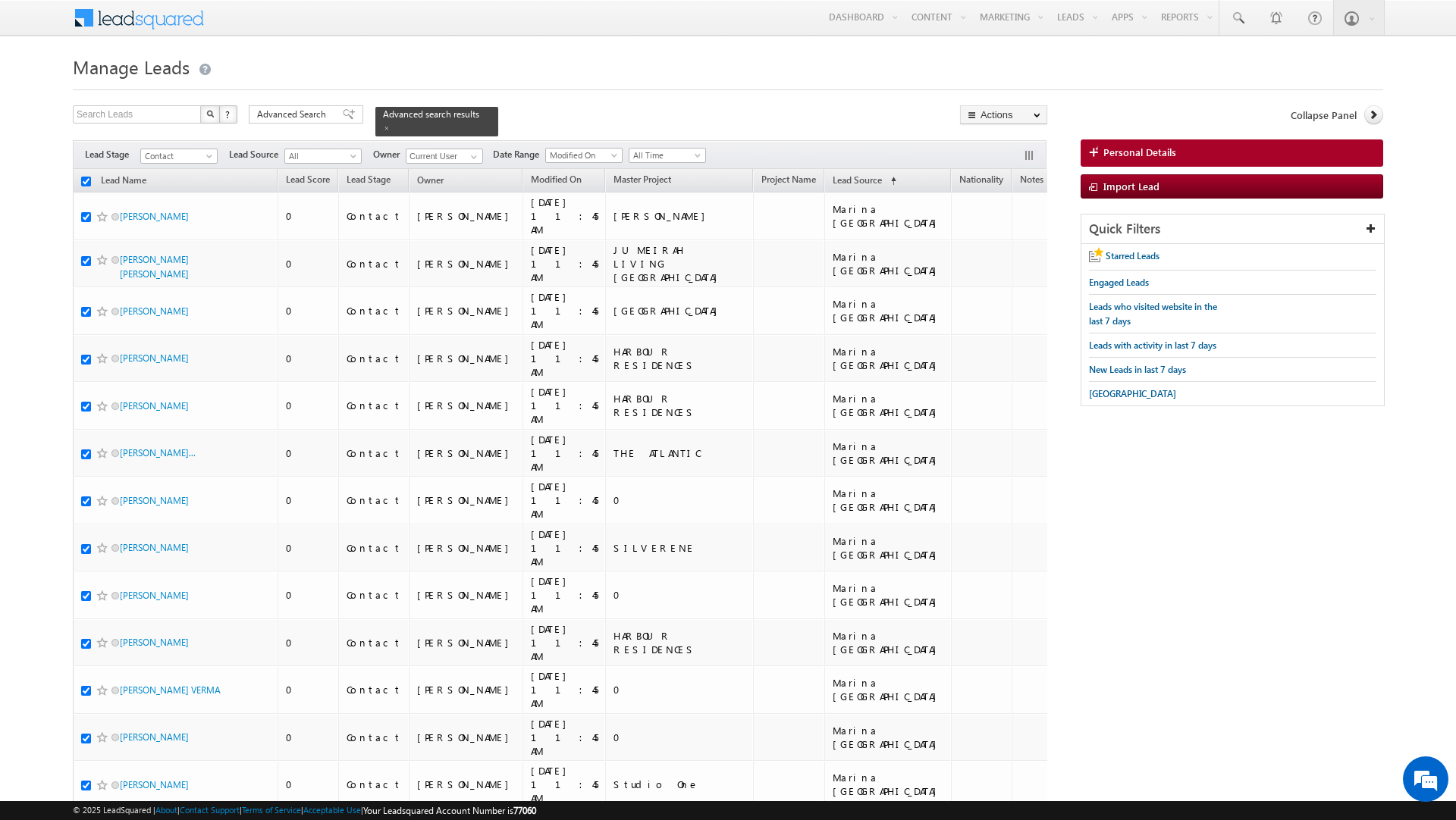
checkbox input "true"
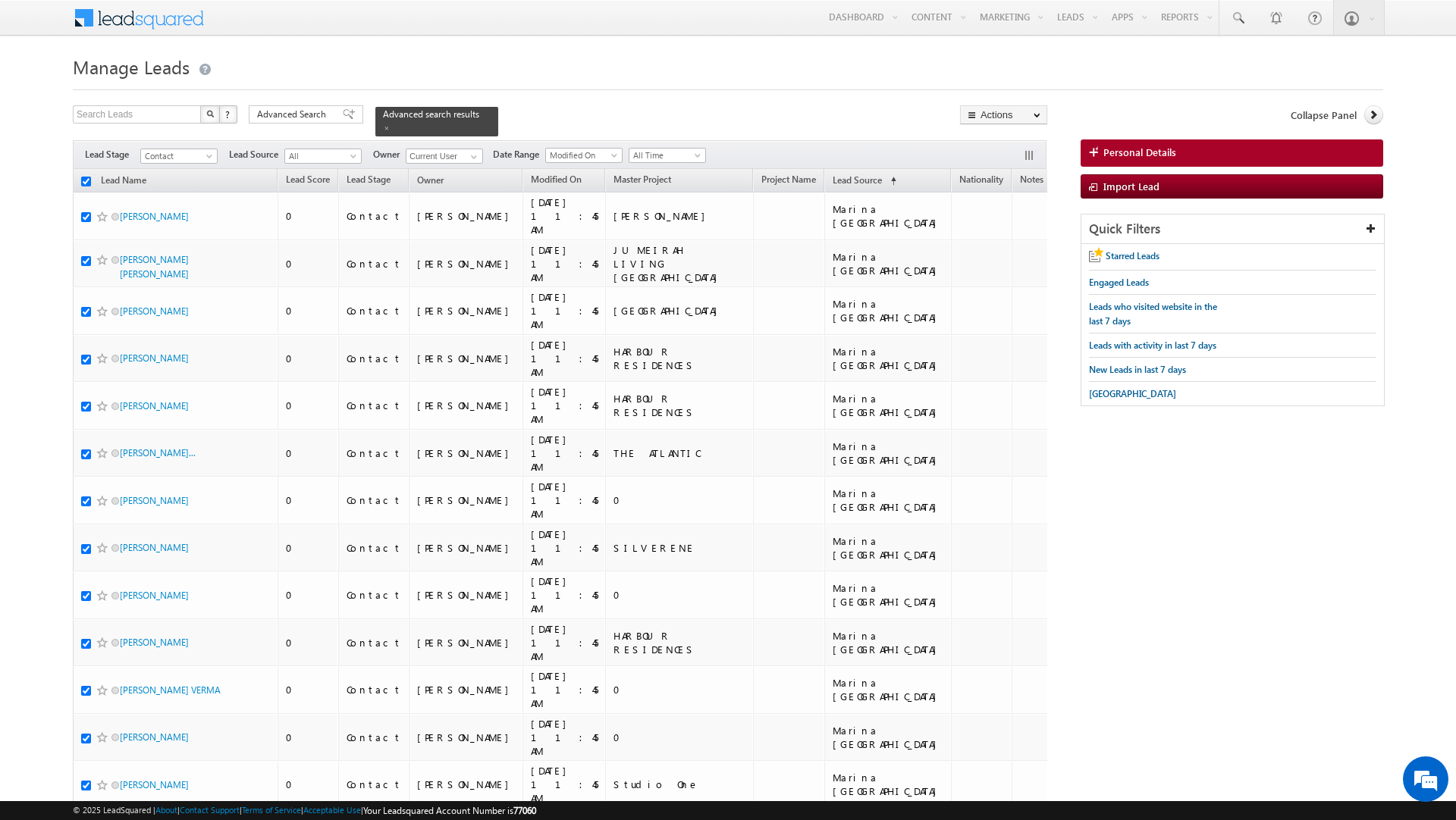
checkbox input "true"
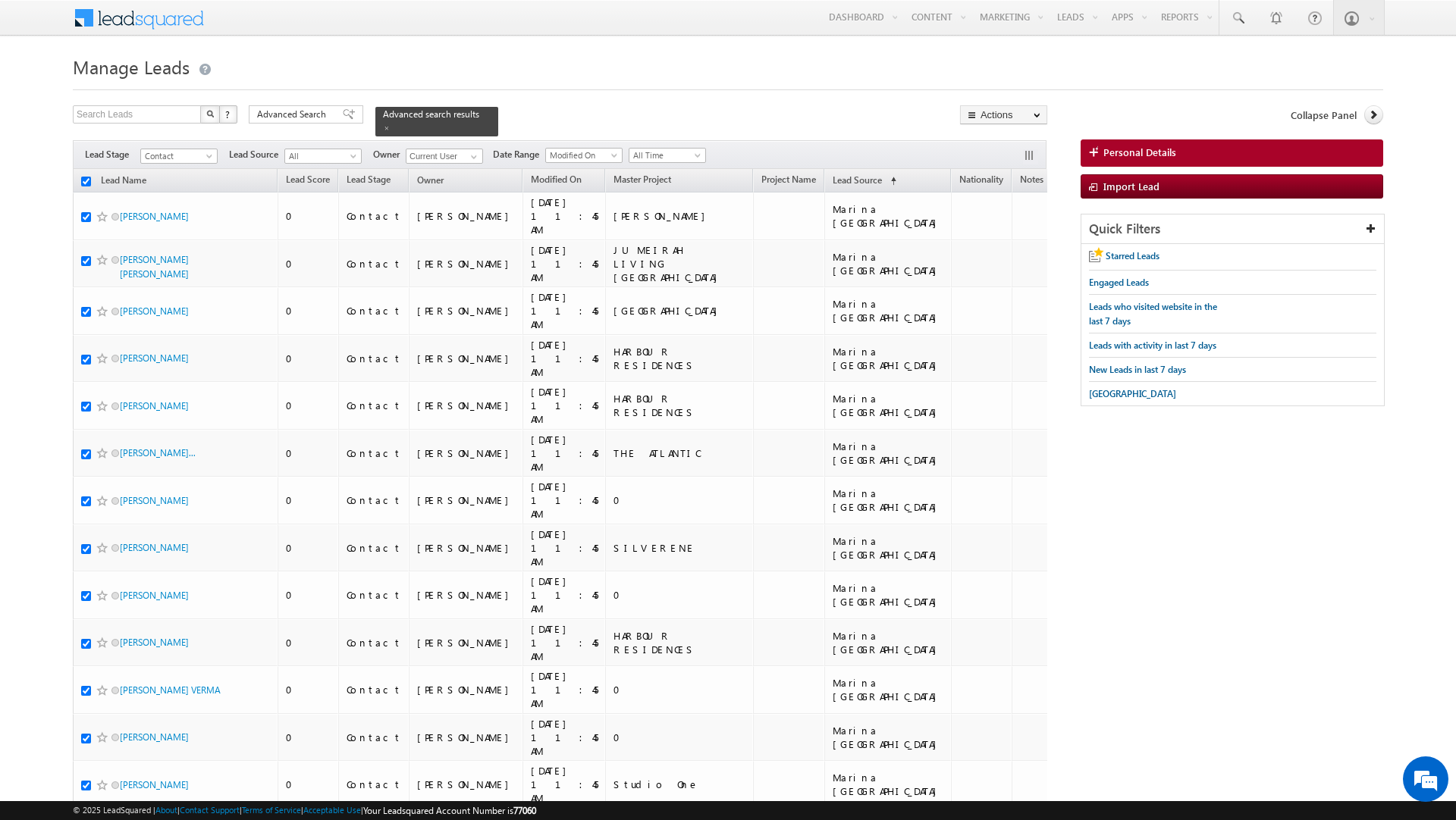
checkbox input "true"
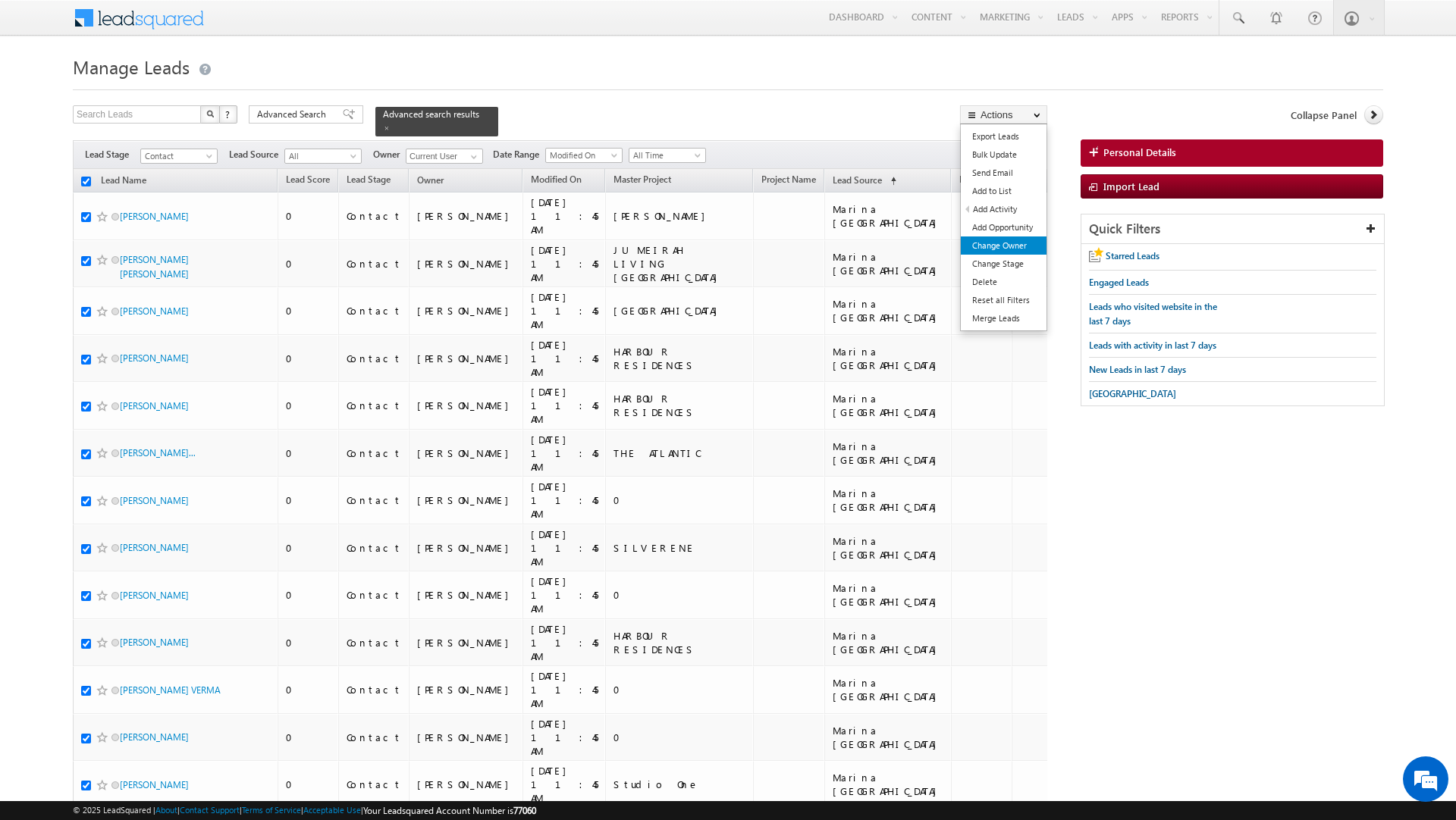
click at [997, 249] on link "Change Owner" at bounding box center [1003, 246] width 86 height 18
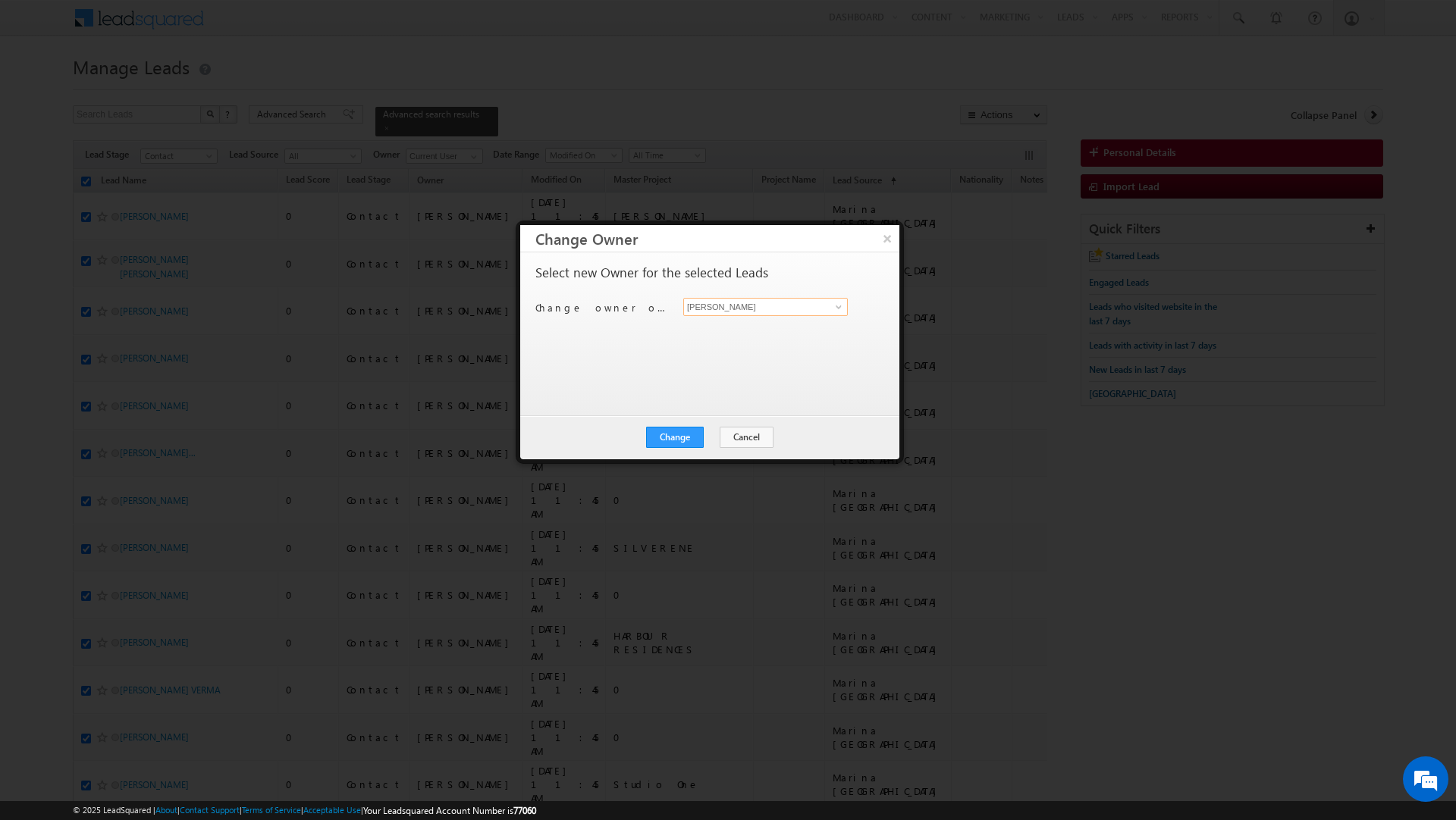
click at [730, 311] on input "[PERSON_NAME]" at bounding box center [765, 307] width 165 height 18
click at [727, 325] on link "Dheeraj Soni dheeraj.soni@indglobal.ae" at bounding box center [765, 332] width 165 height 29
click at [672, 436] on button "Change" at bounding box center [674, 437] width 57 height 21
click at [705, 436] on button "Close" at bounding box center [712, 437] width 48 height 21
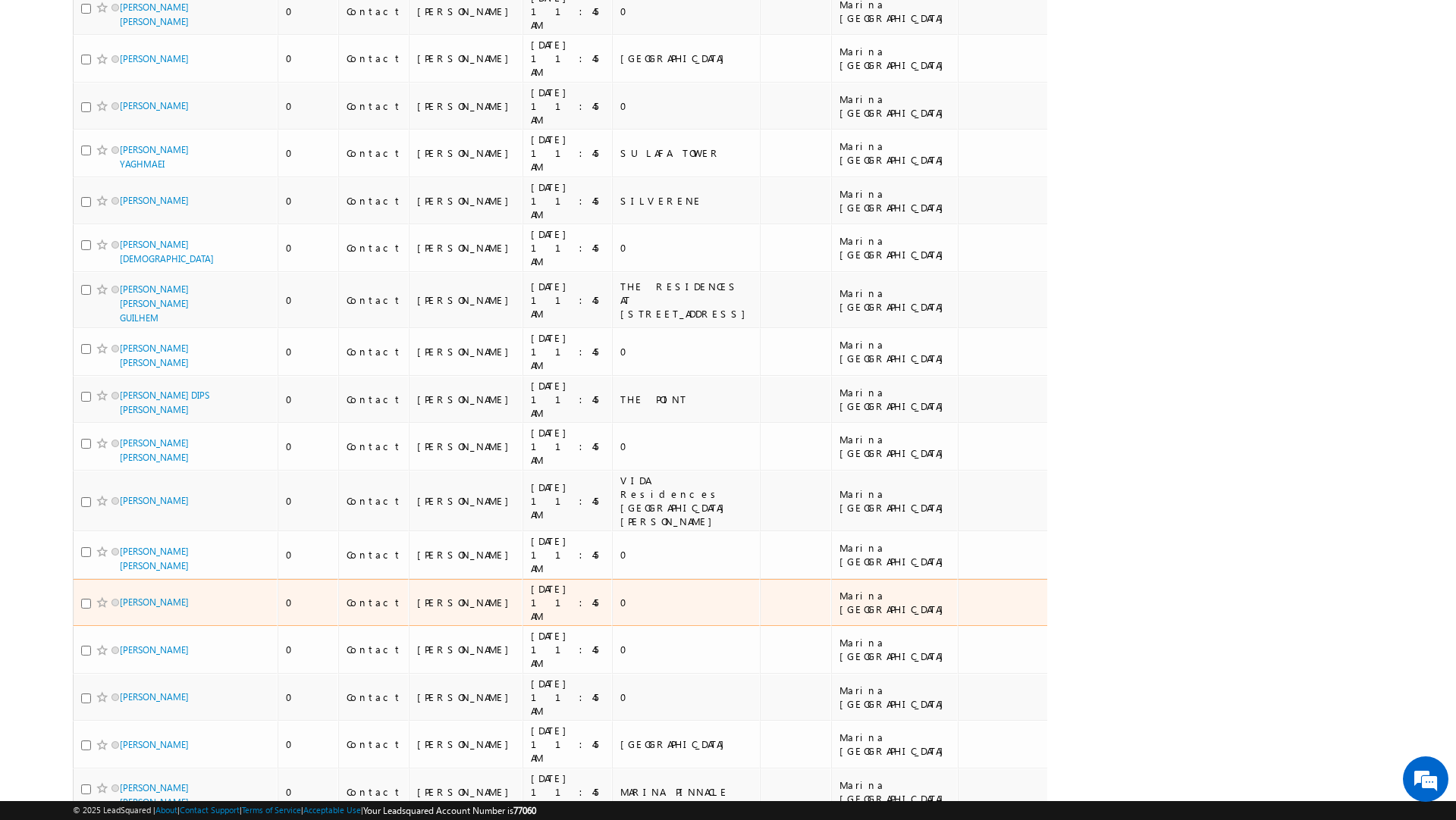
scroll to position [3644, 0]
